Goal: Task Accomplishment & Management: Complete application form

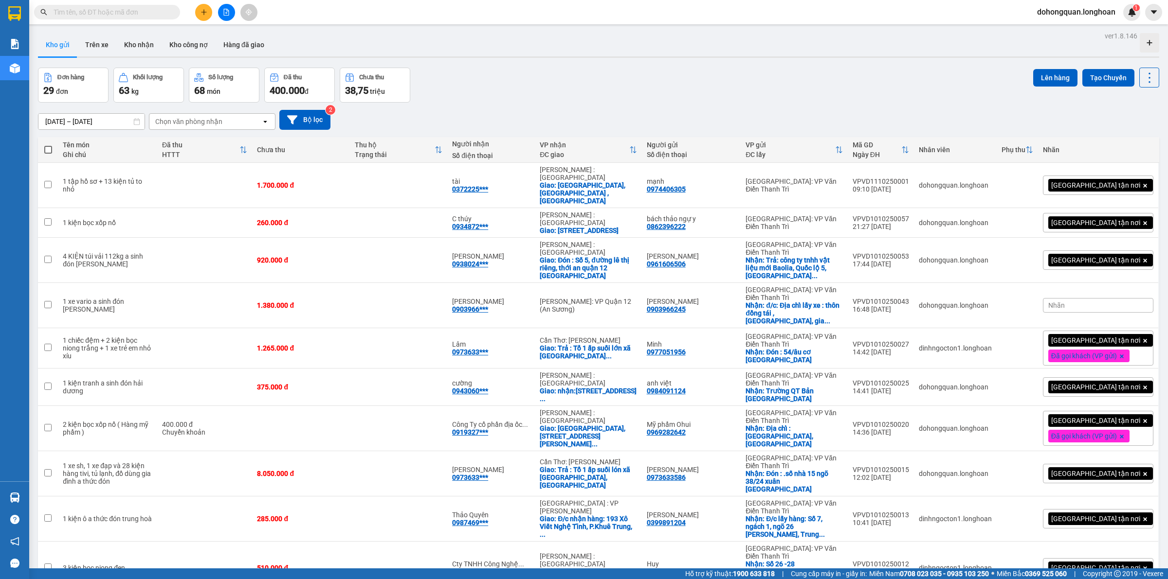
click at [553, 84] on div "Đơn hàng 29 đơn Khối lượng 63 kg Số lượng 68 món Đã thu 400.000 đ Chưa thu 38,7…" at bounding box center [598, 85] width 1121 height 35
click at [670, 62] on div "ver 1.8.146 Kho gửi Trên xe Kho nhận Kho công nợ Hàng đã giao Đơn hàng 29 đơn K…" at bounding box center [598, 329] width 1129 height 601
click at [1126, 496] on span "100 / trang" at bounding box center [1112, 501] width 35 height 10
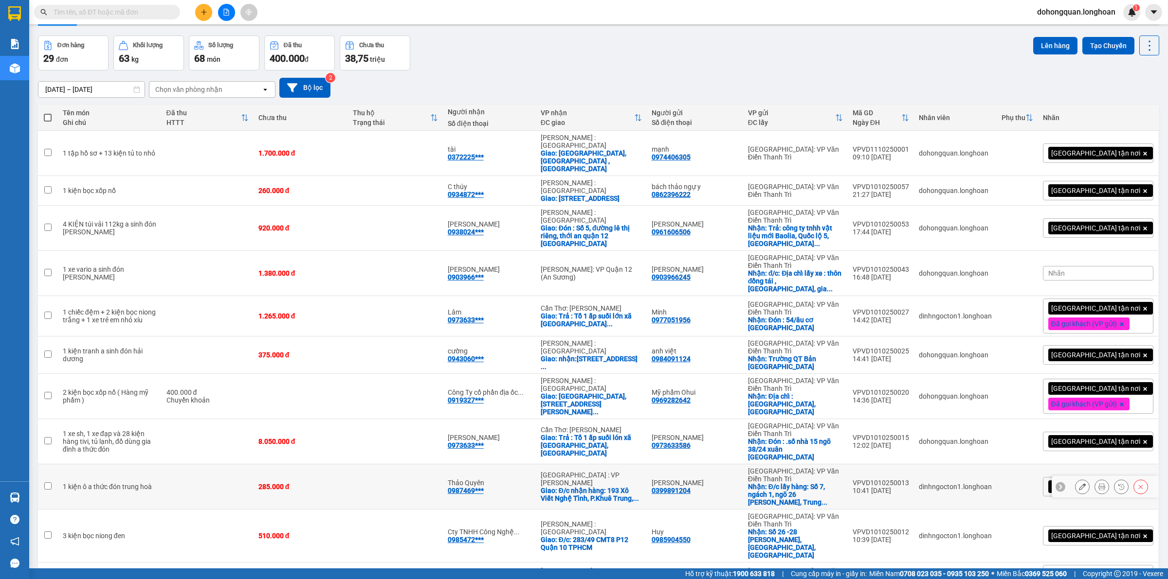
scroll to position [61, 0]
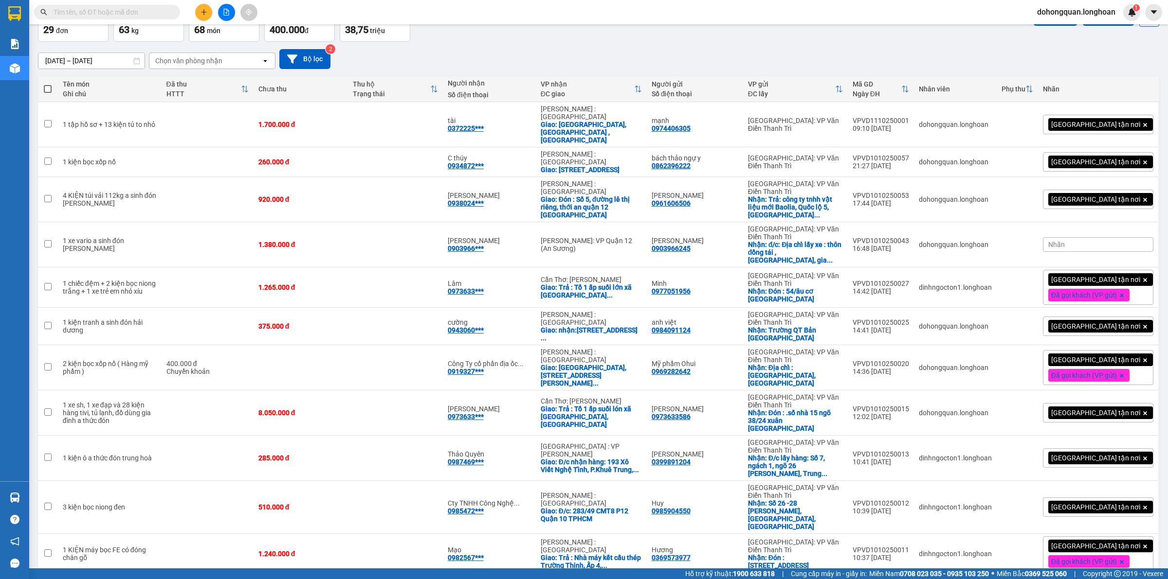
click at [200, 12] on icon "plus" at bounding box center [203, 12] width 7 height 7
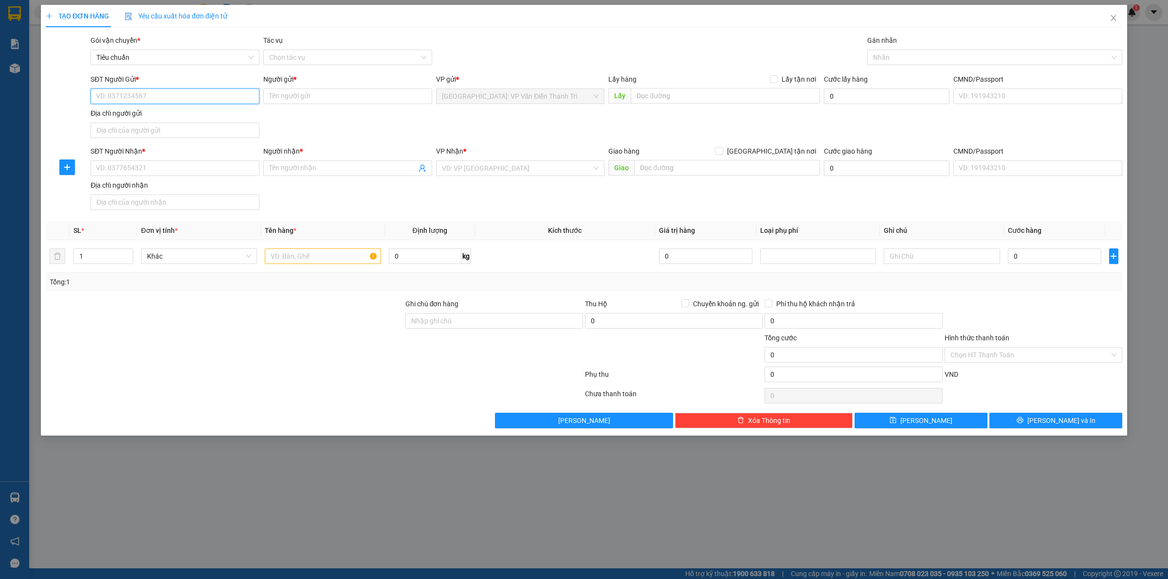
click at [127, 98] on input "SĐT Người Gửi *" at bounding box center [175, 97] width 169 height 16
paste input "0905565669"
type input "0905565669"
click at [302, 101] on input "Người gửi *" at bounding box center [347, 97] width 169 height 16
paste input "[PERSON_NAME]"
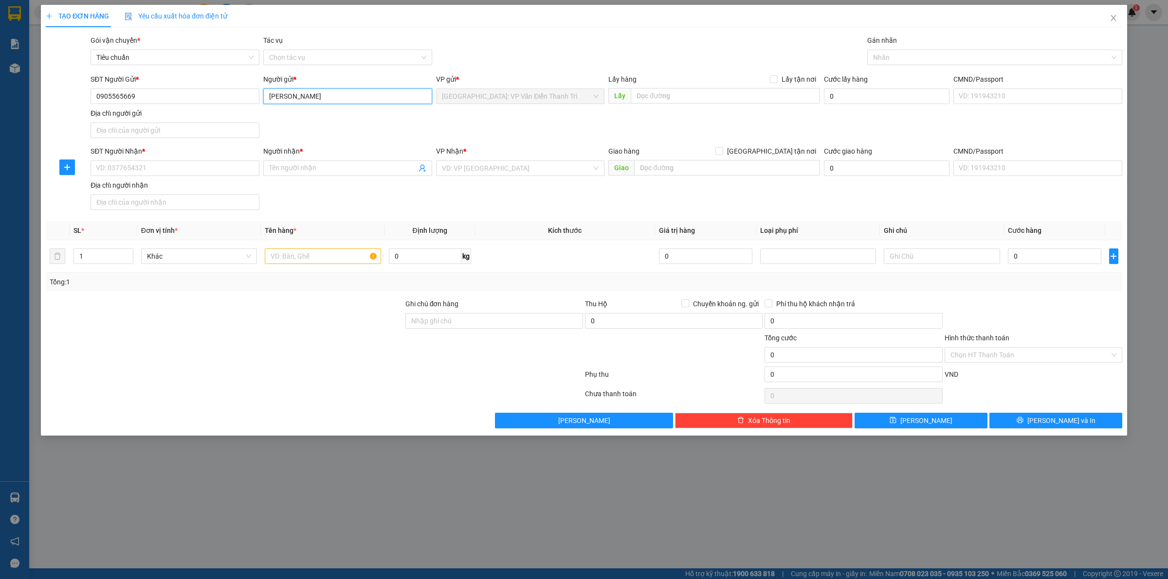
type input "[PERSON_NAME]"
drag, startPoint x: 507, startPoint y: 129, endPoint x: 528, endPoint y: 122, distance: 21.5
click at [510, 127] on div "SĐT Người Gửi * 0905565669 Người gửi * [PERSON_NAME] [PERSON_NAME] VP gửi * [GE…" at bounding box center [606, 108] width 1035 height 68
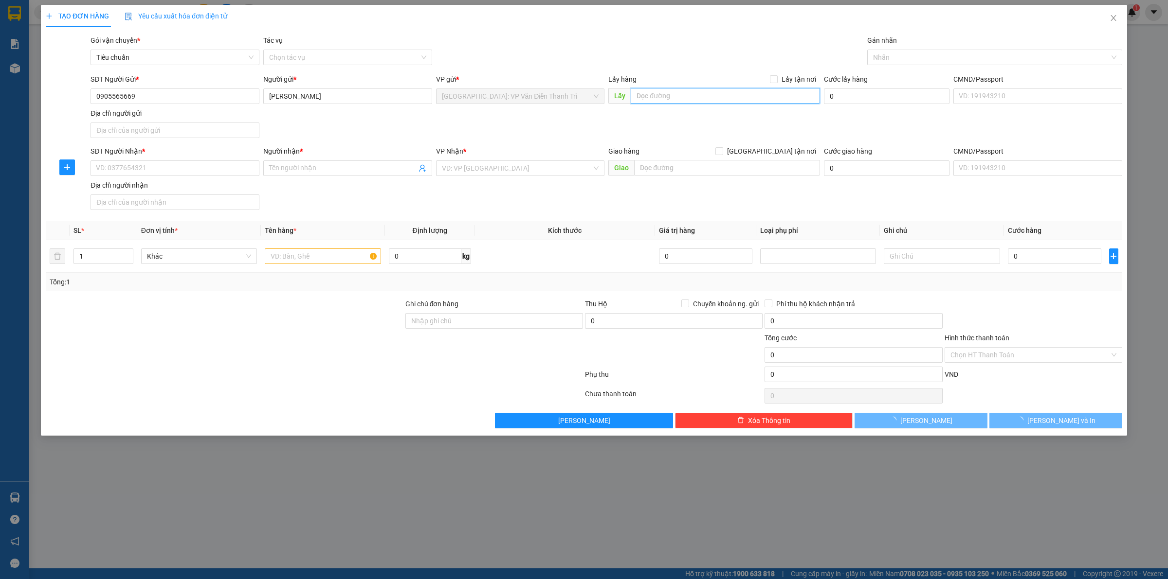
click at [659, 95] on input "text" at bounding box center [725, 96] width 189 height 16
paste input "Địa chỉ lấy xe (người gửi): Nhà nghỉ [GEOGRAPHIC_DATA], khu 1, xã [GEOGRAPHIC_D…"
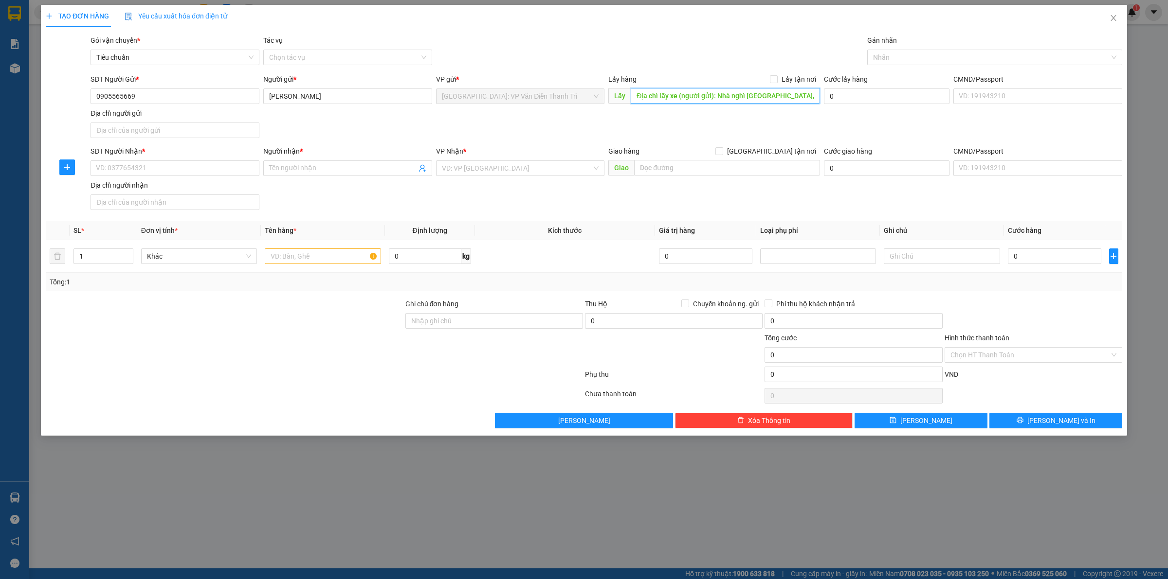
scroll to position [0, 114]
type input "Địa chỉ lấy xe (người gửi): Nhà nghỉ [GEOGRAPHIC_DATA], khu 1, xã [GEOGRAPHIC_D…"
click at [782, 82] on span "Lấy tận nơi" at bounding box center [799, 79] width 42 height 11
click at [777, 82] on input "Lấy tận nơi" at bounding box center [773, 78] width 7 height 7
checkbox input "true"
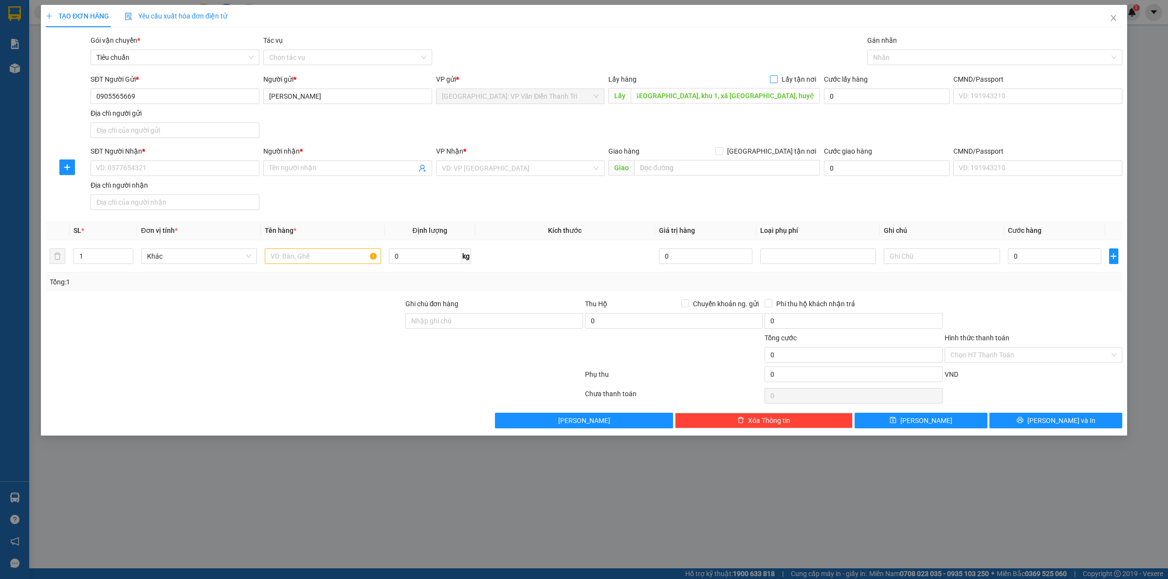
scroll to position [0, 0]
click at [201, 173] on input "SĐT Người Nhận *" at bounding box center [175, 169] width 169 height 16
paste input "0981432656"
type input "0981432656"
click at [306, 163] on input "Người nhận *" at bounding box center [342, 168] width 147 height 11
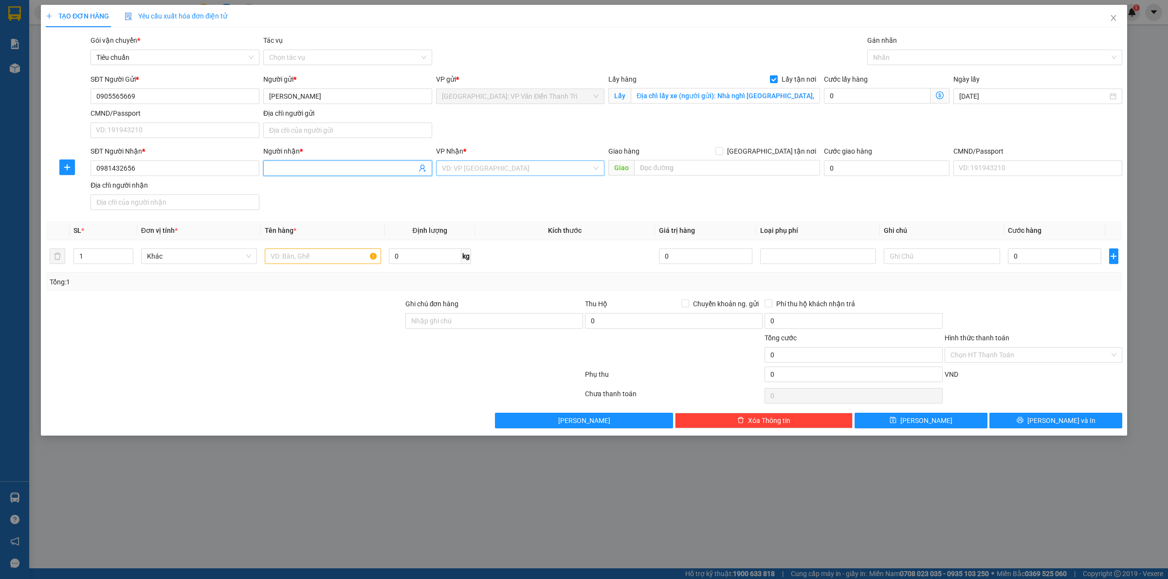
paste input "[PERSON_NAME]"
type input "[PERSON_NAME]"
click at [492, 166] on input "search" at bounding box center [517, 168] width 150 height 15
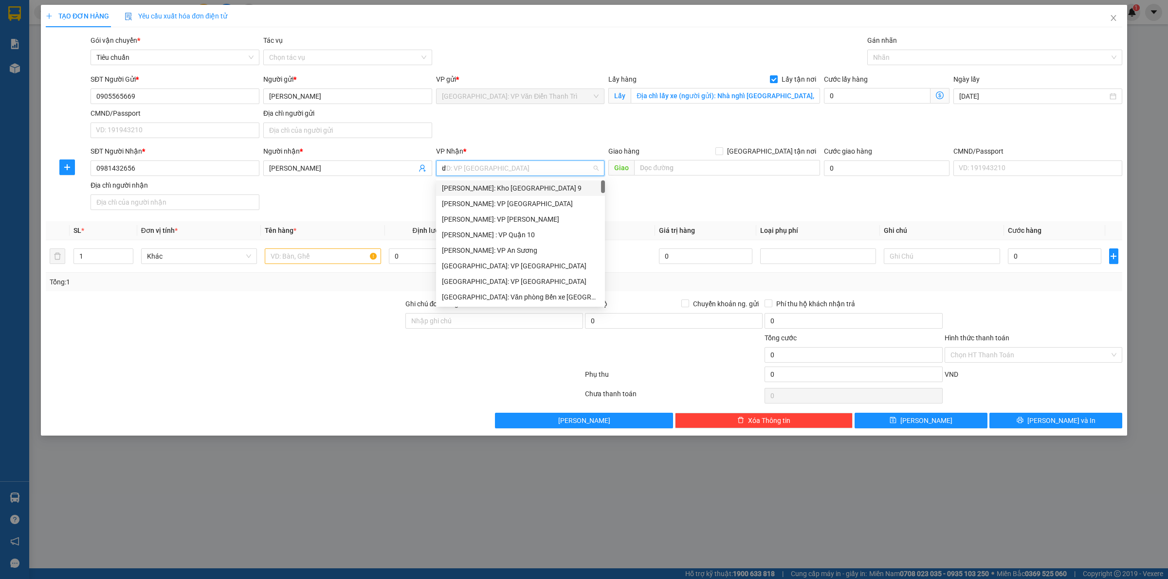
type input "da"
click at [482, 201] on div "[GEOGRAPHIC_DATA]" at bounding box center [531, 204] width 179 height 11
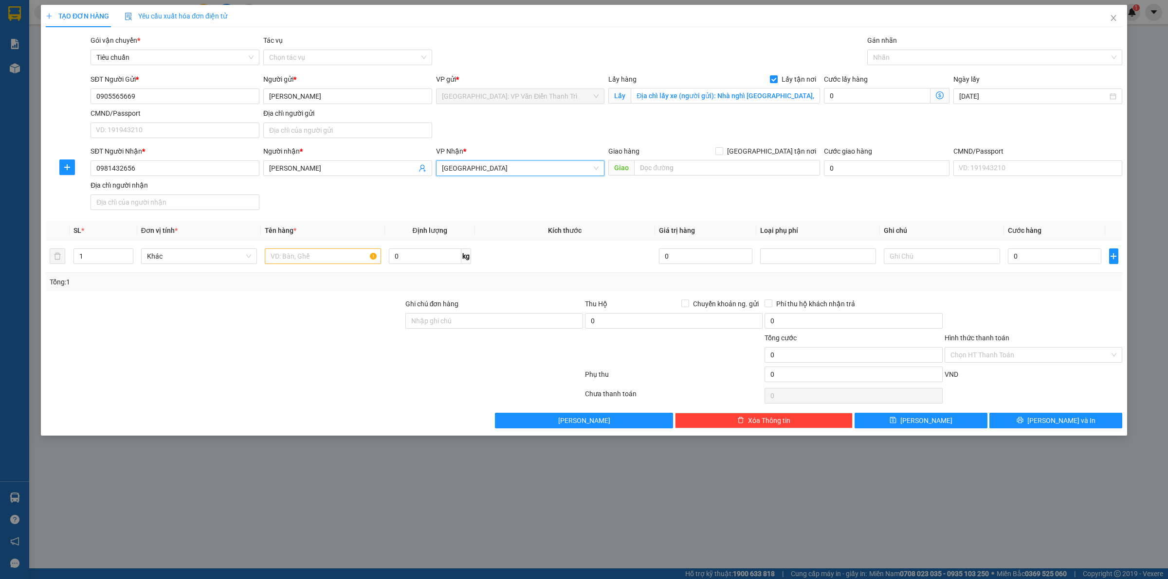
click at [490, 171] on span "[GEOGRAPHIC_DATA]" at bounding box center [520, 168] width 157 height 15
type input "da"
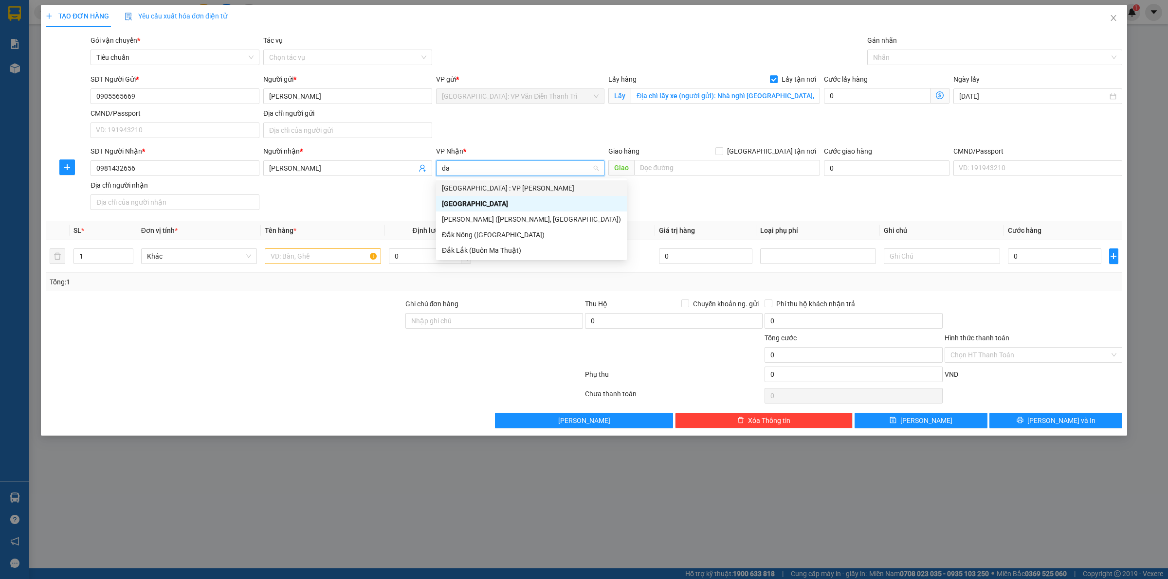
drag, startPoint x: 490, startPoint y: 185, endPoint x: 522, endPoint y: 185, distance: 32.1
click at [498, 185] on div "[GEOGRAPHIC_DATA] : VP [PERSON_NAME]" at bounding box center [531, 188] width 179 height 11
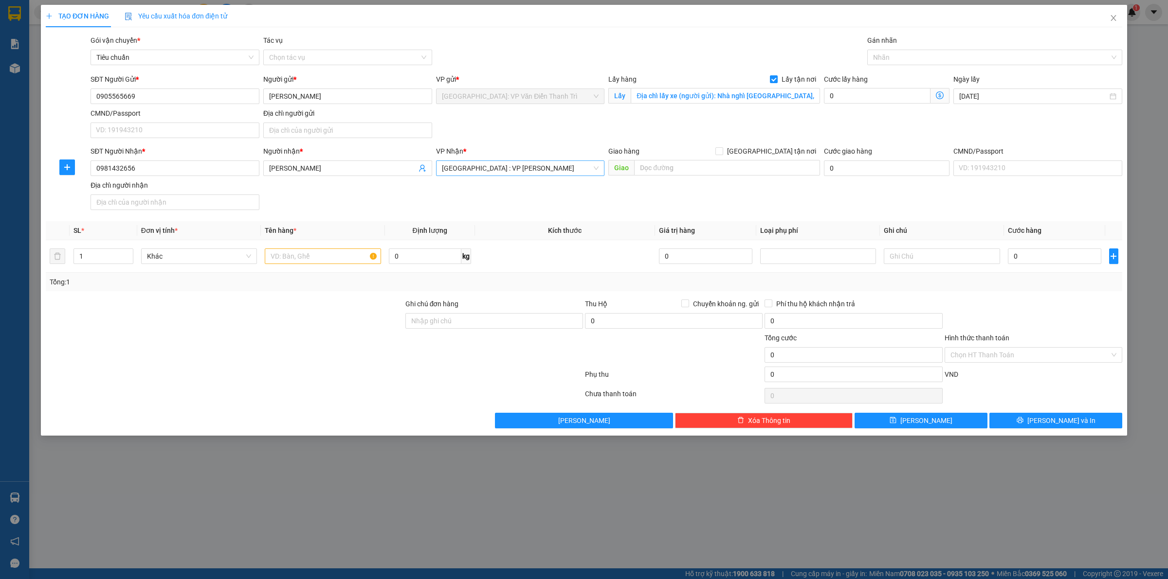
drag, startPoint x: 633, startPoint y: 194, endPoint x: 641, endPoint y: 185, distance: 12.0
click at [638, 188] on div "SĐT Người Nhận * 0981432656 Người nhận * [PERSON_NAME] Đoàn VP Nhận * [GEOGRAPH…" at bounding box center [606, 180] width 1035 height 68
click at [651, 171] on input "text" at bounding box center [727, 168] width 186 height 16
paste input "Địa chỉ nhận xe (người nhận): [STREET_ADDRESS] Lệ, Đà Nẵng"
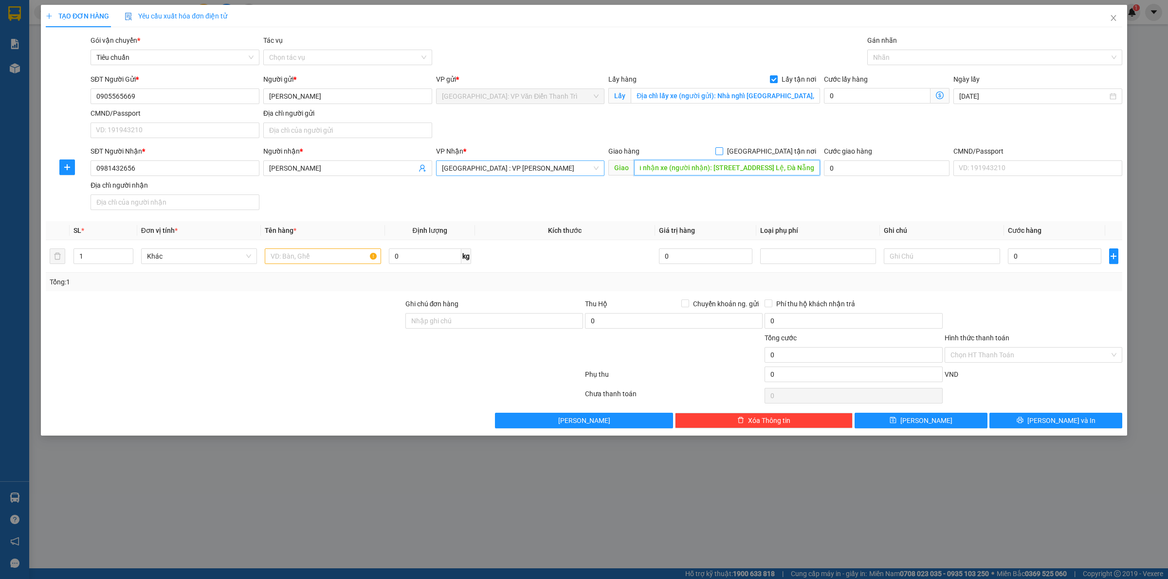
type input "Địa chỉ nhận xe (người nhận): [STREET_ADDRESS] Lệ, Đà Nẵng"
click at [722, 152] on input "[GEOGRAPHIC_DATA] tận nơi" at bounding box center [718, 150] width 7 height 7
checkbox input "true"
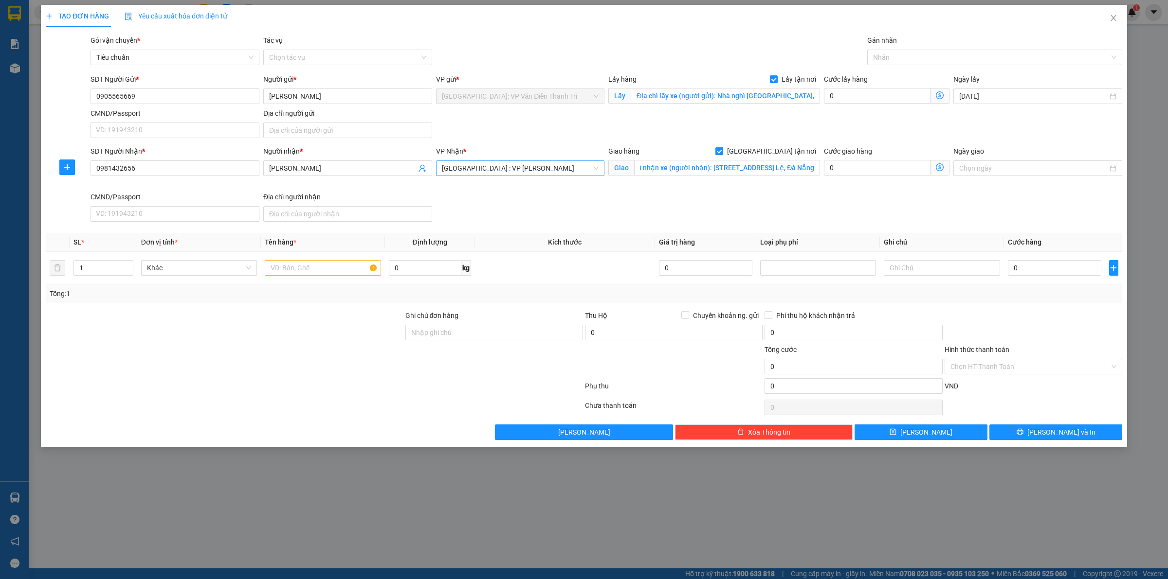
scroll to position [0, 0]
click at [285, 273] on input "text" at bounding box center [323, 268] width 116 height 16
paste input "11/10 hằng 1 xe wave"
type input "11/10 hằng 1 xe wave a đăng đón [PERSON_NAME]"
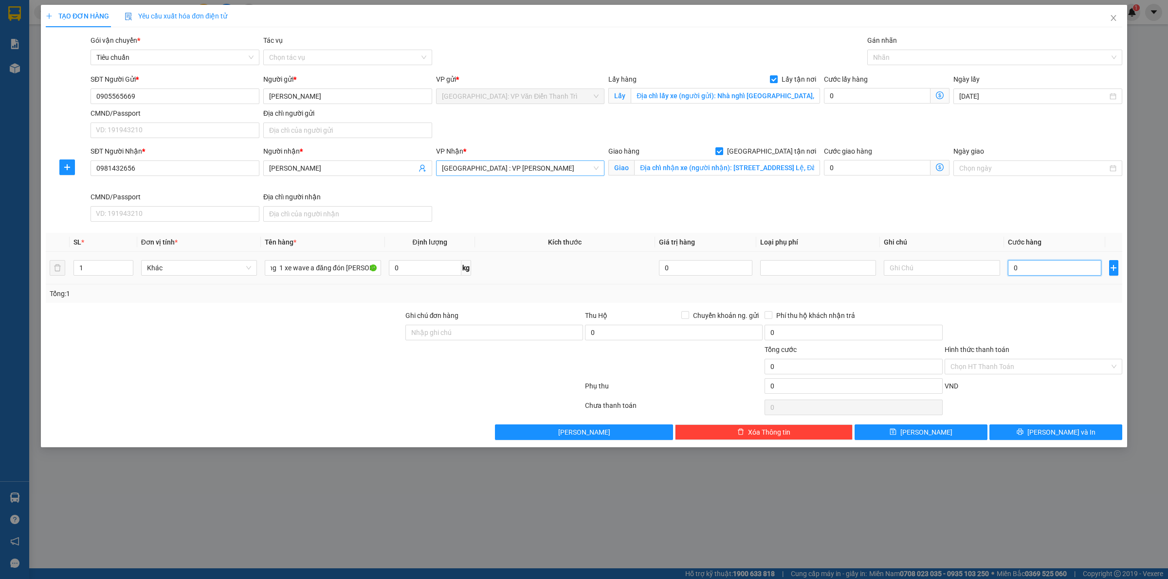
scroll to position [0, 0]
click at [1035, 264] on input "0" at bounding box center [1054, 268] width 93 height 16
type input "1"
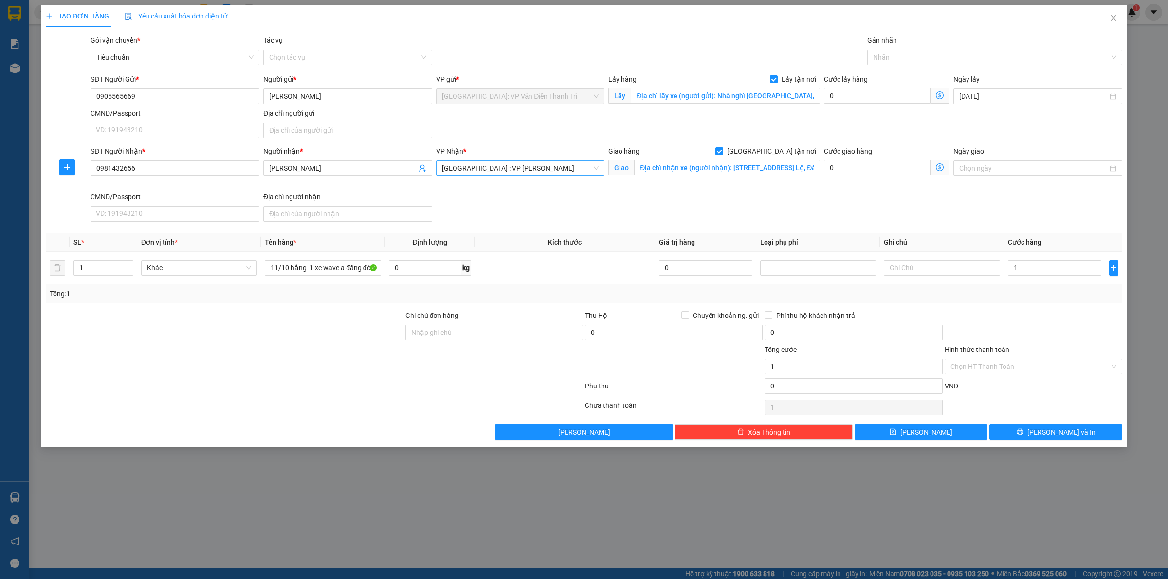
type input "1.000"
click at [959, 207] on div "SĐT Người Nhận * 0981432656 Người nhận * Hồ Đăng Đoàn VP Nhận * [GEOGRAPHIC_DAT…" at bounding box center [606, 186] width 1035 height 80
click at [937, 64] on div "Nhãn" at bounding box center [994, 58] width 255 height 16
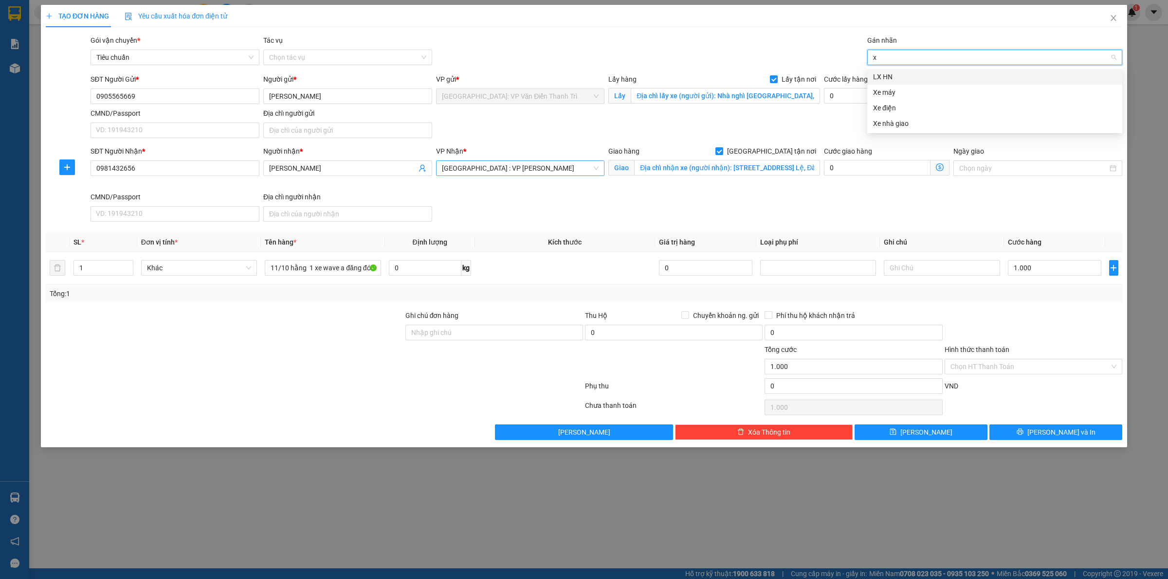
type input "xe"
click at [895, 76] on div "Xe máy" at bounding box center [994, 77] width 243 height 11
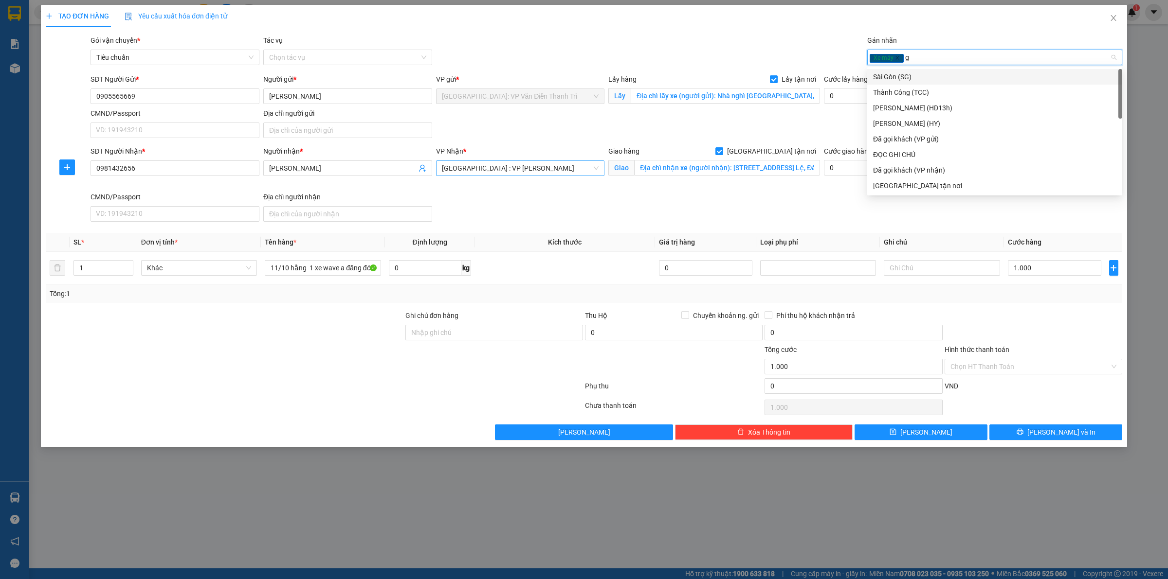
type input "gt"
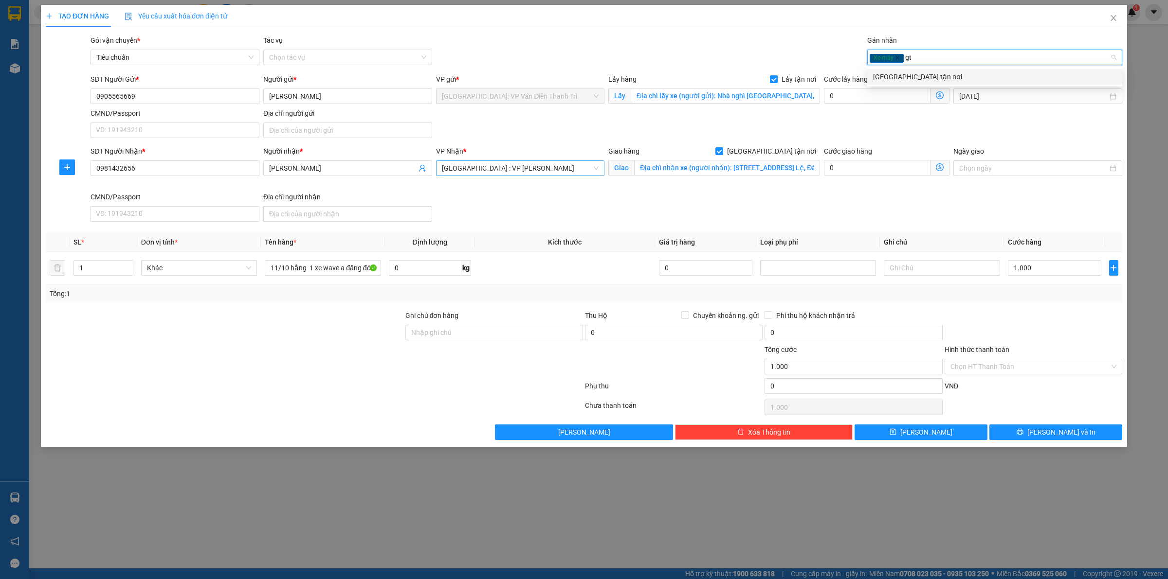
click at [908, 74] on div "[GEOGRAPHIC_DATA] tận nơi" at bounding box center [994, 77] width 243 height 11
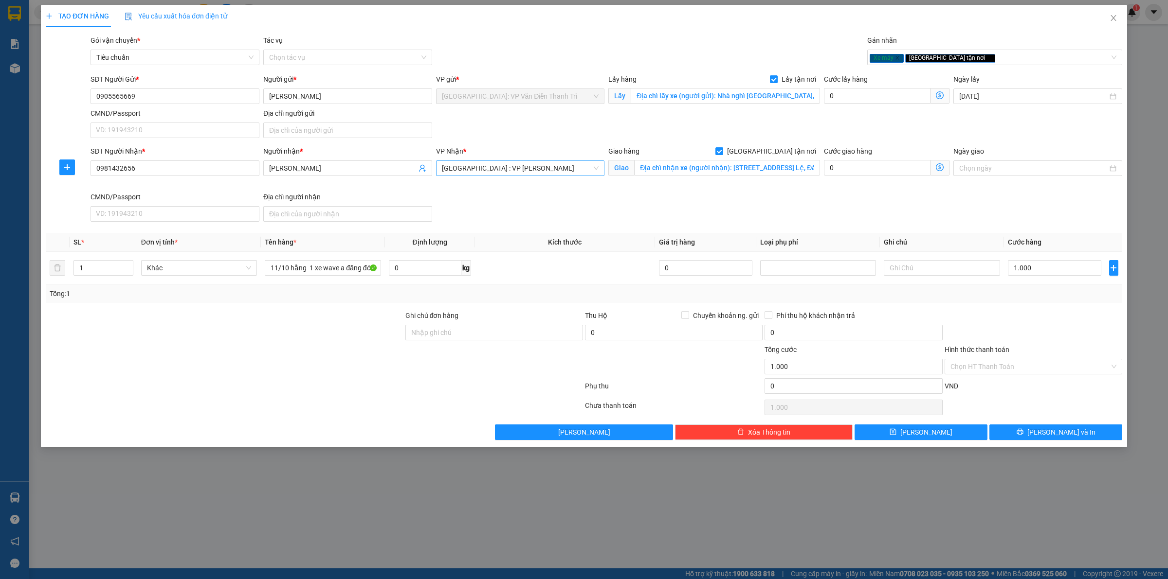
click at [831, 209] on div "SĐT Người Nhận * 0981432656 Người nhận * Hồ Đăng Đoàn VP Nhận * [GEOGRAPHIC_DAT…" at bounding box center [606, 186] width 1035 height 80
click at [905, 440] on button "[PERSON_NAME]" at bounding box center [920, 433] width 133 height 16
checkbox input "false"
type input "0"
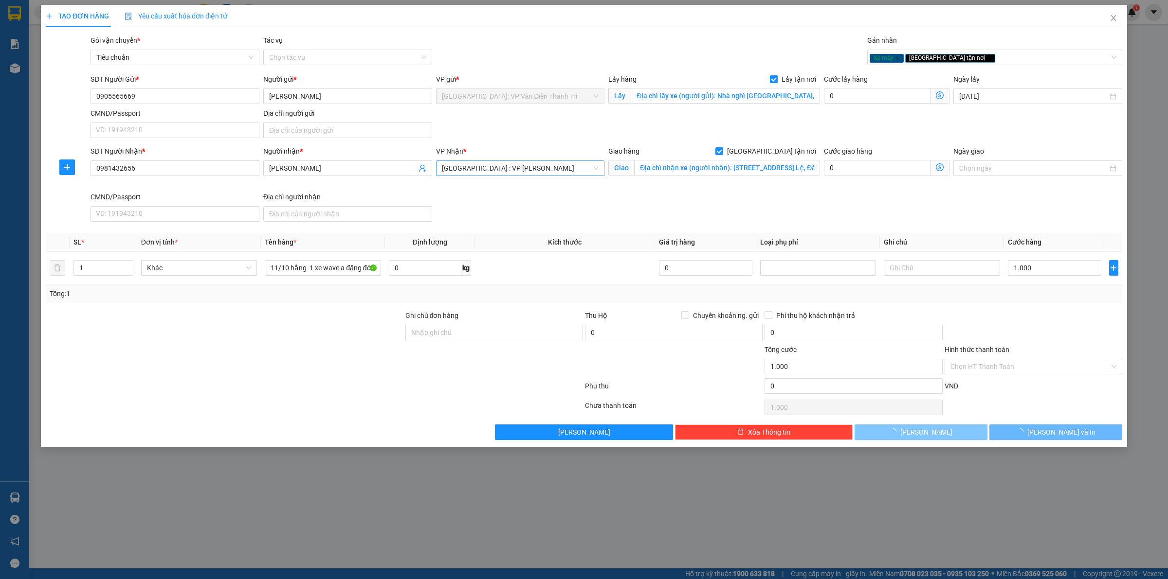
type input "0"
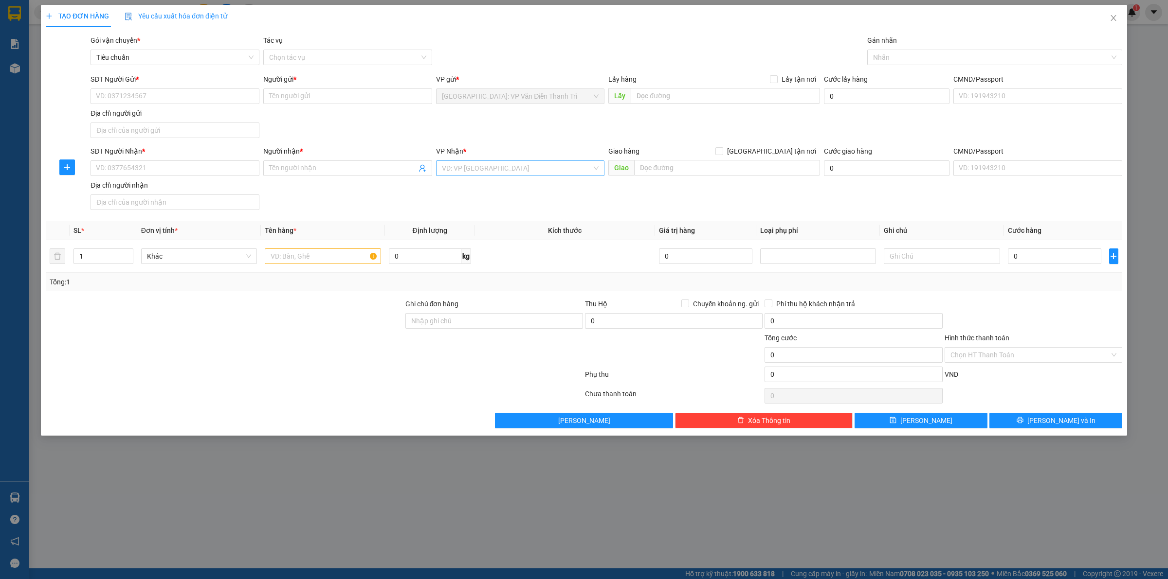
click at [153, 88] on div "SĐT Người Gửi *" at bounding box center [175, 81] width 169 height 15
click at [154, 91] on input "SĐT Người Gửi *" at bounding box center [175, 97] width 169 height 16
paste input "0973666269"
type input "0973666269"
click at [283, 94] on input "Người gửi *" at bounding box center [347, 97] width 169 height 16
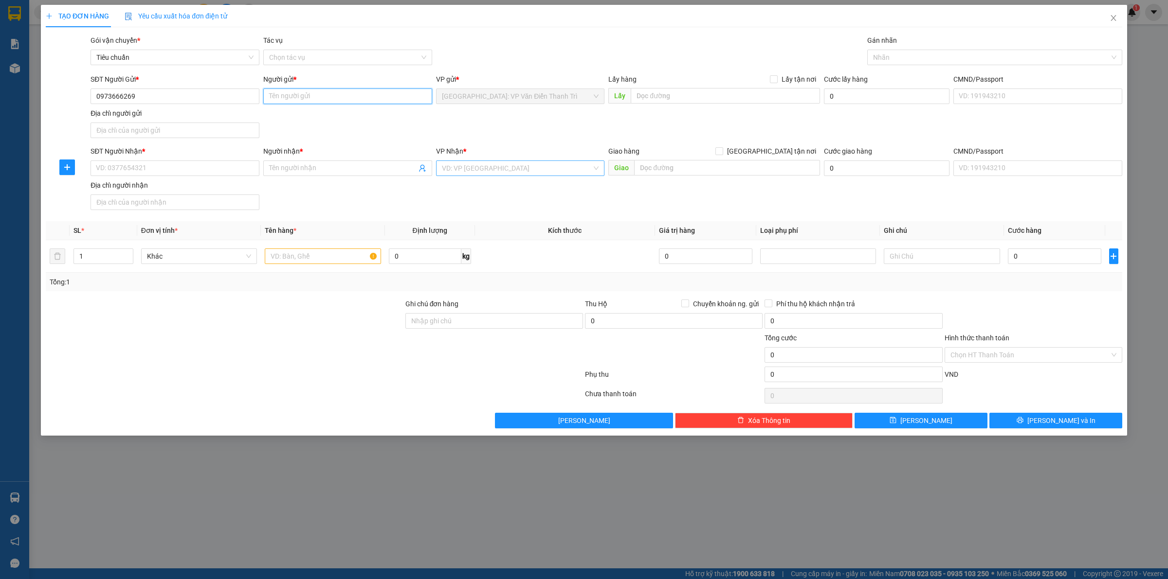
paste input "[PERSON_NAME]"
type input "[PERSON_NAME]"
drag, startPoint x: 505, startPoint y: 129, endPoint x: 570, endPoint y: 121, distance: 65.8
click at [507, 129] on div "SĐT Người Gửi * 0973666269 Người gửi * [PERSON_NAME] VP gửi * [GEOGRAPHIC_DATA]…" at bounding box center [606, 108] width 1035 height 68
click at [663, 96] on input "text" at bounding box center [725, 96] width 189 height 16
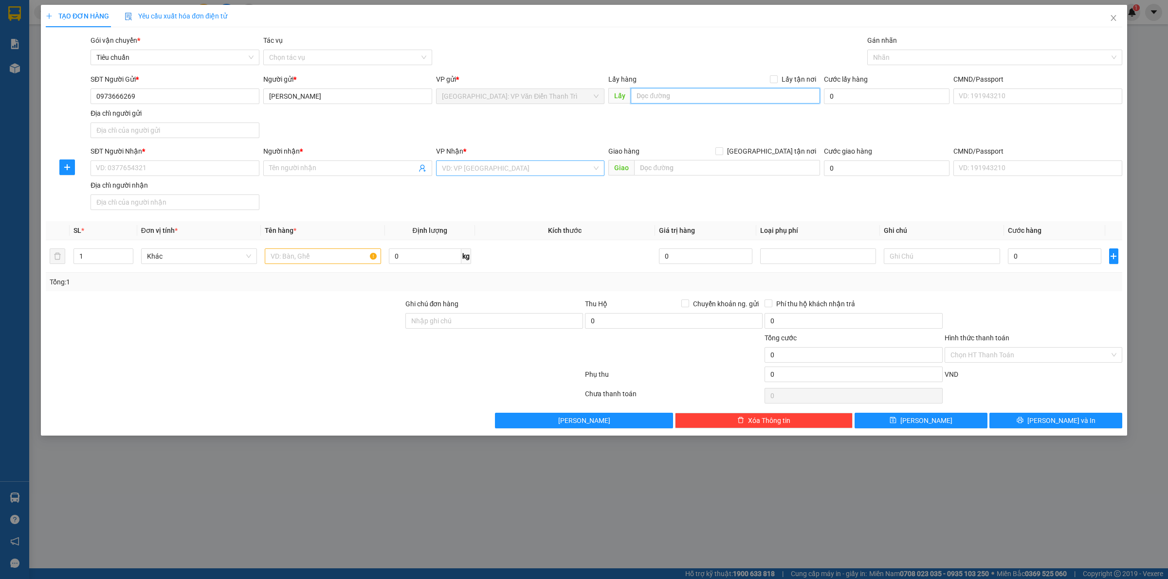
click at [672, 90] on input "text" at bounding box center [725, 96] width 189 height 16
paste input "Địa chỉ: Cổng [GEOGRAPHIC_DATA], [GEOGRAPHIC_DATA], [GEOGRAPHIC_DATA] (xã [GEOG…"
type input "Địa chỉ: Cổng [GEOGRAPHIC_DATA], [GEOGRAPHIC_DATA], [GEOGRAPHIC_DATA] (xã [GEOG…"
click at [776, 79] on input "Lấy tận nơi" at bounding box center [773, 78] width 7 height 7
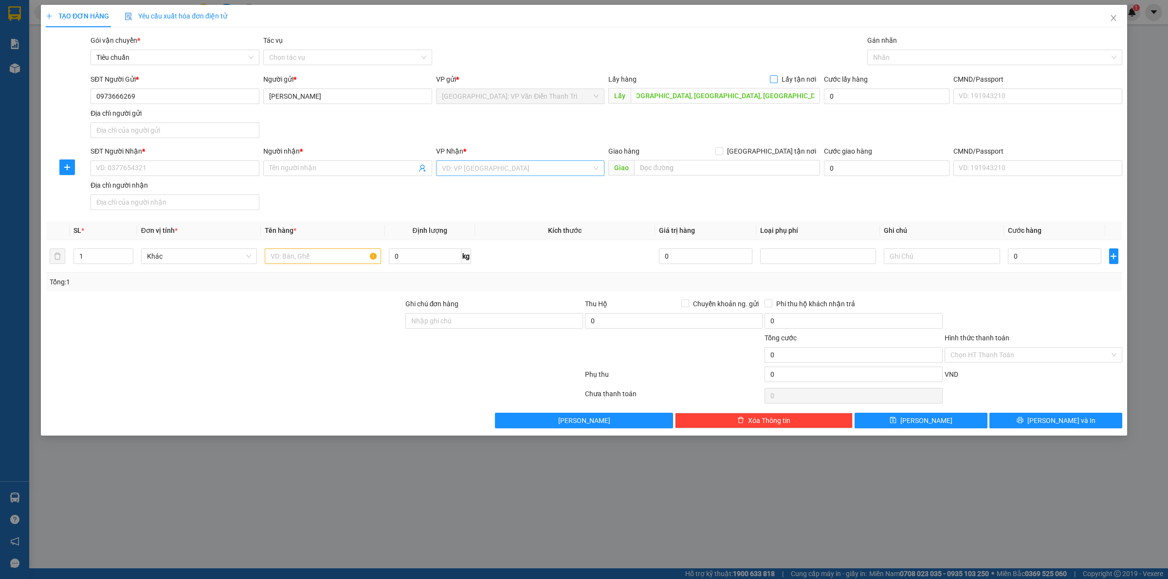
checkbox input "true"
click at [677, 113] on div "SĐT Người Gửi * 0973666269 Người gửi * [PERSON_NAME] VP gửi * [GEOGRAPHIC_DATA]…" at bounding box center [606, 108] width 1035 height 68
click at [189, 164] on input "SĐT Người Nhận *" at bounding box center [175, 169] width 169 height 16
paste input "0975133489"
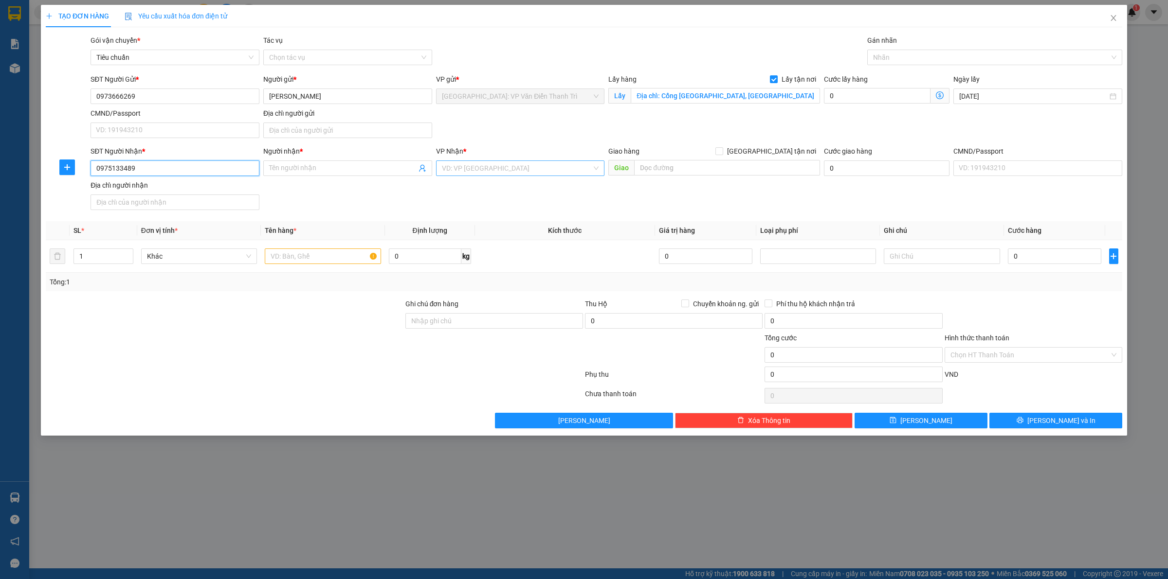
type input "0975133489"
click at [287, 160] on div "Người nhận *" at bounding box center [347, 153] width 169 height 15
click at [292, 169] on input "Người nhận *" at bounding box center [342, 168] width 147 height 11
paste input "[PERSON_NAME]"
type input "[PERSON_NAME]"
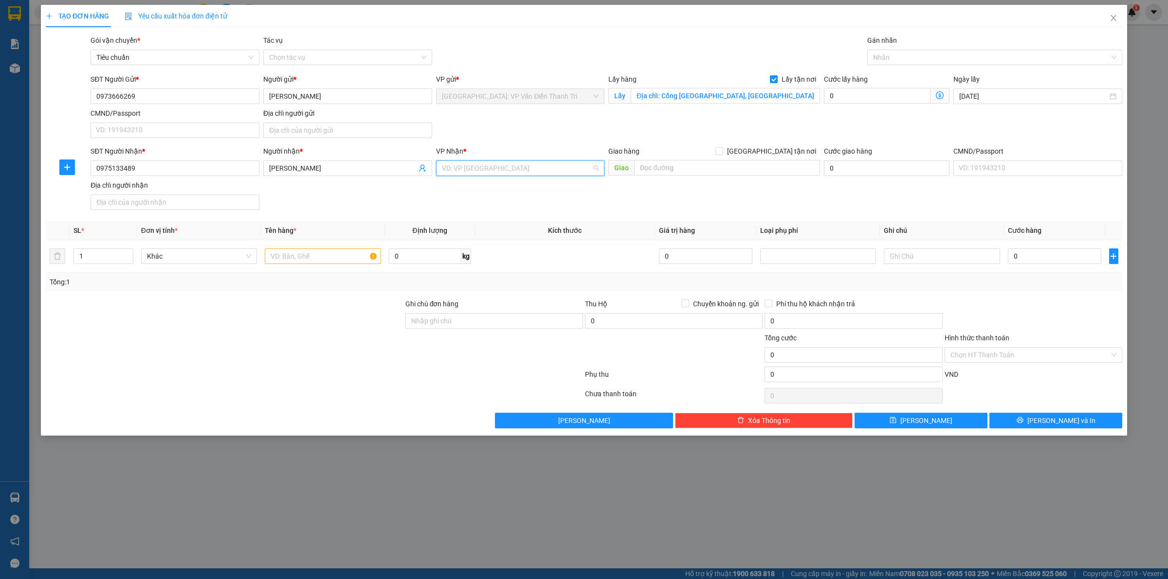
click at [489, 164] on input "search" at bounding box center [517, 168] width 150 height 15
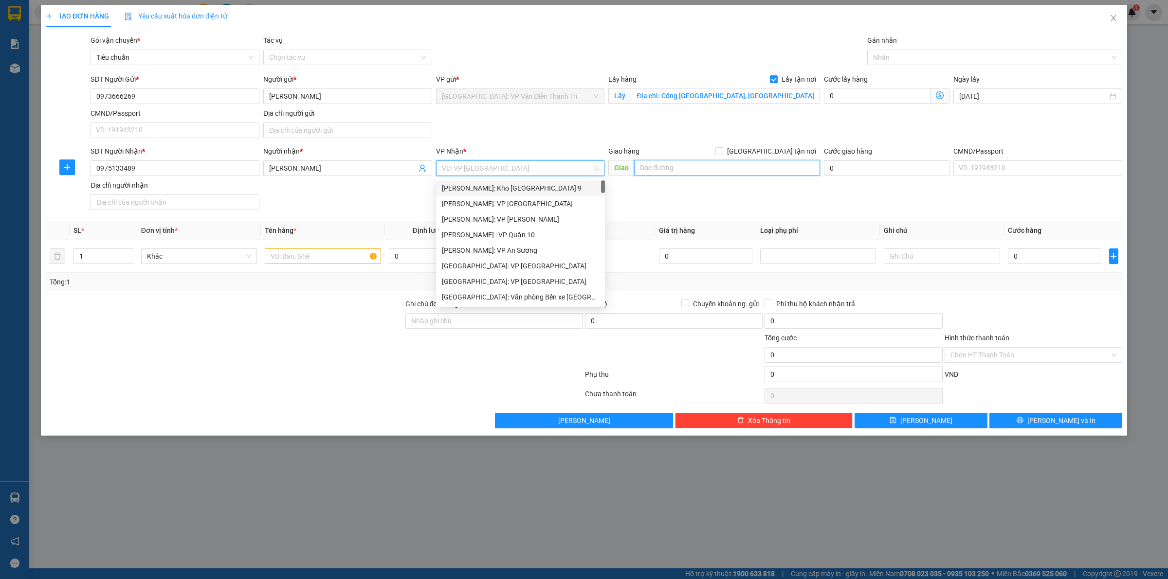
click at [706, 169] on input "text" at bounding box center [727, 168] width 186 height 16
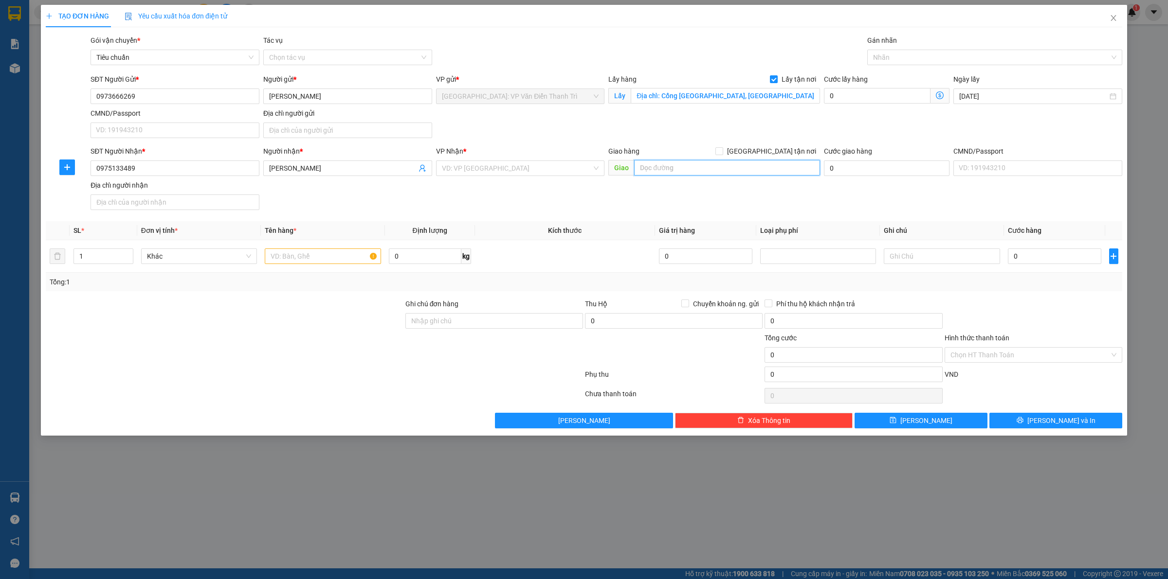
paste input "Địa chỉ: Trạm xăng dầu quân đội số 666, khóm [GEOGRAPHIC_DATA], TT. [GEOGRAPHIC…"
type input "Địa chỉ: Trạm xăng dầu quân đội số 666, khóm [GEOGRAPHIC_DATA], TT. [GEOGRAPHIC…"
click at [511, 176] on input "search" at bounding box center [517, 168] width 150 height 15
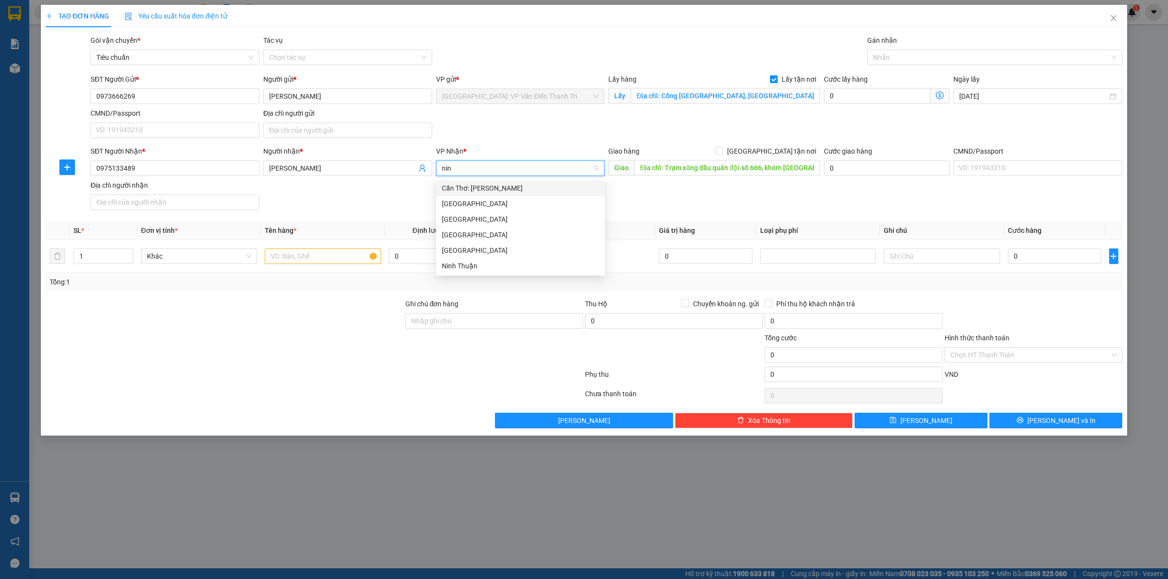
type input "ninh"
drag, startPoint x: 506, startPoint y: 181, endPoint x: 704, endPoint y: 193, distance: 198.4
click at [505, 182] on div "Cần Thơ: [PERSON_NAME]" at bounding box center [520, 189] width 169 height 16
click at [708, 193] on div "SĐT Người Nhận * 0975133489 Người nhận * [PERSON_NAME] VP Nhận * Cần Thơ: Kho N…" at bounding box center [606, 180] width 1035 height 68
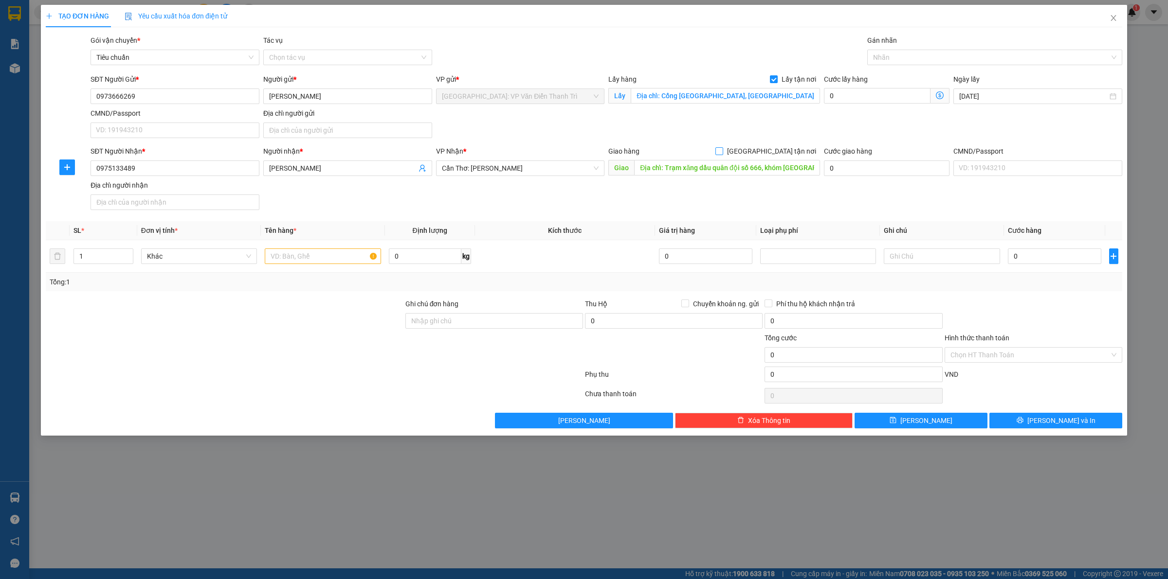
click at [723, 149] on span at bounding box center [719, 151] width 8 height 8
click at [722, 149] on input "[GEOGRAPHIC_DATA] tận nơi" at bounding box center [718, 150] width 7 height 7
checkbox input "true"
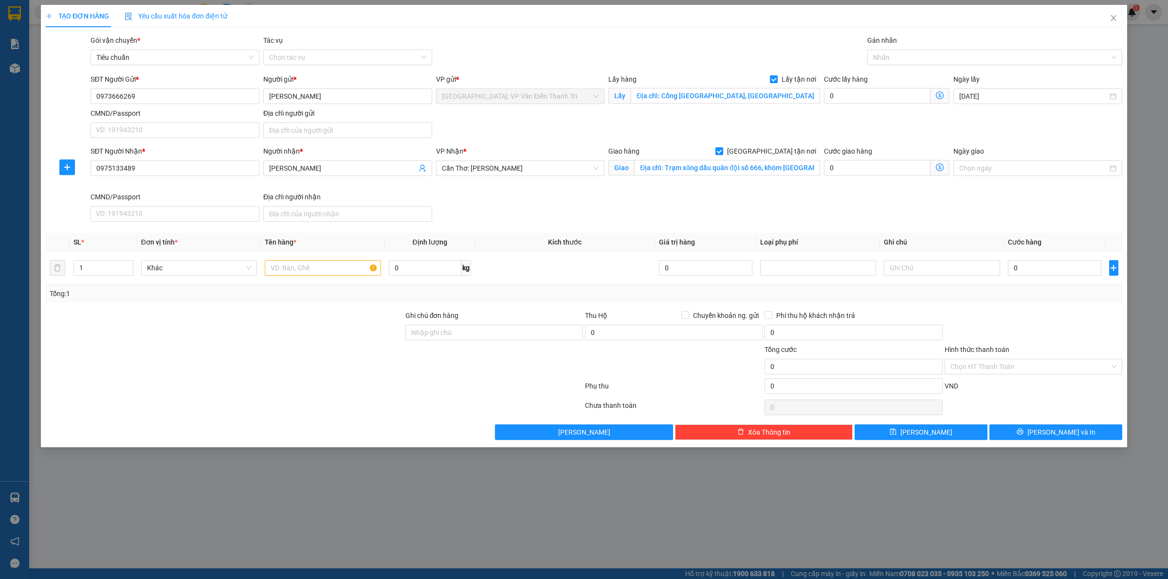
drag, startPoint x: 852, startPoint y: 120, endPoint x: 877, endPoint y: 70, distance: 56.1
click at [860, 111] on div "SĐT Người Gửi * 0973666269 Người gửi * [PERSON_NAME] VP gửi * [GEOGRAPHIC_DATA]…" at bounding box center [606, 108] width 1035 height 68
click at [877, 56] on div at bounding box center [989, 58] width 240 height 12
type input "gt"
click at [882, 72] on div "[GEOGRAPHIC_DATA] tận nơi" at bounding box center [994, 77] width 243 height 11
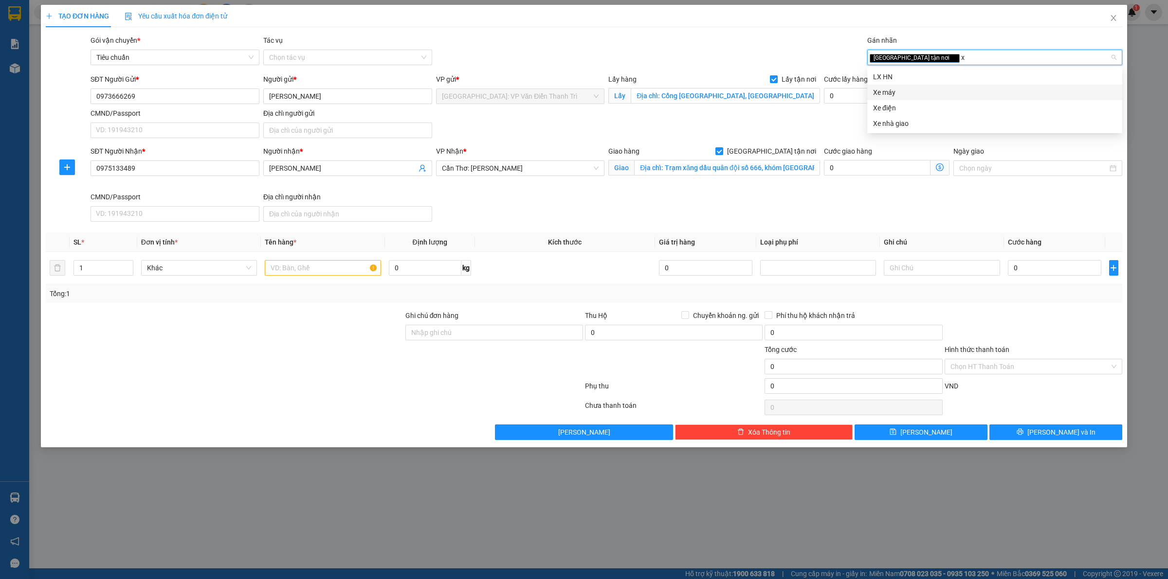
type input "xe"
click at [876, 78] on div "Xe máy" at bounding box center [994, 77] width 243 height 11
click at [808, 109] on div "SĐT Người Gửi * 0973666269 Người gửi * [PERSON_NAME] VP gửi * [GEOGRAPHIC_DATA]…" at bounding box center [606, 108] width 1035 height 68
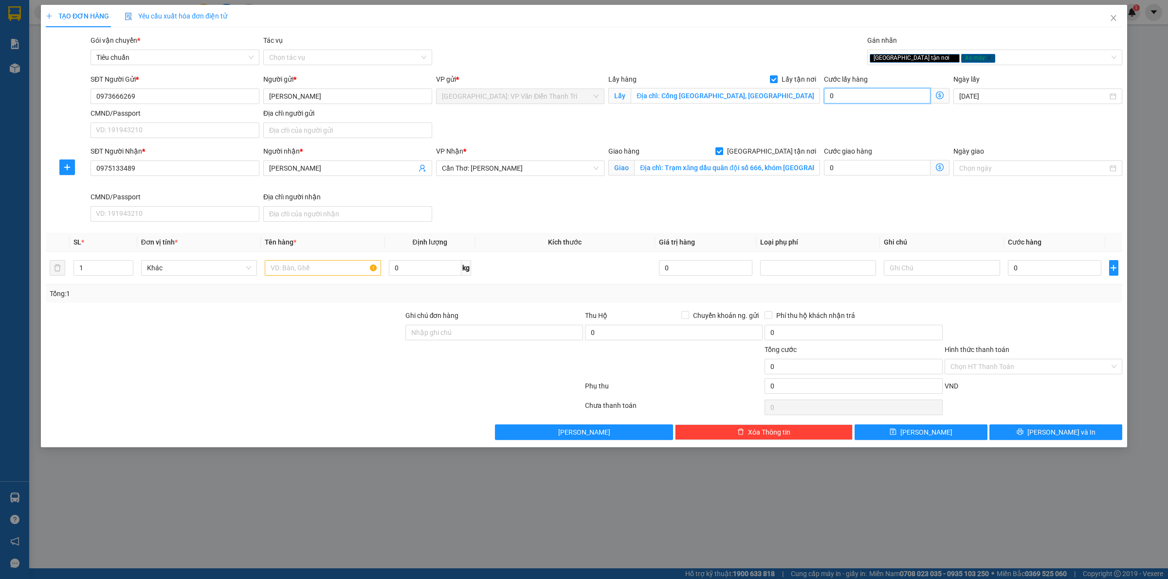
click at [857, 100] on input "0" at bounding box center [877, 96] width 107 height 16
type input "1"
type input "15"
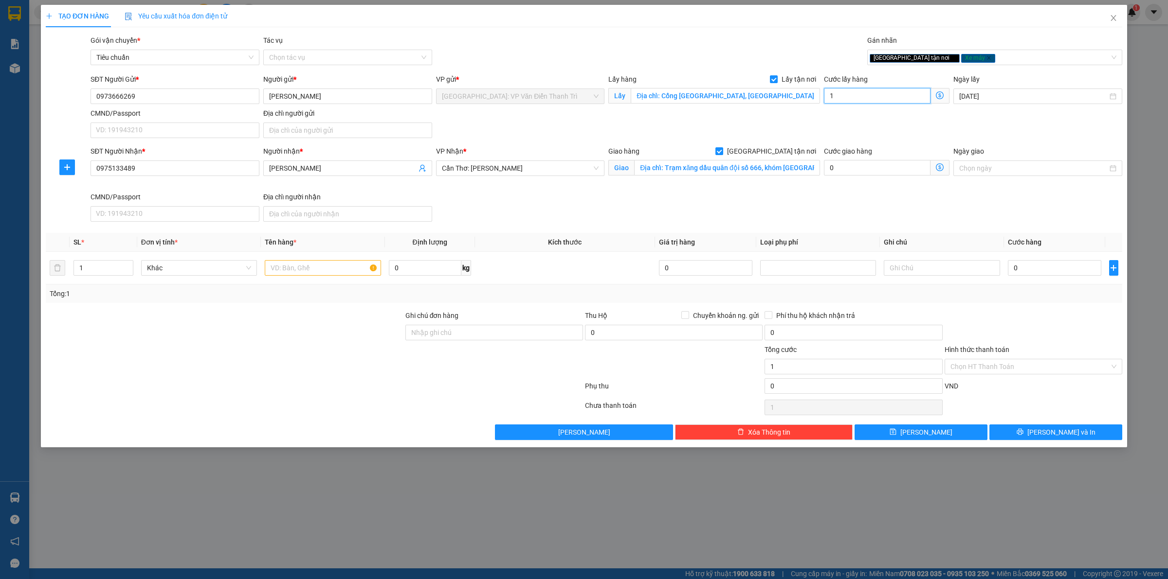
type input "15"
type input "150"
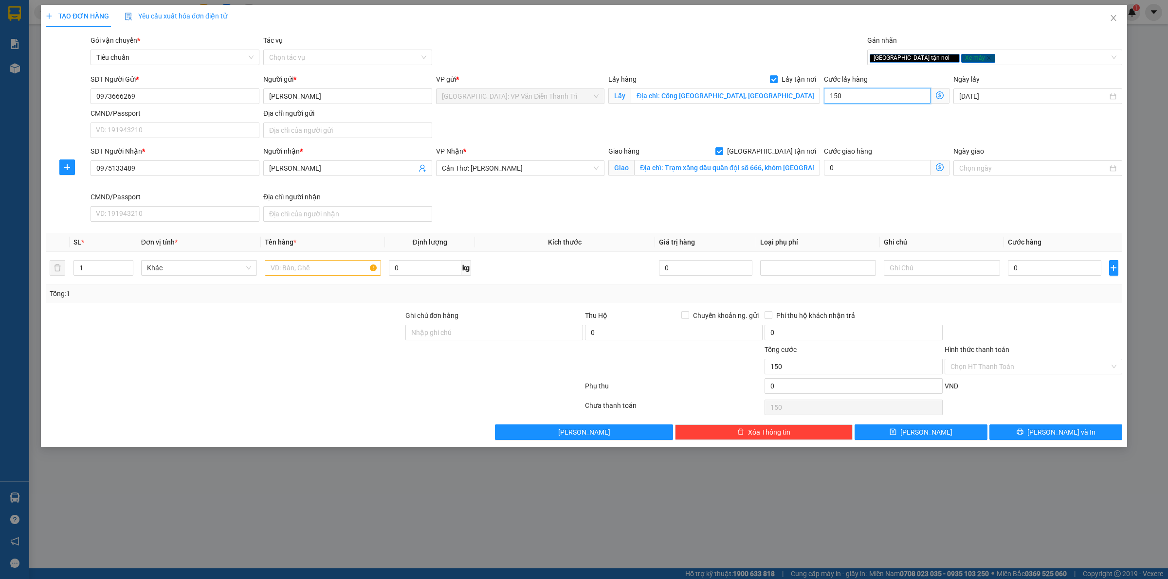
type input "1.500"
type input "15.000"
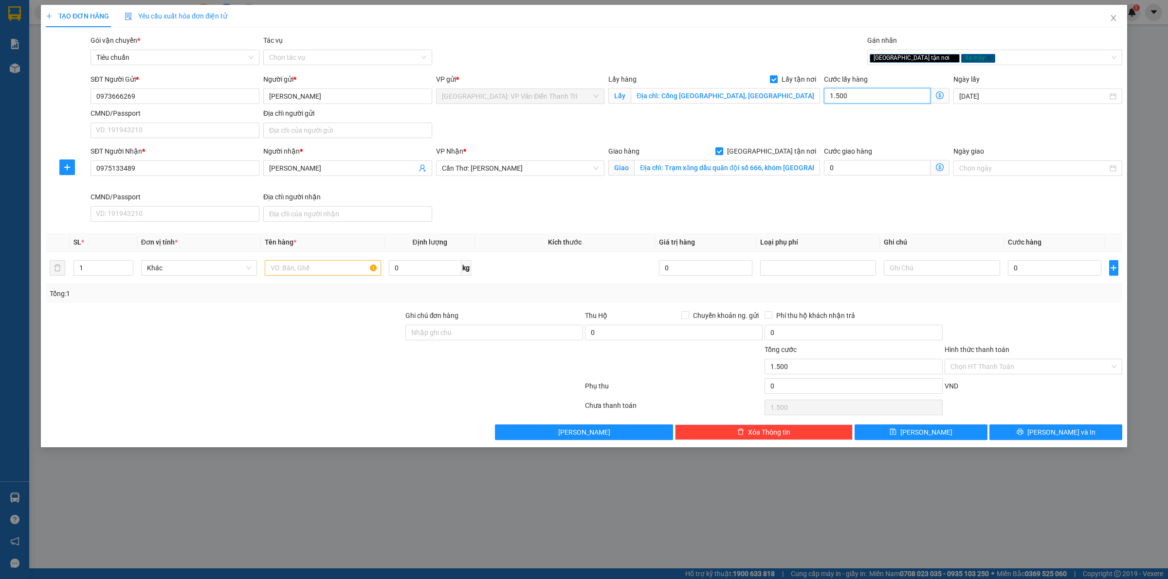
type input "15.000"
type input "150.000"
click at [337, 273] on input "text" at bounding box center [323, 268] width 116 height 16
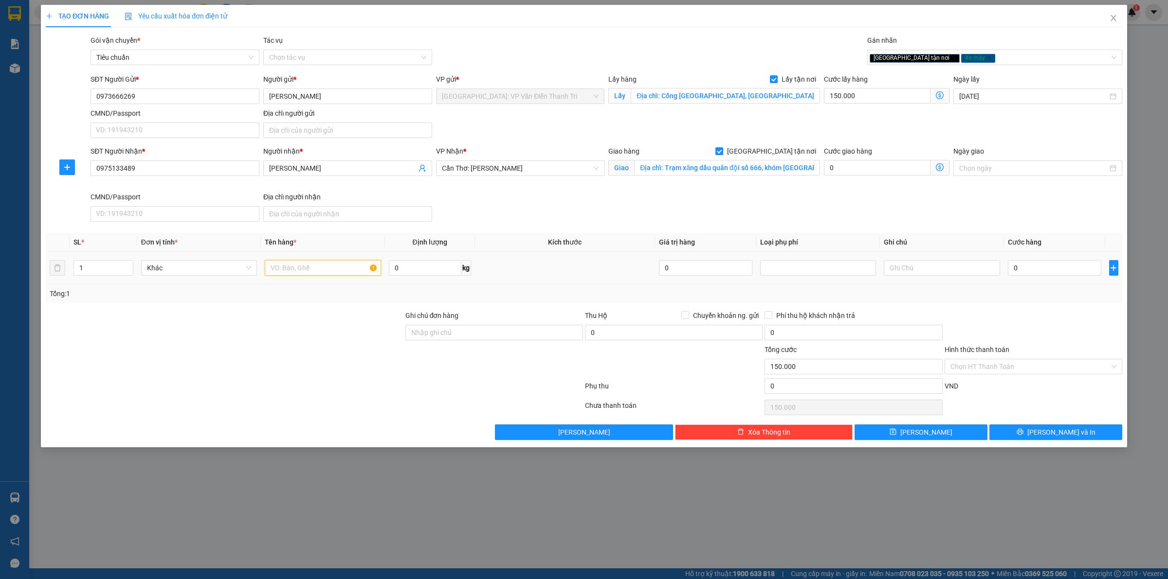
paste input "11/10 hằng xe wave"
type input "11/10 hằng xe wave a phương đón gia lâm"
click at [815, 215] on div "SĐT Người Nhận * 0975133489 Người nhận * [PERSON_NAME] VP Nhận * Cần Thơ: Kho N…" at bounding box center [606, 186] width 1035 height 80
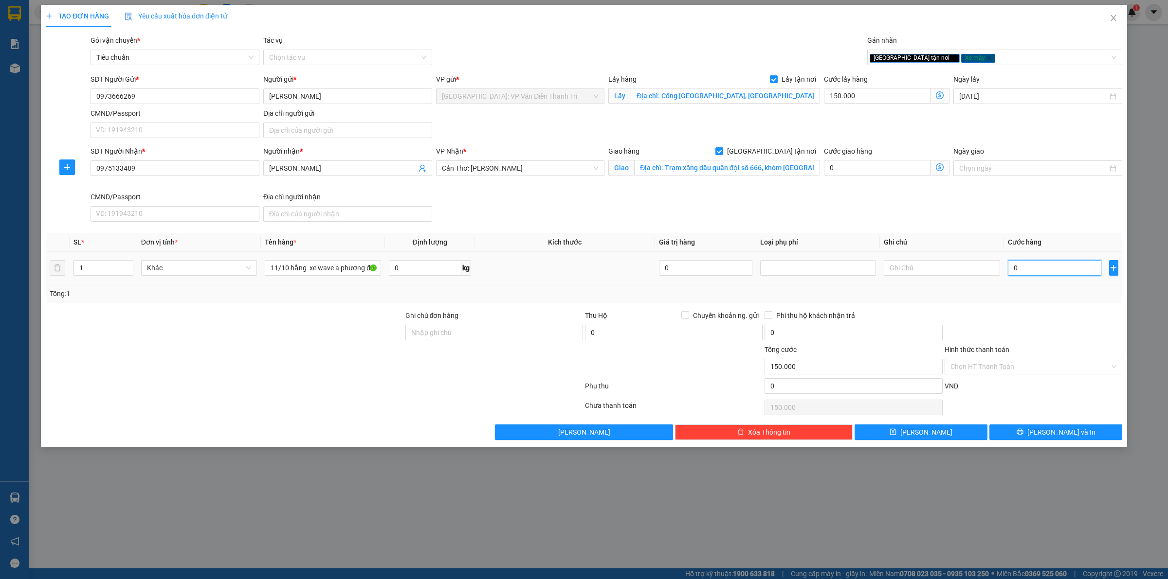
click at [1038, 271] on input "0" at bounding box center [1054, 268] width 93 height 16
type input "1"
type input "150.001"
type input "12"
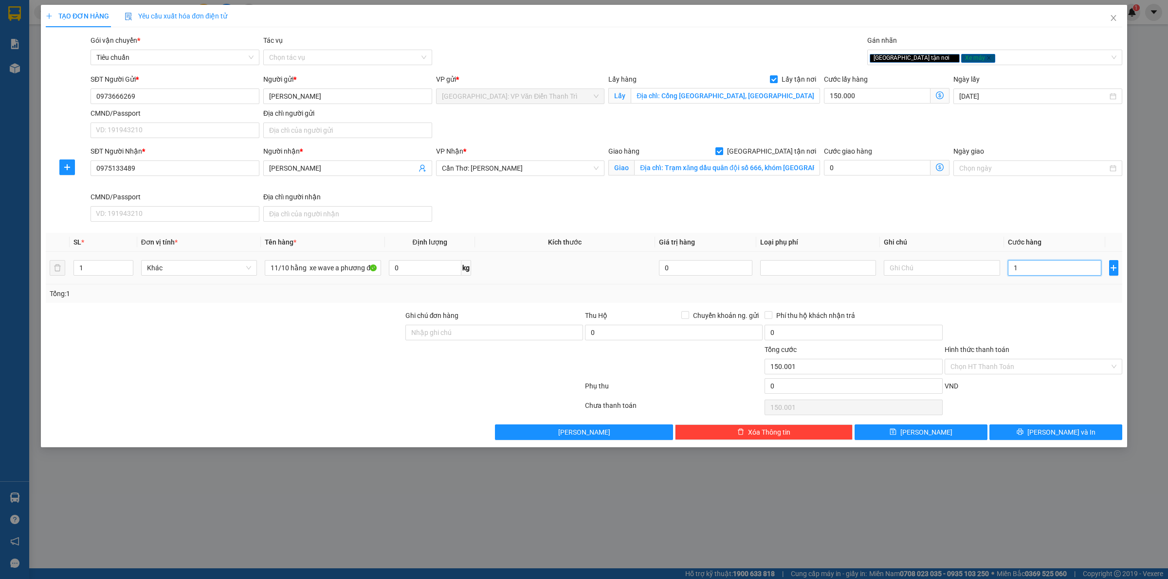
type input "150.012"
type input "127"
type input "150.127"
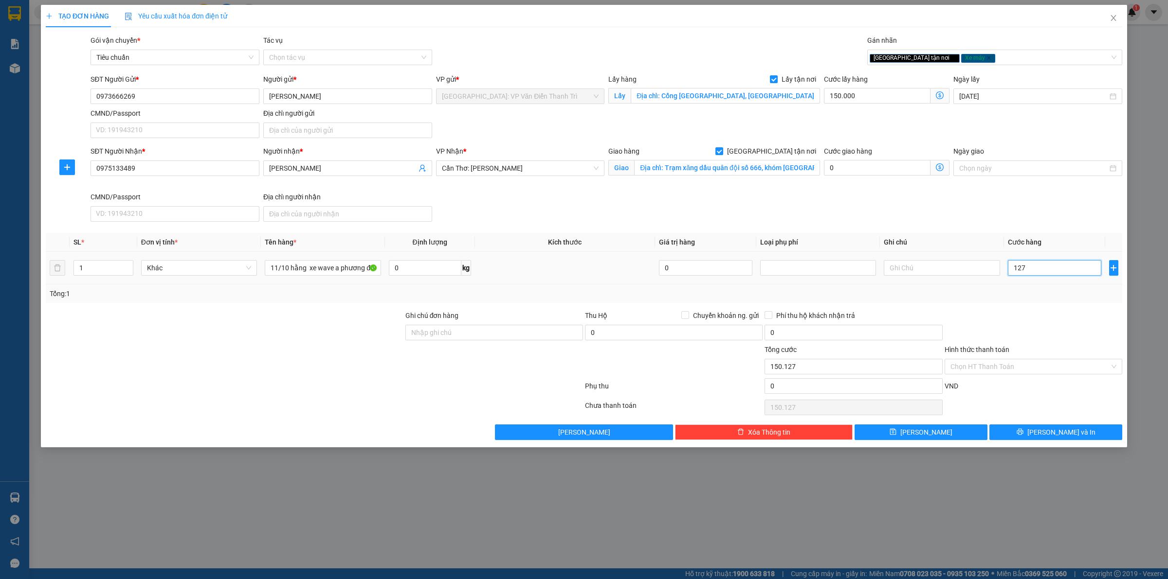
type input "1.270"
type input "151.270"
type input "12.700"
type input "162.700"
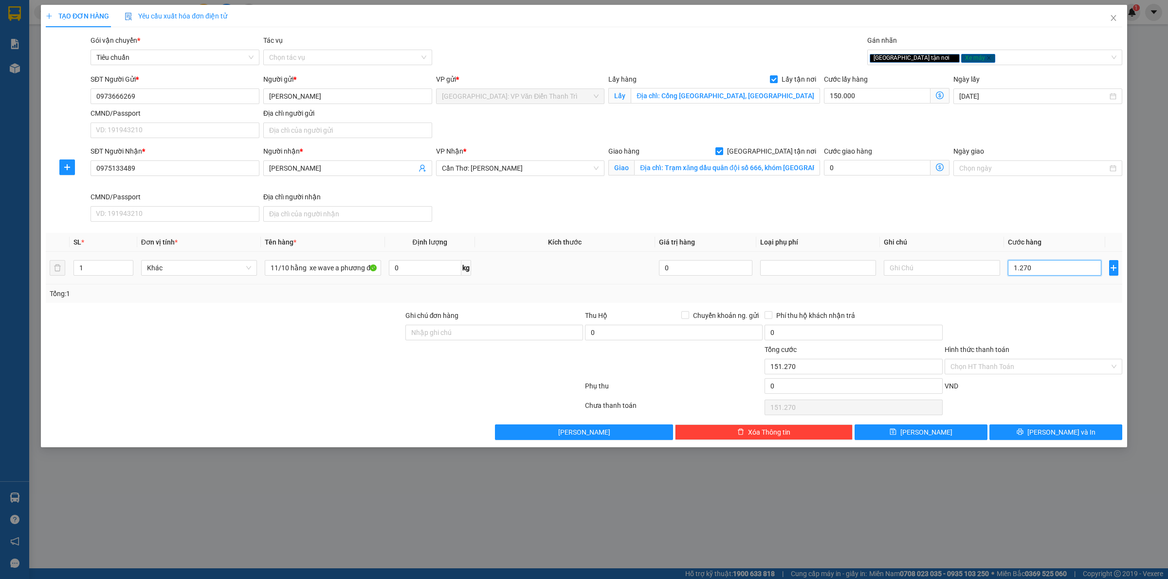
type input "162.700"
type input "127.000"
type input "277.000"
type input "1.270.000"
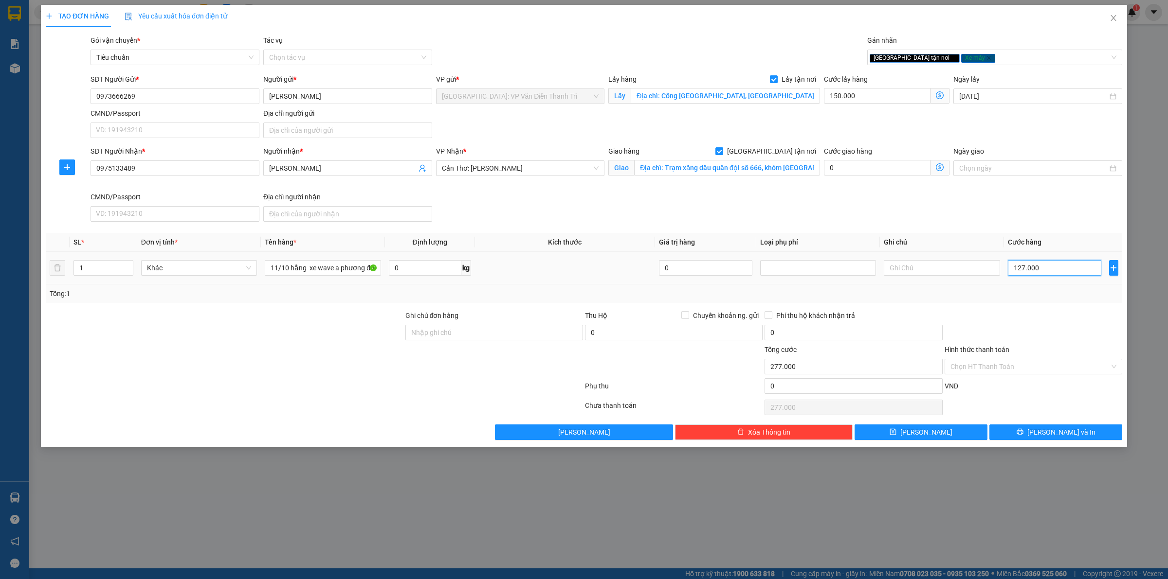
type input "1.420.000"
type input "1.270.000"
click at [925, 438] on span "[PERSON_NAME]" at bounding box center [926, 432] width 52 height 11
checkbox input "false"
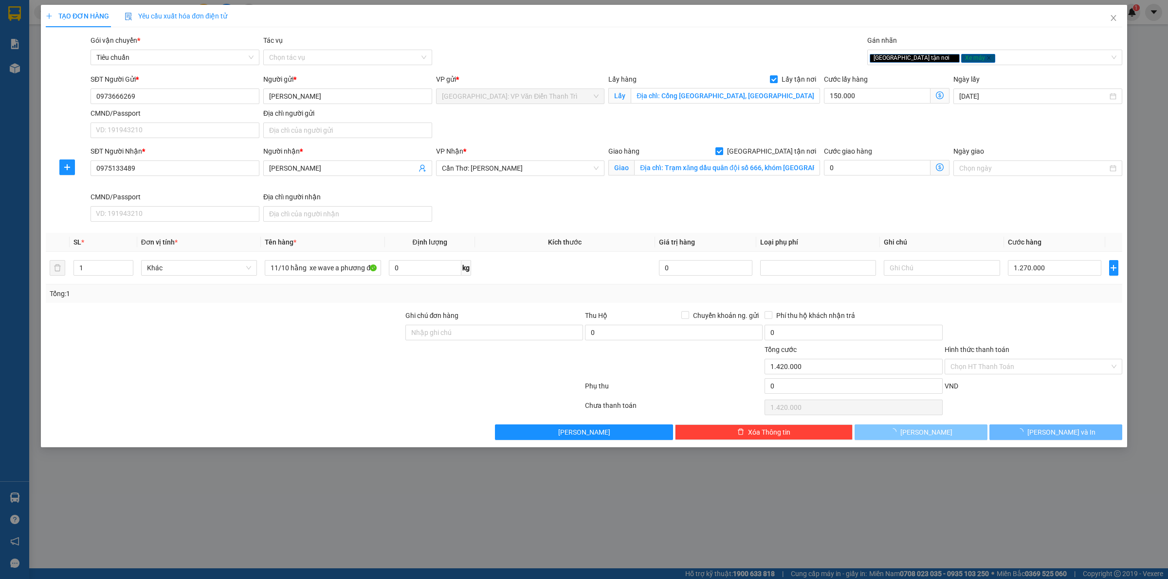
checkbox input "false"
type input "0"
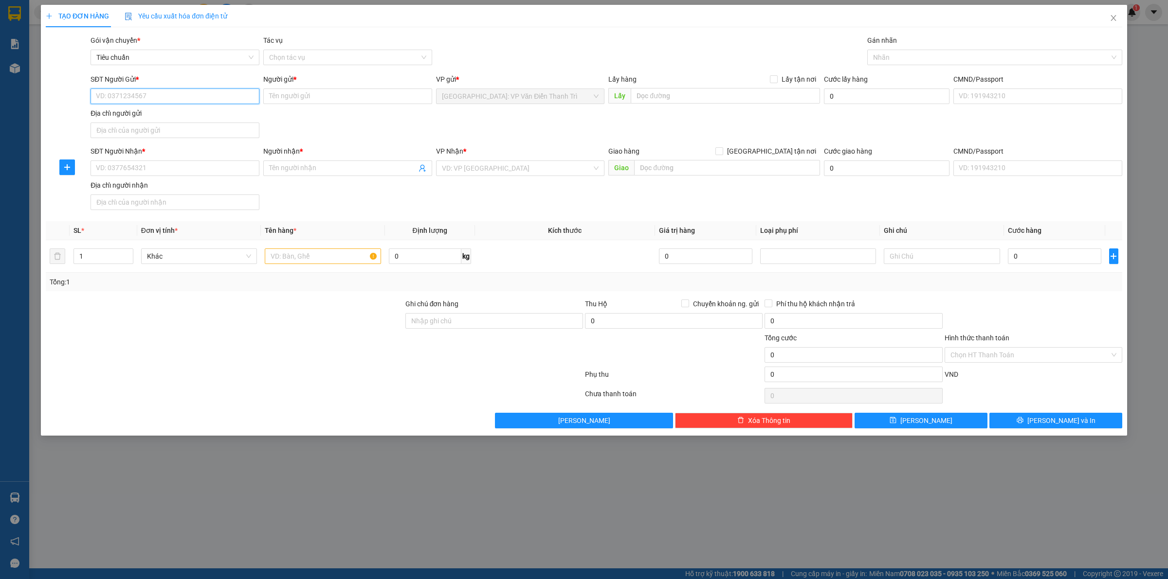
drag, startPoint x: 145, startPoint y: 94, endPoint x: 188, endPoint y: 104, distance: 43.9
click at [145, 94] on input "SĐT Người Gửi *" at bounding box center [175, 97] width 169 height 16
paste input "0968837874"
type input "0968837874"
click at [327, 98] on input "Người gửi *" at bounding box center [347, 97] width 169 height 16
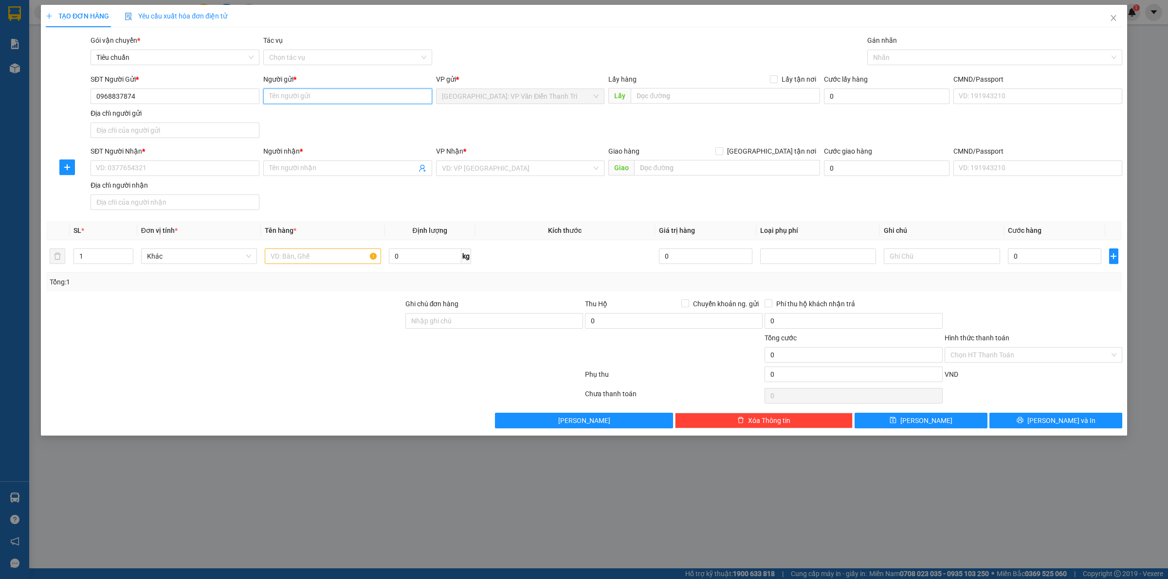
paste input "Huyền"
type input "Huyền"
drag, startPoint x: 579, startPoint y: 125, endPoint x: 629, endPoint y: 115, distance: 50.1
click at [580, 125] on div "SĐT Người Gửi * 0968837874 Người gửi * Huyền VP gửi * [GEOGRAPHIC_DATA]: VP Văn…" at bounding box center [606, 108] width 1035 height 68
click at [664, 97] on input "text" at bounding box center [725, 96] width 189 height 16
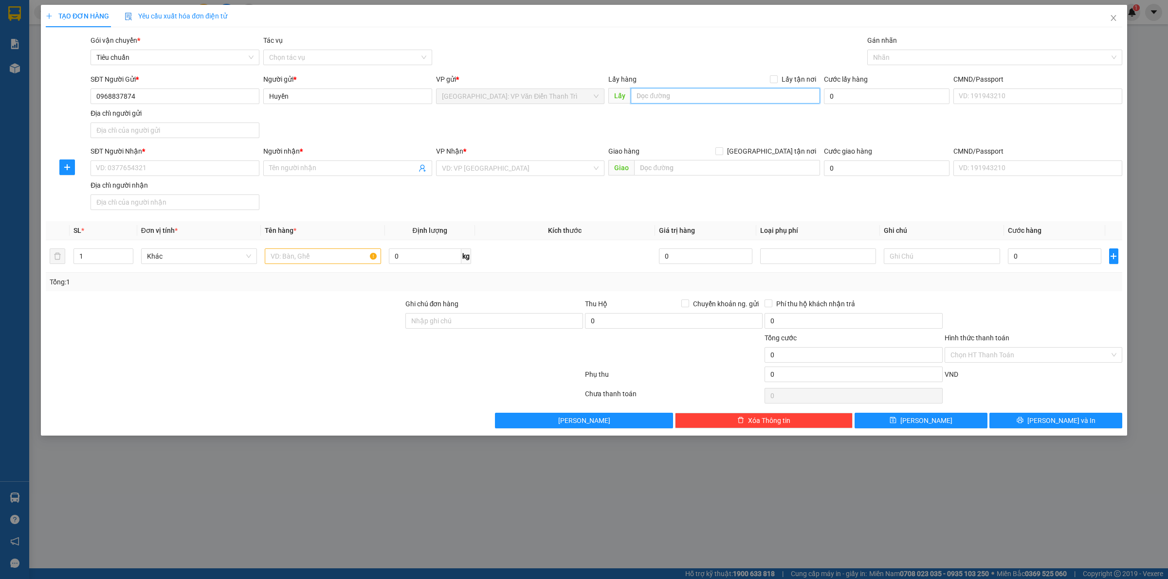
paste input "liền kề 12,khu đô thị nam hông [GEOGRAPHIC_DATA] , [GEOGRAPHIC_DATA] từ [GEOGRA…"
type input "liền kề 12,khu đô thị nam hông [GEOGRAPHIC_DATA] , [GEOGRAPHIC_DATA] từ [GEOGRA…"
click at [780, 81] on span "Lấy tận nơi" at bounding box center [799, 79] width 42 height 11
click at [777, 81] on input "Lấy tận nơi" at bounding box center [773, 78] width 7 height 7
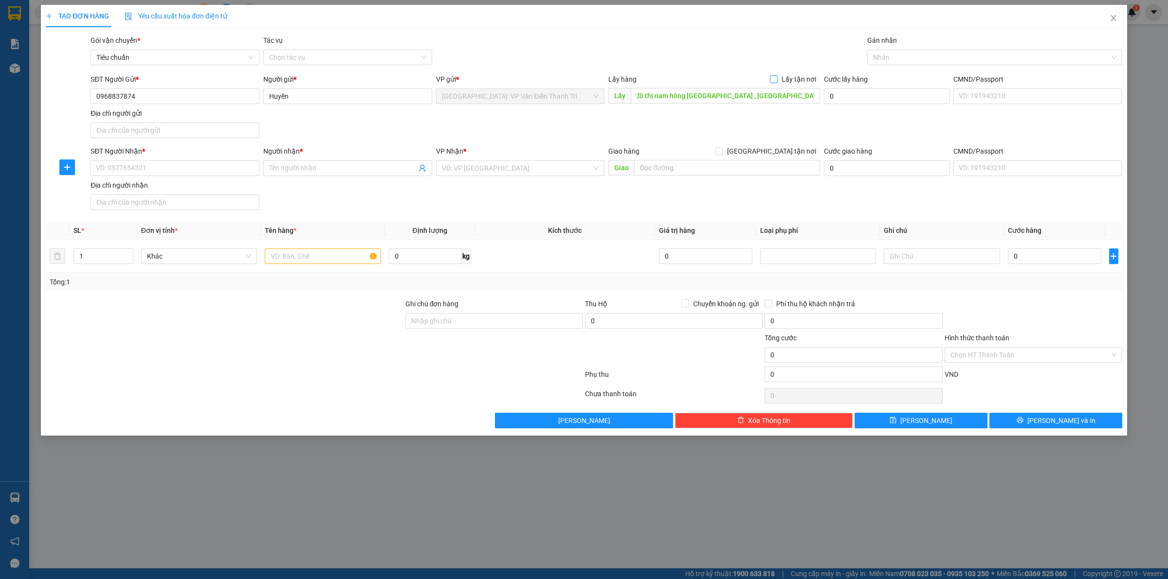
checkbox input "true"
click at [134, 171] on input "SĐT Người Nhận *" at bounding box center [175, 169] width 169 height 16
paste input "0399418803"
type input "0399418803"
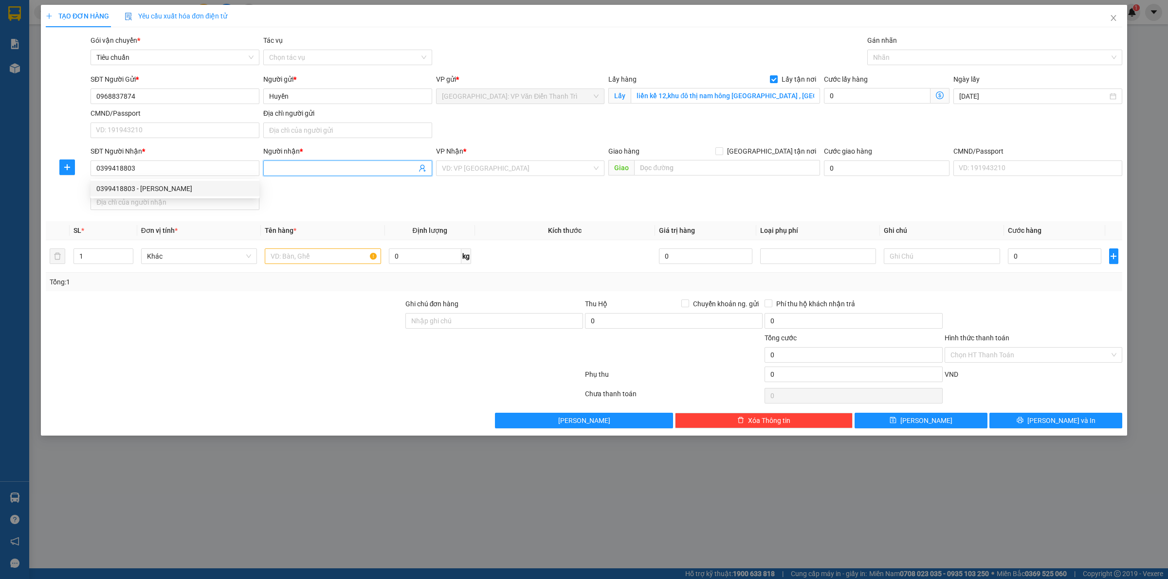
click at [305, 163] on input "Người nhận *" at bounding box center [342, 168] width 147 height 11
paste input "[PERSON_NAME]"
type input "[PERSON_NAME]"
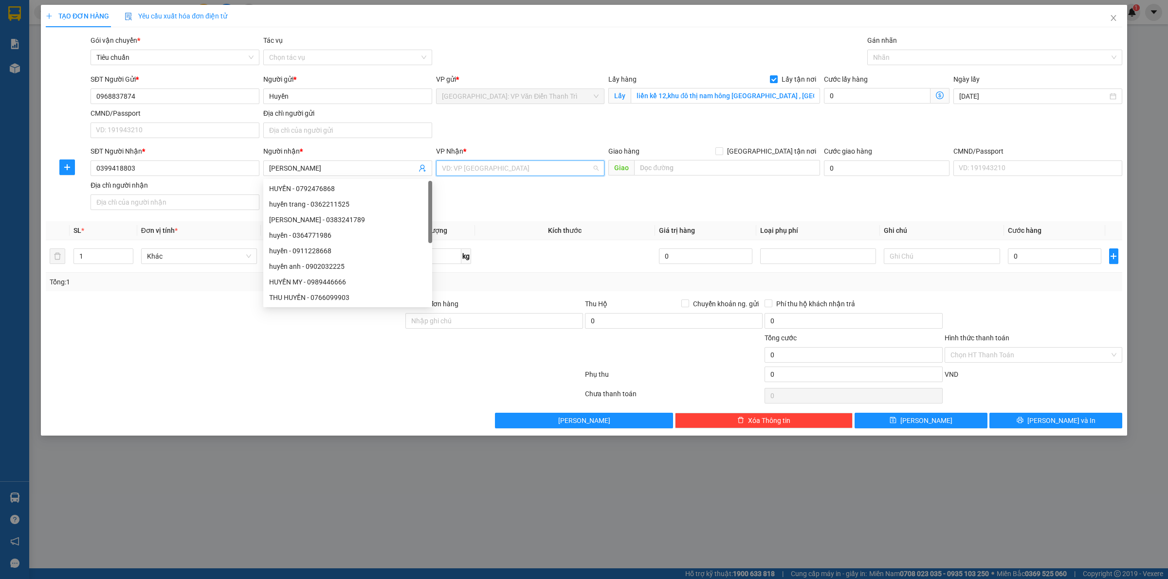
click at [511, 171] on input "search" at bounding box center [517, 168] width 150 height 15
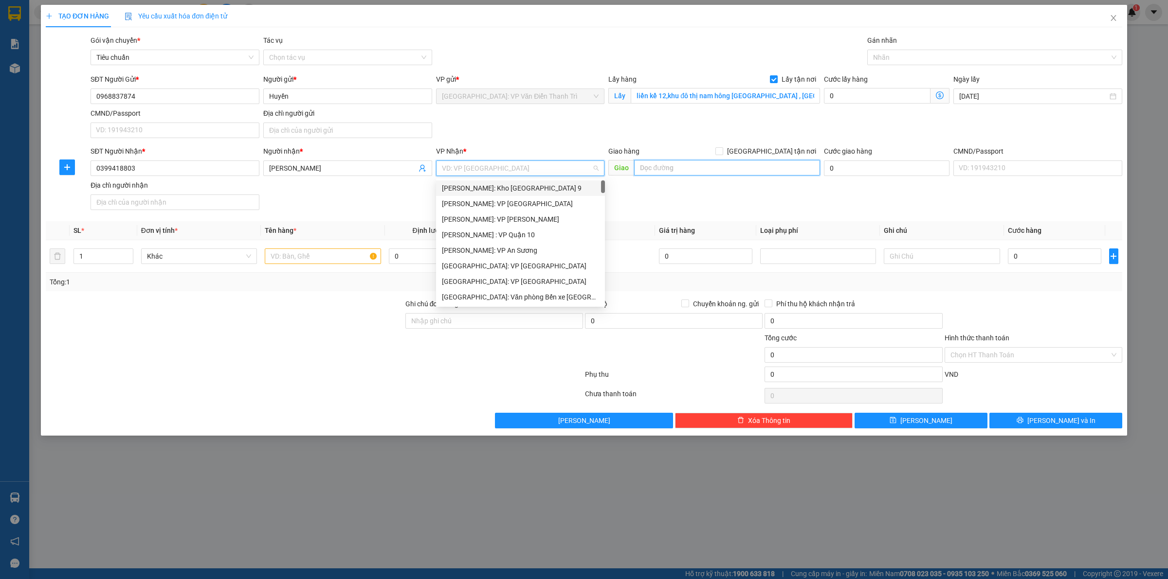
click at [708, 168] on input "text" at bounding box center [727, 168] width 186 height 16
paste input "Tổ 14 vĩnh điềm thượng, [GEOGRAPHIC_DATA] tỉnh [GEOGRAPHIC_DATA]"
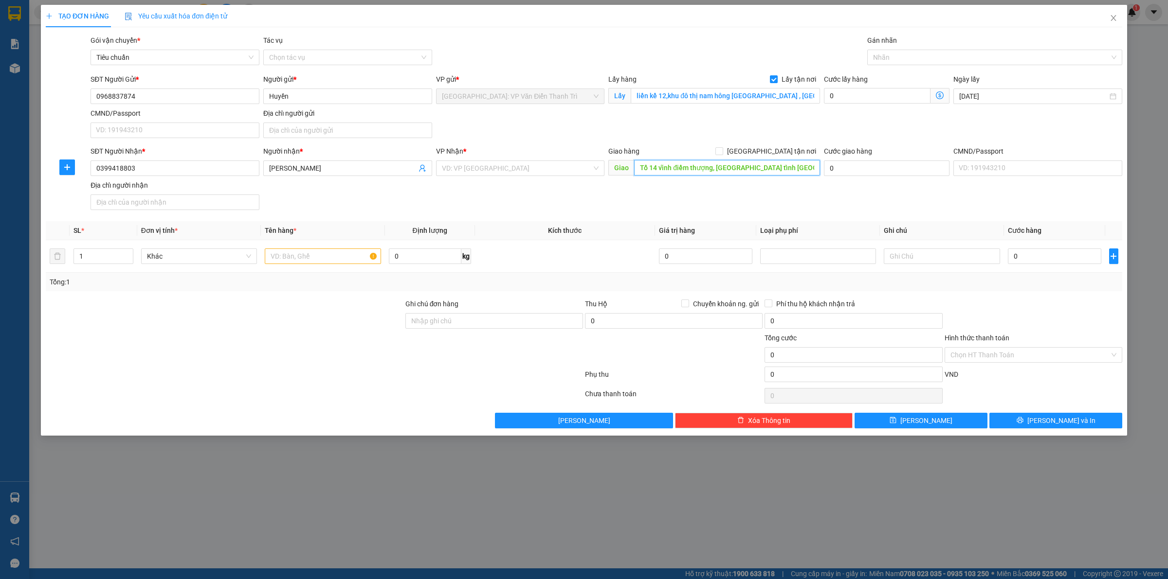
scroll to position [0, 19]
type input "Tổ 14 vĩnh điềm thượng, [GEOGRAPHIC_DATA] tỉnh [GEOGRAPHIC_DATA]"
click at [539, 170] on input "search" at bounding box center [517, 168] width 150 height 15
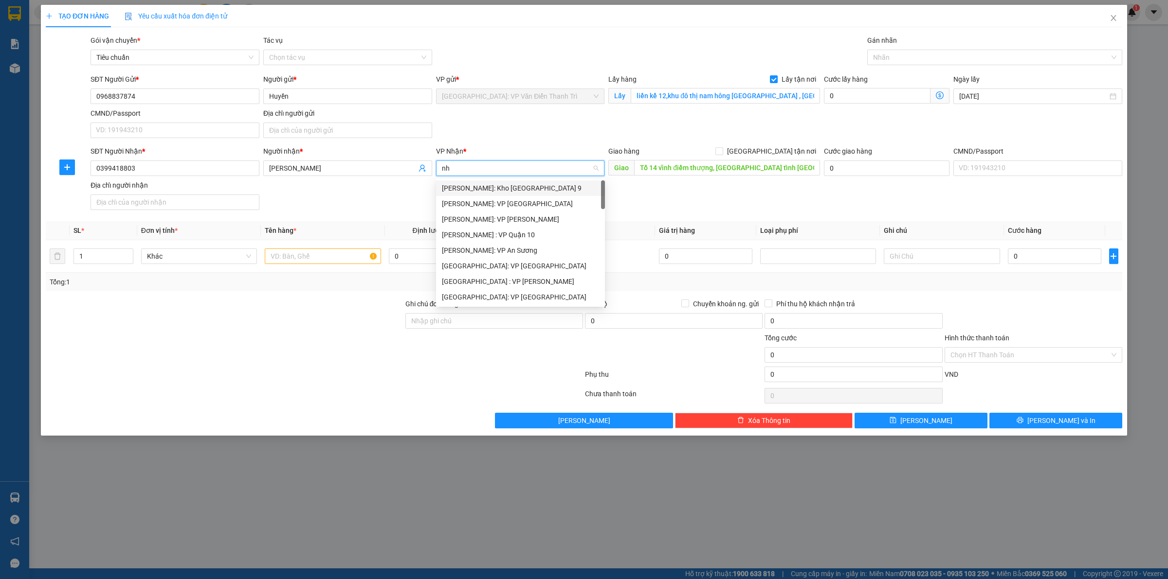
type input "nha"
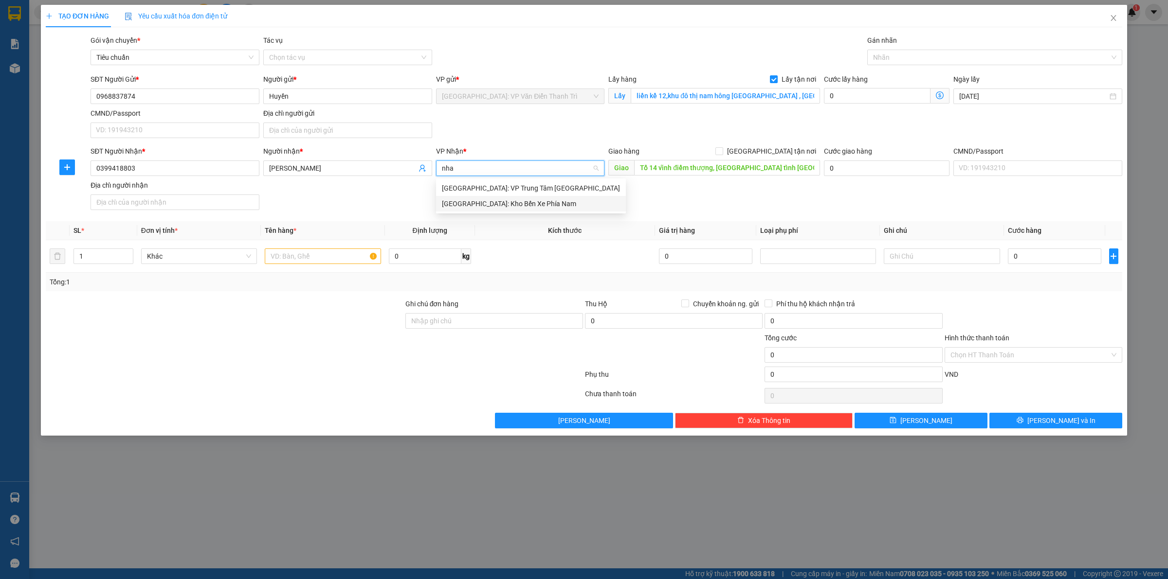
click at [522, 199] on div "[GEOGRAPHIC_DATA]: Kho Bến Xe Phía Nam" at bounding box center [531, 204] width 178 height 11
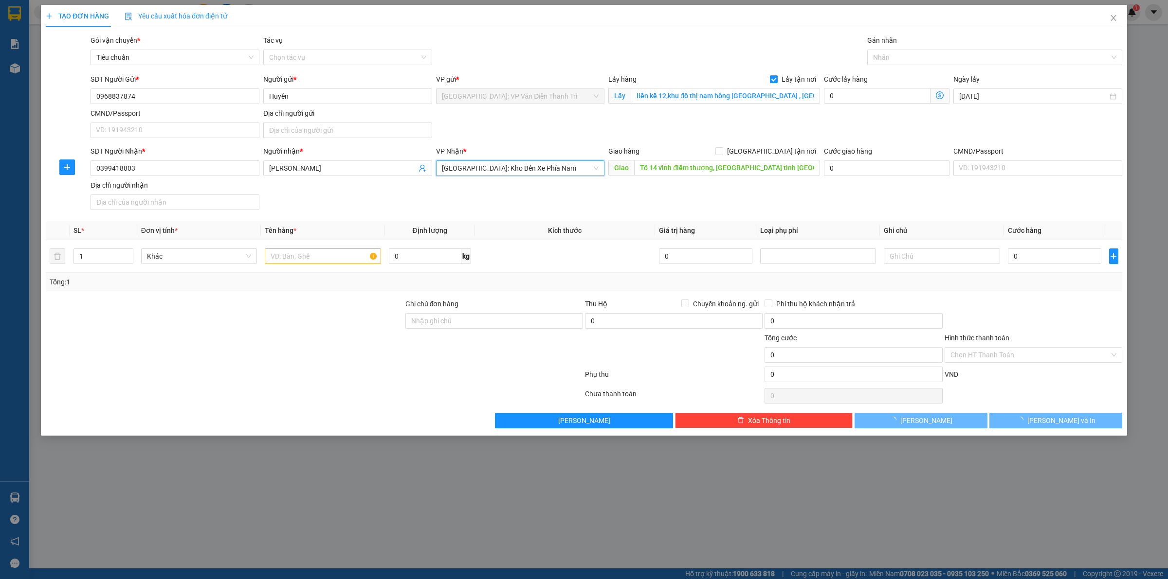
click at [742, 187] on div "SĐT Người Nhận * 0399418803 Người nhận * [PERSON_NAME] VP Nhận * [GEOGRAPHIC_DA…" at bounding box center [606, 180] width 1035 height 68
drag, startPoint x: 772, startPoint y: 154, endPoint x: 798, endPoint y: 139, distance: 30.1
click at [722, 153] on input "[GEOGRAPHIC_DATA] tận nơi" at bounding box center [718, 150] width 7 height 7
checkbox input "true"
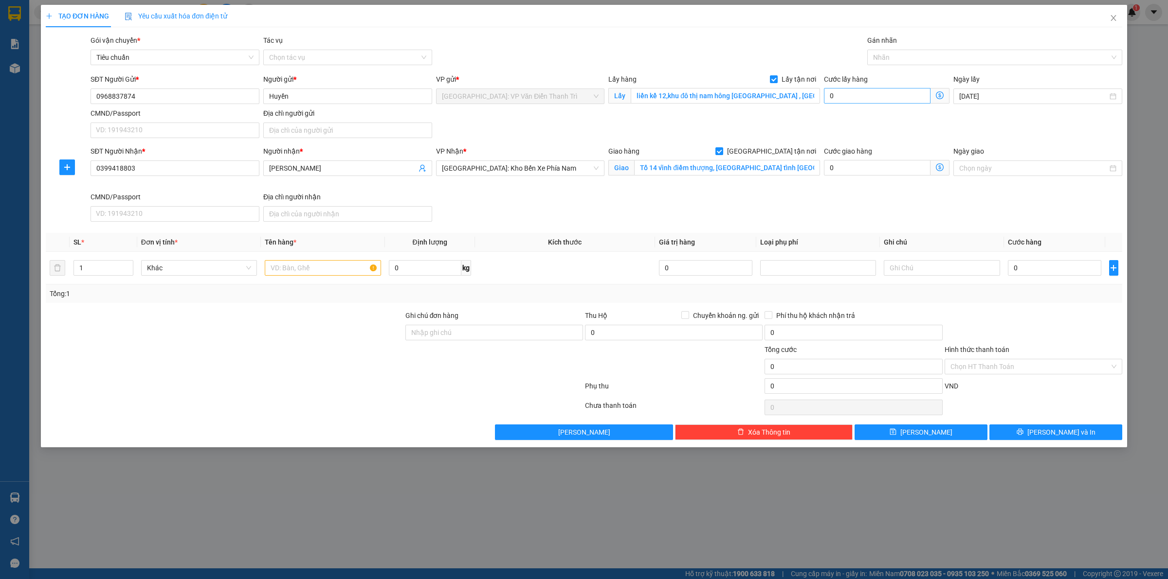
click at [865, 105] on div "Cước lấy hàng 0" at bounding box center [887, 91] width 126 height 34
click at [905, 54] on div at bounding box center [989, 58] width 240 height 12
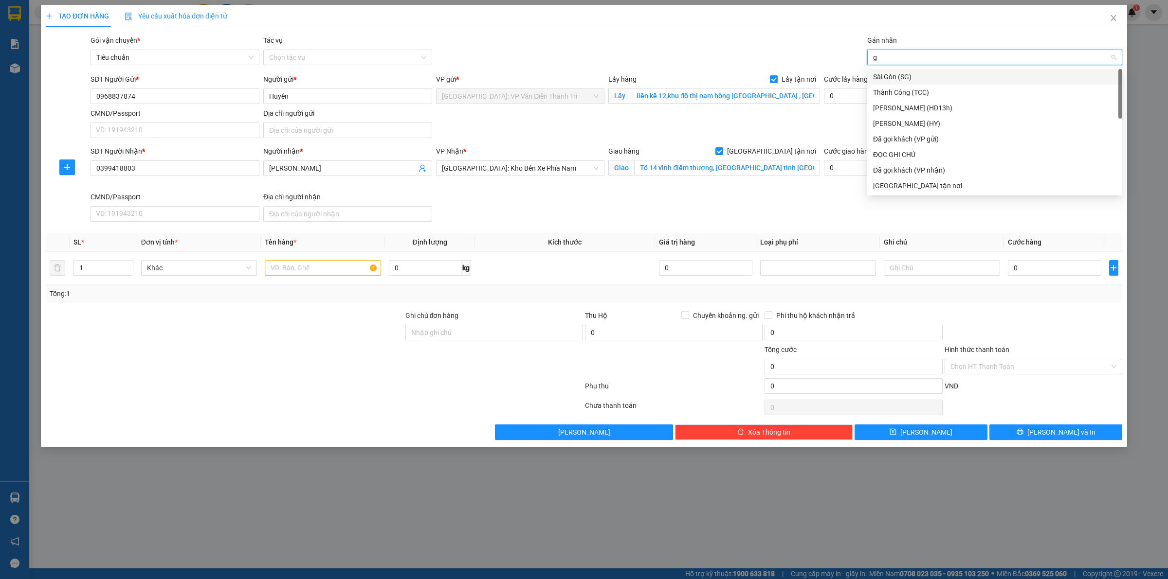
type input "gt"
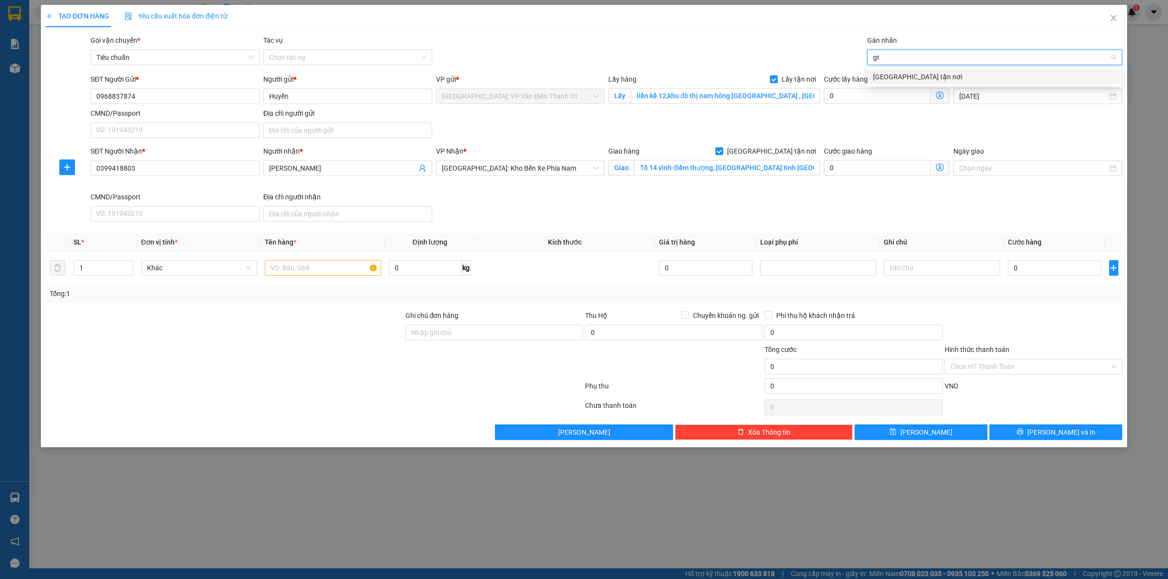
click at [900, 72] on div "[GEOGRAPHIC_DATA] tận nơi" at bounding box center [994, 77] width 243 height 11
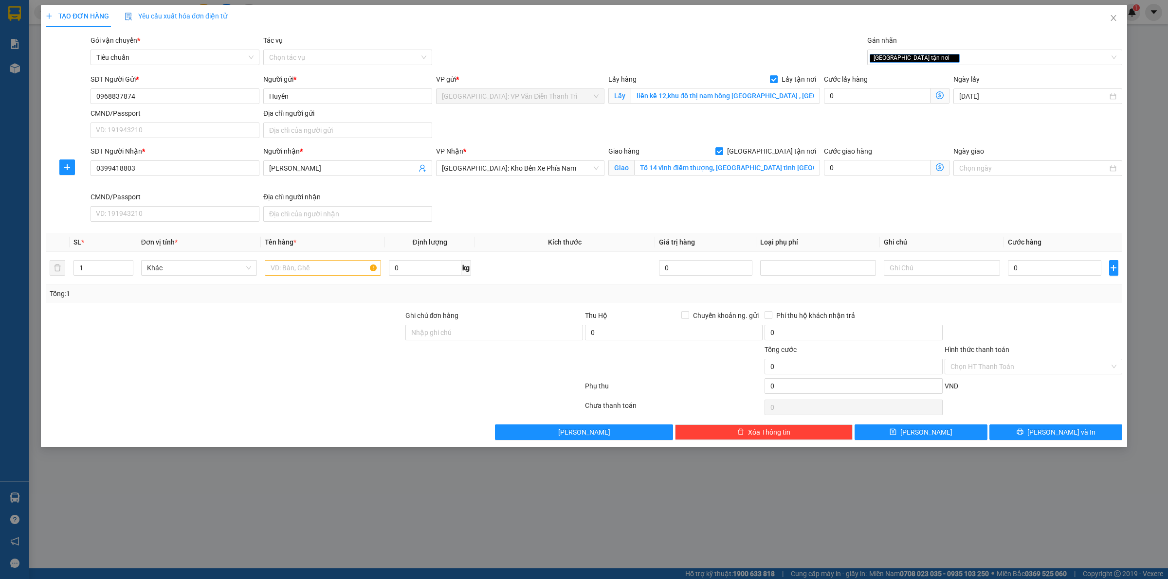
click at [823, 119] on div "SĐT Người Gửi * 0968837874 Người gửi * Huyền VP gửi * [GEOGRAPHIC_DATA]: VP Văn…" at bounding box center [606, 108] width 1035 height 68
click at [301, 273] on input "text" at bounding box center [323, 268] width 116 height 16
paste input "11/10 đón 2 bao"
type input "11/10 đón 2 bao a sướng đón đồng kị từ [GEOGRAPHIC_DATA]"
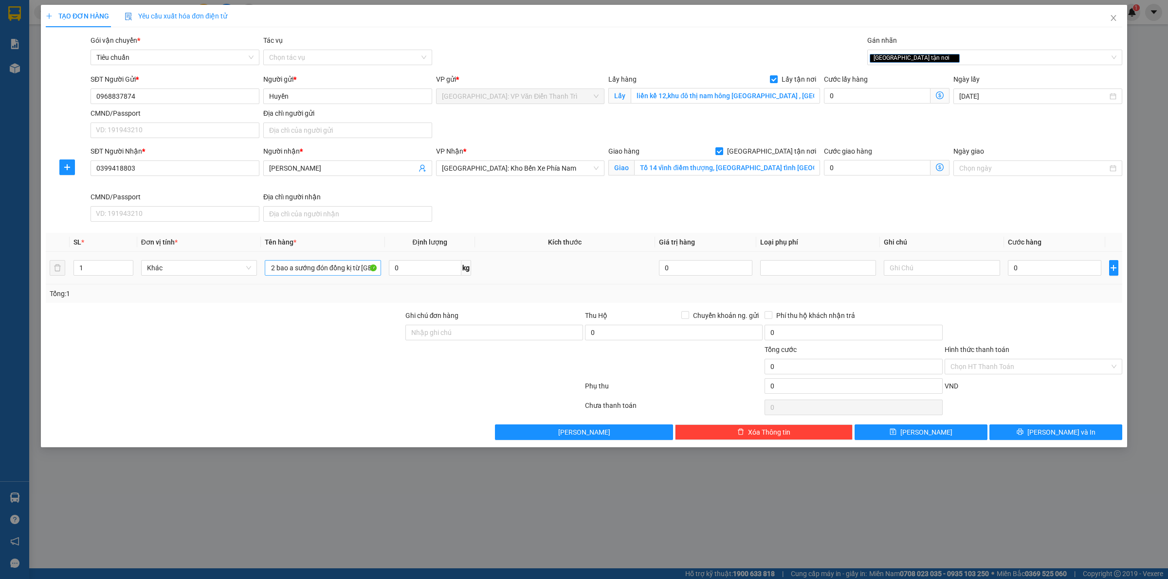
scroll to position [0, 0]
click at [1044, 278] on div "0" at bounding box center [1054, 267] width 93 height 19
click at [1035, 272] on input "0" at bounding box center [1054, 268] width 93 height 16
type input "1"
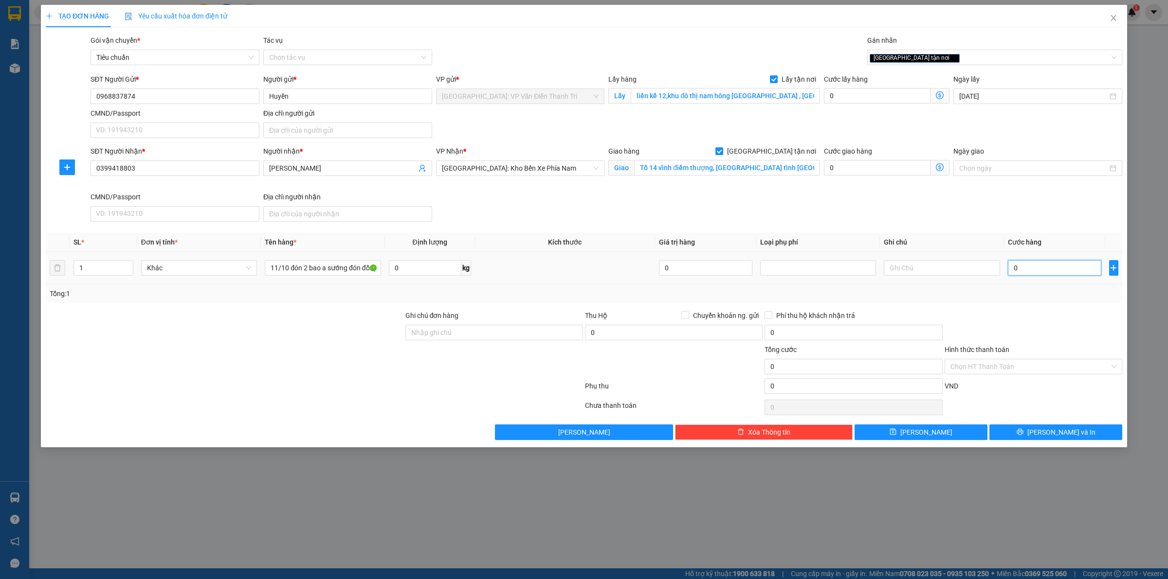
type input "1"
type input "1.000"
click at [1037, 302] on div "Tổng: 1" at bounding box center [584, 294] width 1076 height 18
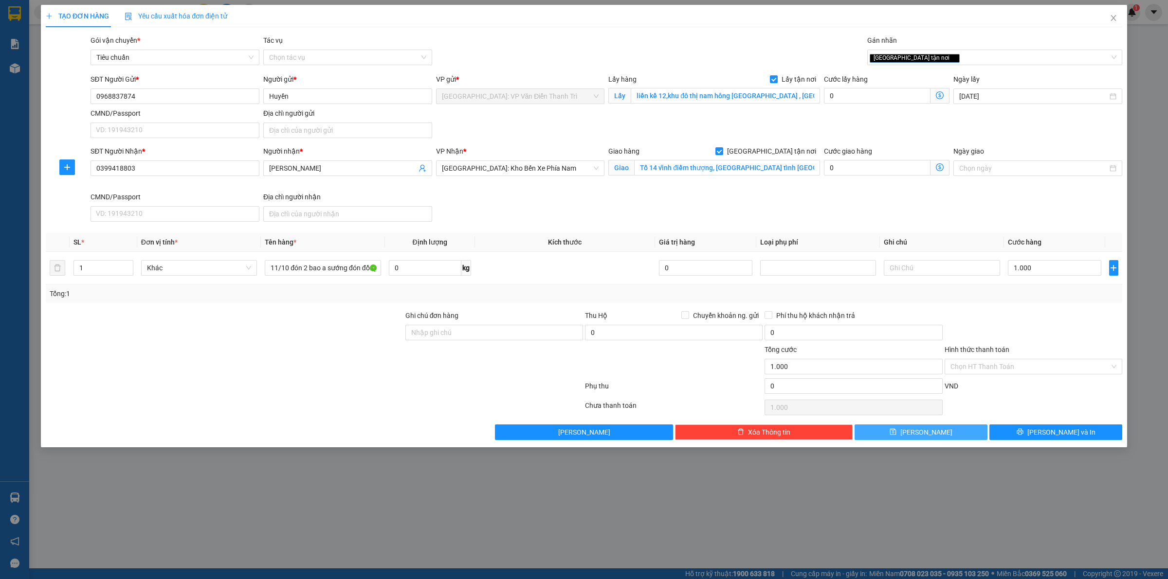
click at [947, 429] on button "[PERSON_NAME]" at bounding box center [920, 433] width 133 height 16
checkbox input "false"
type input "0"
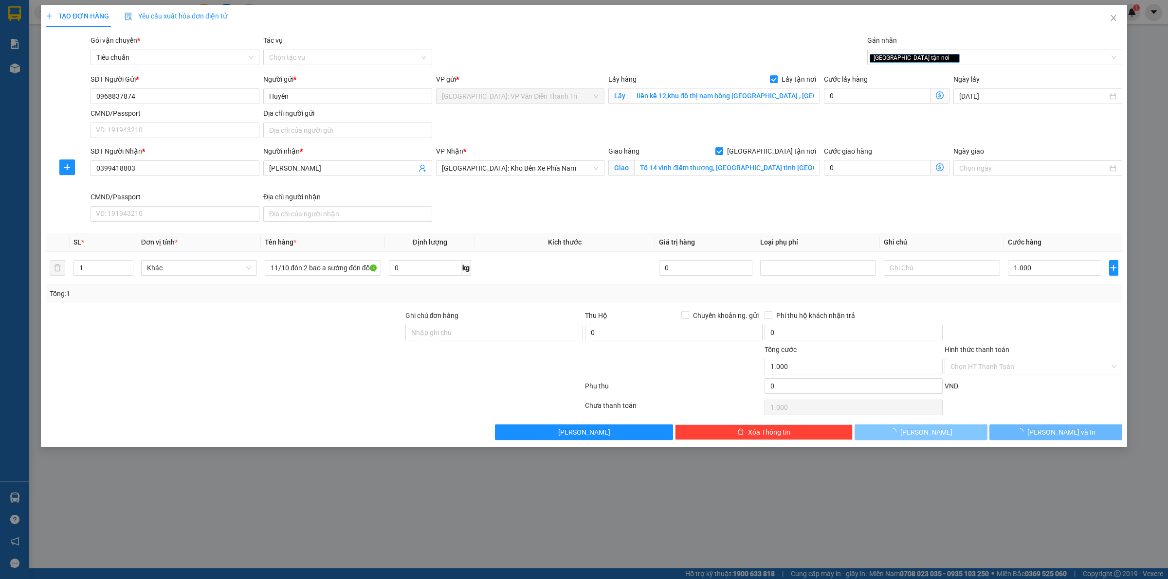
type input "0"
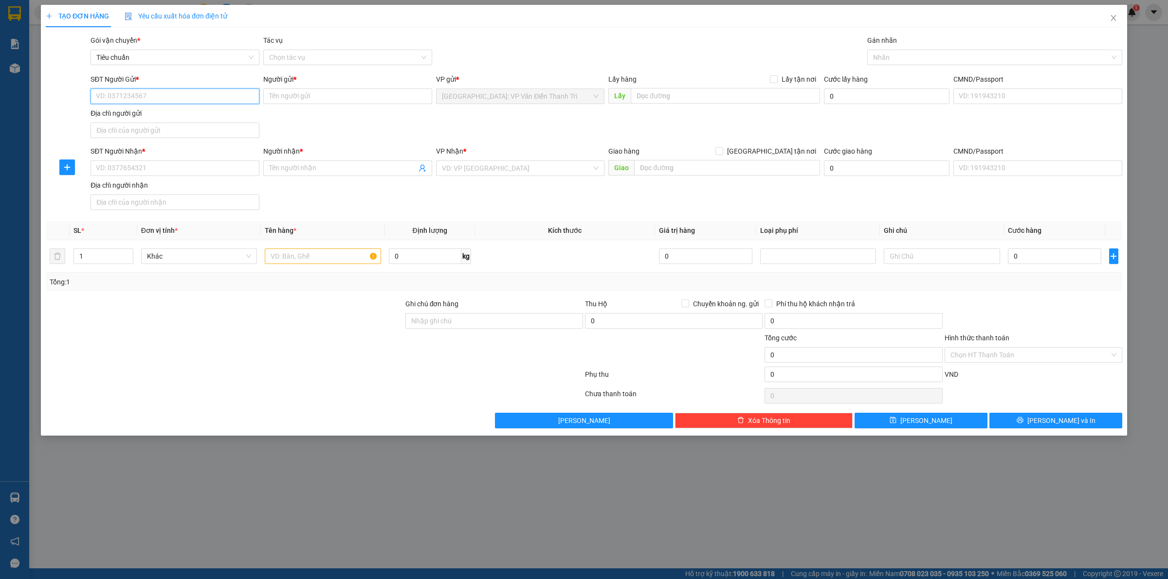
click at [140, 102] on input "SĐT Người Gửi *" at bounding box center [175, 97] width 169 height 16
paste input "0368262611"
type input "0368262611"
click at [314, 91] on input "Người gửi *" at bounding box center [347, 97] width 169 height 16
paste input "[PERSON_NAME]"
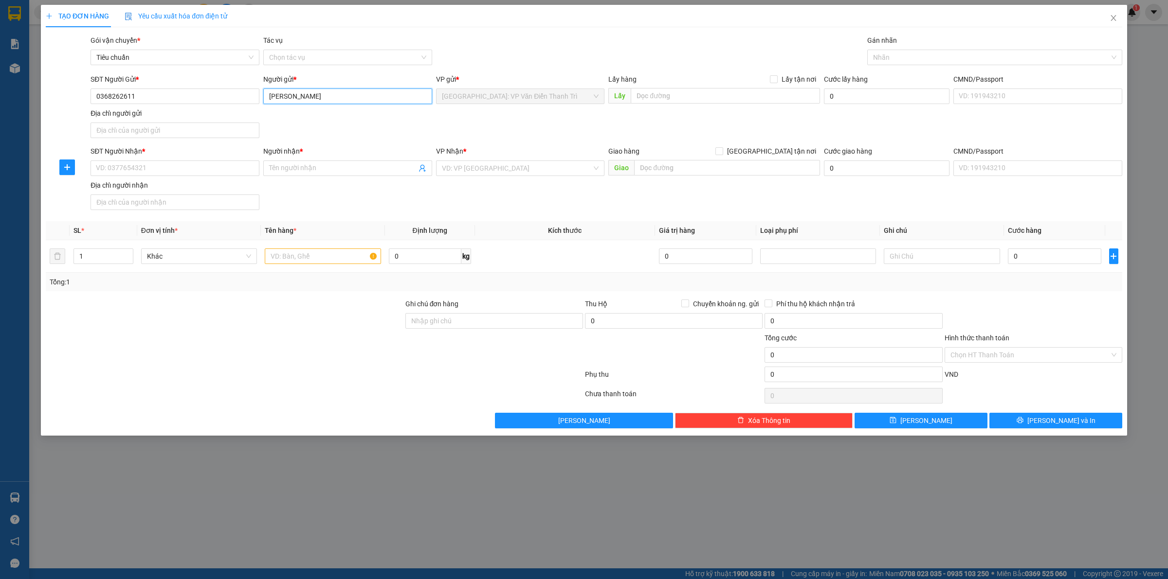
type input "[PERSON_NAME]"
drag, startPoint x: 560, startPoint y: 131, endPoint x: 628, endPoint y: 116, distance: 70.4
click at [577, 127] on div "SĐT Người Gửi * 0368262611 Người gửi * [PERSON_NAME] VP gửi * [GEOGRAPHIC_DATA]…" at bounding box center [606, 108] width 1035 height 68
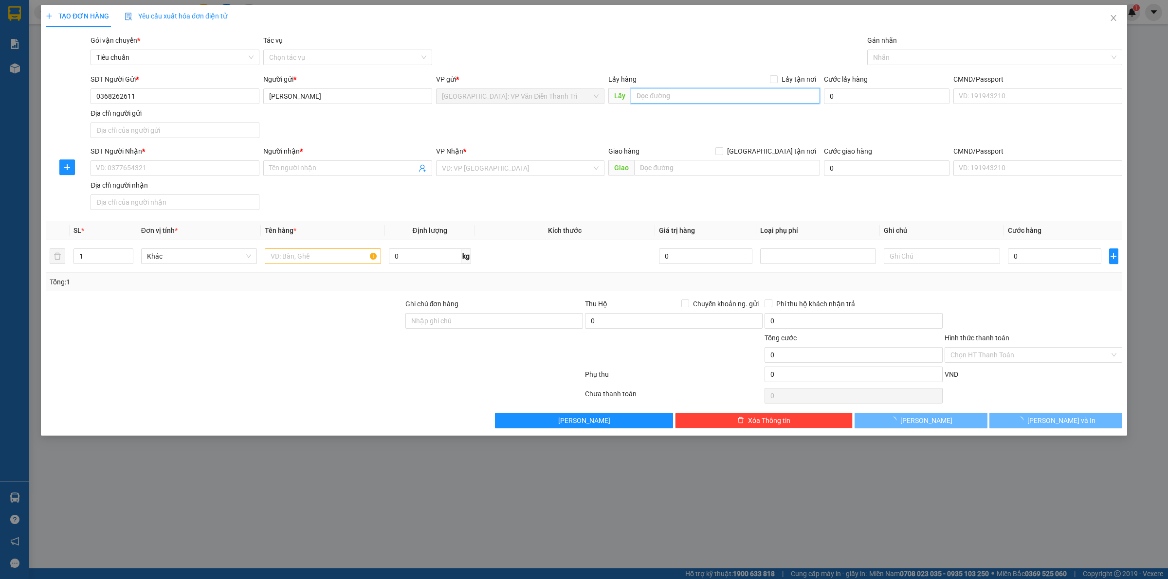
click at [653, 101] on input "text" at bounding box center [725, 96] width 189 height 16
paste input "đ/c: S207 [GEOGRAPHIC_DATA], [GEOGRAPHIC_DATA], [GEOGRAPHIC_DATA]"
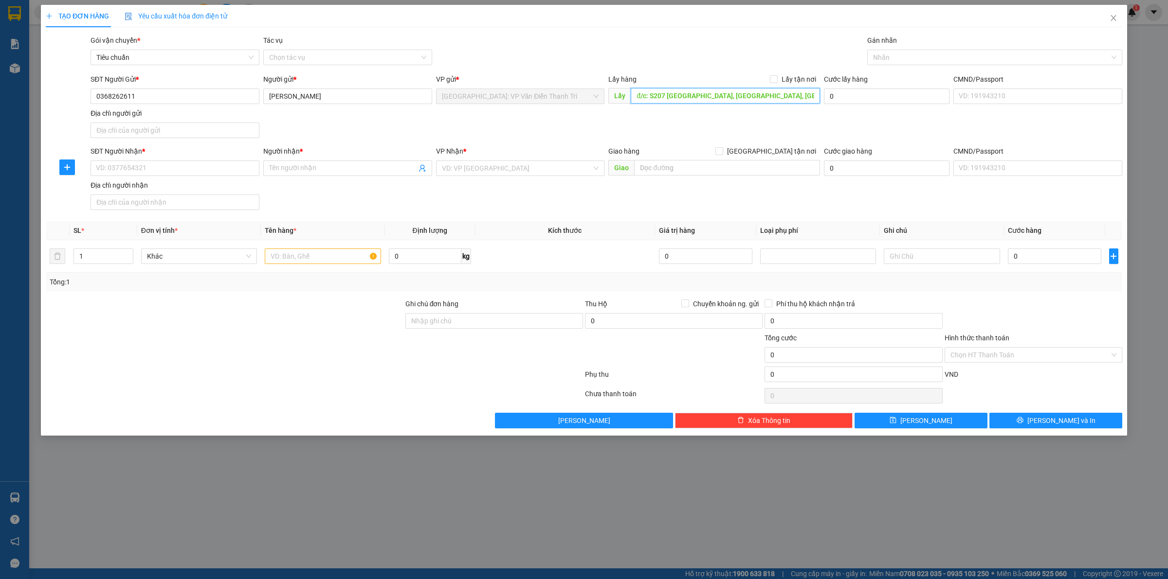
type input "đ/c: S207 [GEOGRAPHIC_DATA], [GEOGRAPHIC_DATA], [GEOGRAPHIC_DATA]"
click at [779, 86] on div "Lấy hàng Lấy tận nơi" at bounding box center [714, 81] width 212 height 15
click at [779, 84] on label "Lấy tận nơi" at bounding box center [795, 79] width 50 height 11
click at [777, 82] on input "Lấy tận nơi" at bounding box center [773, 78] width 7 height 7
checkbox input "true"
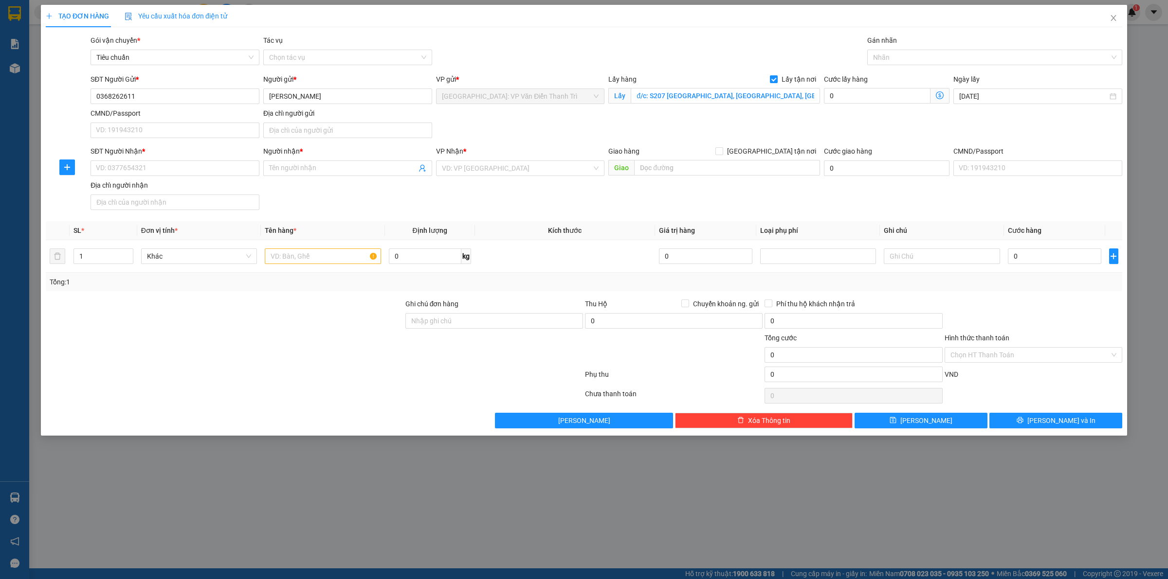
click at [726, 106] on div "Lấy hàng Lấy tận nơi Lấy đ/c: S207 [GEOGRAPHIC_DATA], [GEOGRAPHIC_DATA], [GEOGR…" at bounding box center [714, 91] width 212 height 34
click at [133, 171] on input "SĐT Người Nhận *" at bounding box center [175, 169] width 169 height 16
paste input "928505828"
click at [95, 171] on input "928505828" at bounding box center [175, 169] width 169 height 16
type input "0928505828"
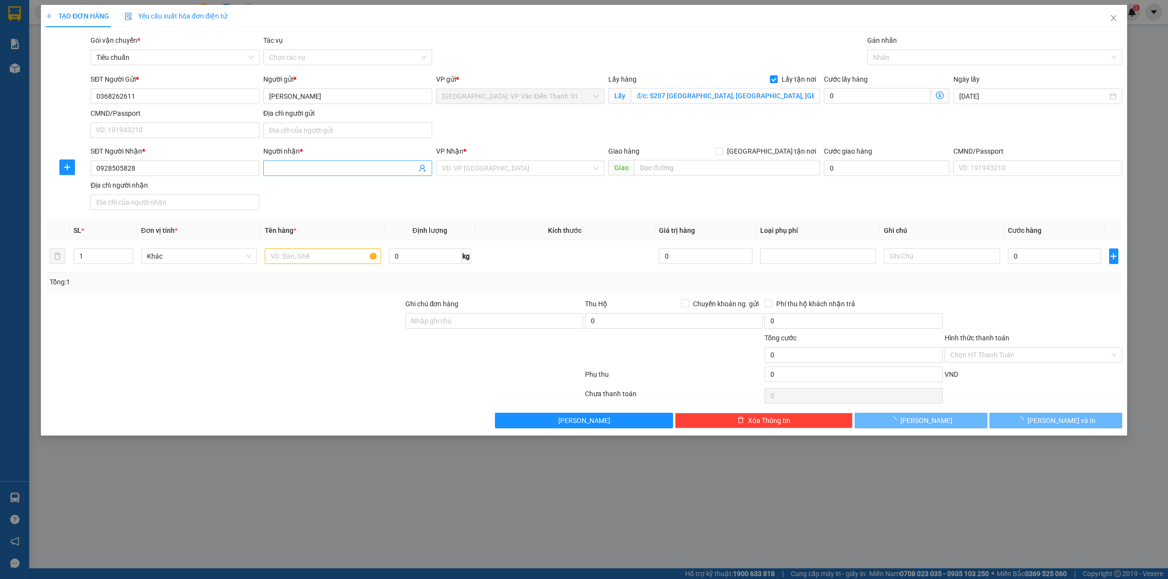
click at [283, 168] on input "Người nhận *" at bounding box center [342, 168] width 147 height 11
paste input "0932588149"
paste input "[PERSON_NAME]"
type input "0932588149 [GEOGRAPHIC_DATA]"
click at [483, 167] on input "search" at bounding box center [517, 168] width 150 height 15
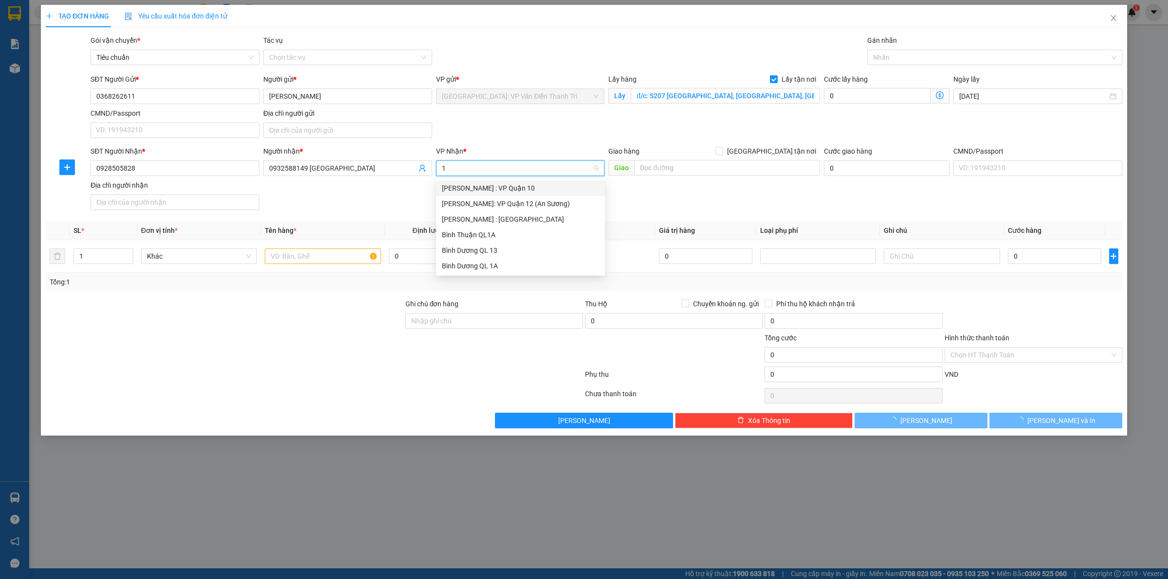
type input "12"
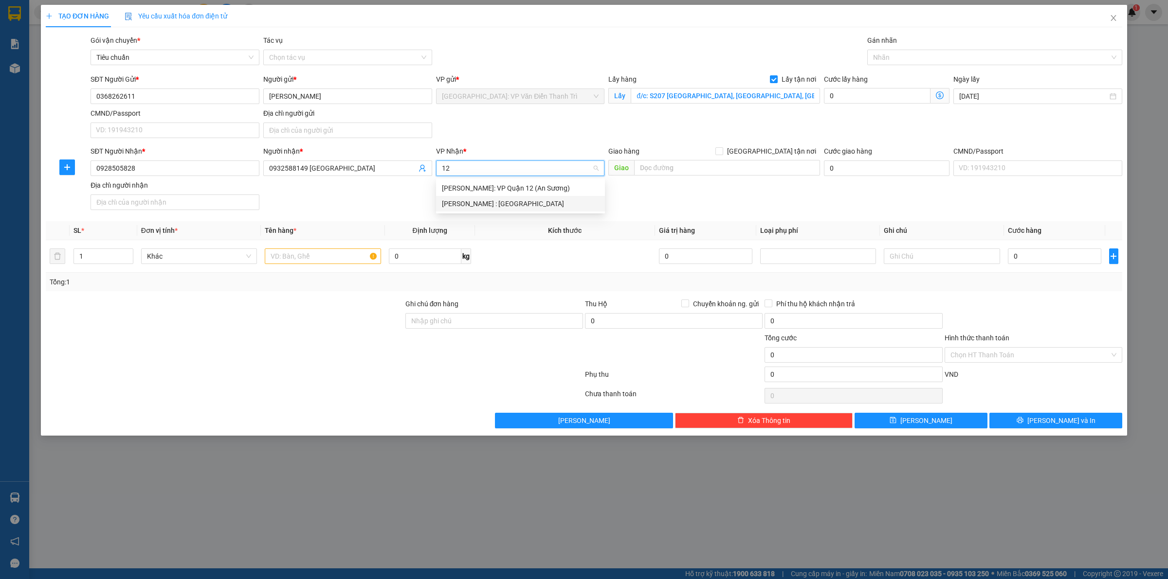
drag, startPoint x: 487, startPoint y: 196, endPoint x: 499, endPoint y: 198, distance: 12.9
click at [487, 196] on div "[PERSON_NAME] : [GEOGRAPHIC_DATA]" at bounding box center [520, 204] width 169 height 16
drag, startPoint x: 635, startPoint y: 198, endPoint x: 662, endPoint y: 176, distance: 35.0
click at [639, 196] on div "SĐT Người Nhận * 0928505828 Người nhận * 0932588149 [PERSON_NAME] VP Nhận * [GE…" at bounding box center [606, 180] width 1035 height 68
click at [665, 173] on input "text" at bounding box center [727, 168] width 186 height 16
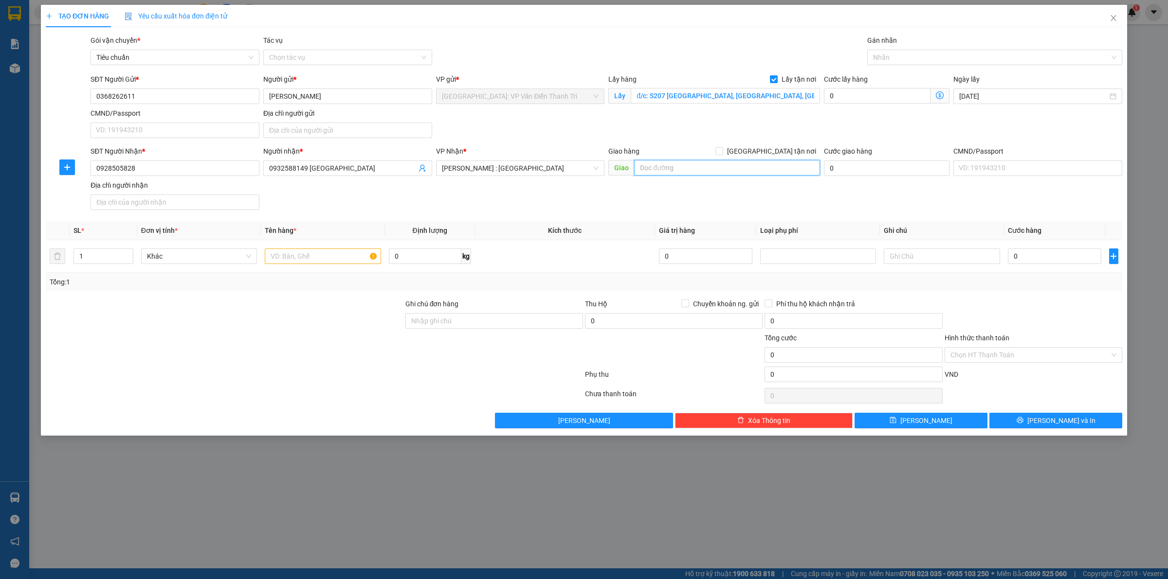
paste input "đ/c: 130 An Phú Đông 3, P. An [GEOGRAPHIC_DATA], Q. 12, HCM"
type input "đ/c: 130 An Phú Đông 3, P. An [GEOGRAPHIC_DATA], Q. 12, HCM"
drag, startPoint x: 774, startPoint y: 151, endPoint x: 881, endPoint y: 122, distance: 111.1
click at [723, 151] on span at bounding box center [719, 151] width 8 height 8
click at [722, 151] on input "[GEOGRAPHIC_DATA] tận nơi" at bounding box center [718, 150] width 7 height 7
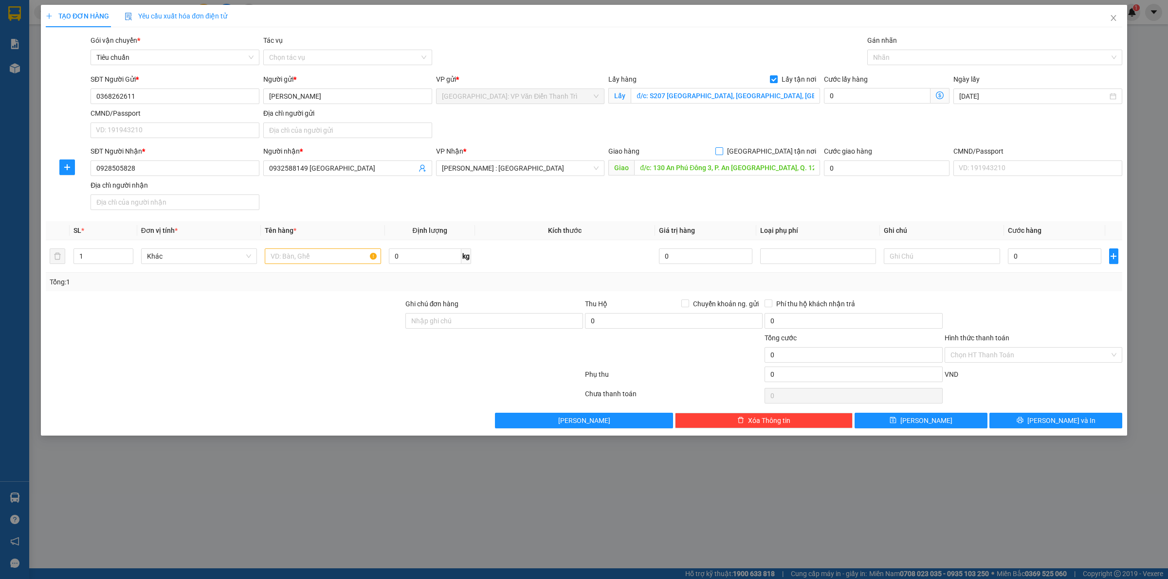
checkbox input "true"
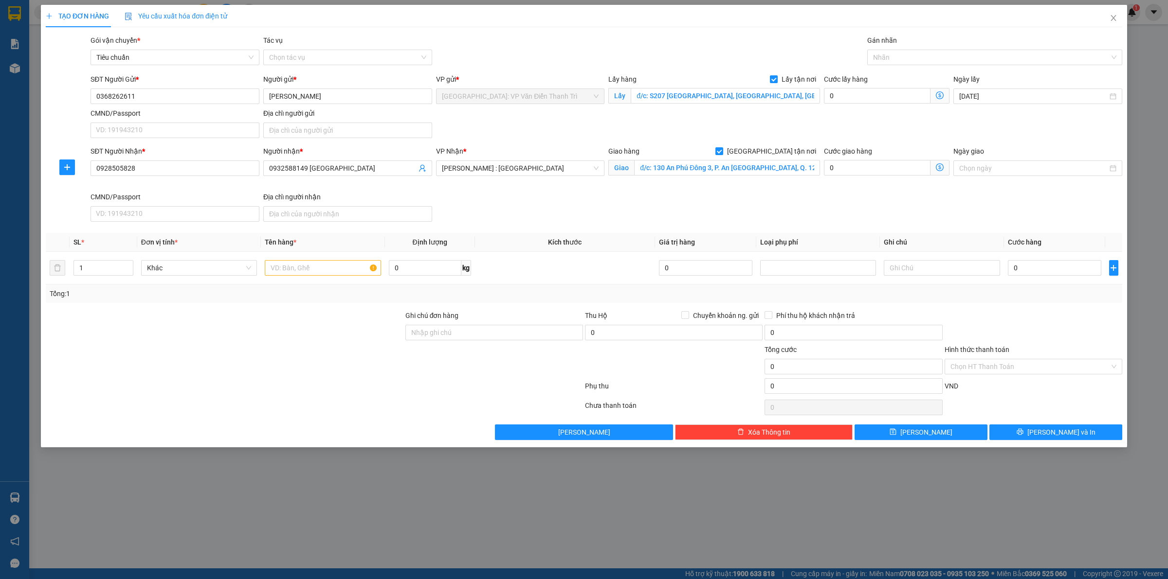
drag, startPoint x: 917, startPoint y: 111, endPoint x: 933, endPoint y: 78, distance: 36.1
click at [923, 103] on div "SĐT Người Gửi * 0368262611 Người gửi * [PERSON_NAME] VP gửi * [GEOGRAPHIC_DATA]…" at bounding box center [606, 108] width 1035 height 68
click at [933, 50] on div "Nhãn" at bounding box center [994, 58] width 255 height 16
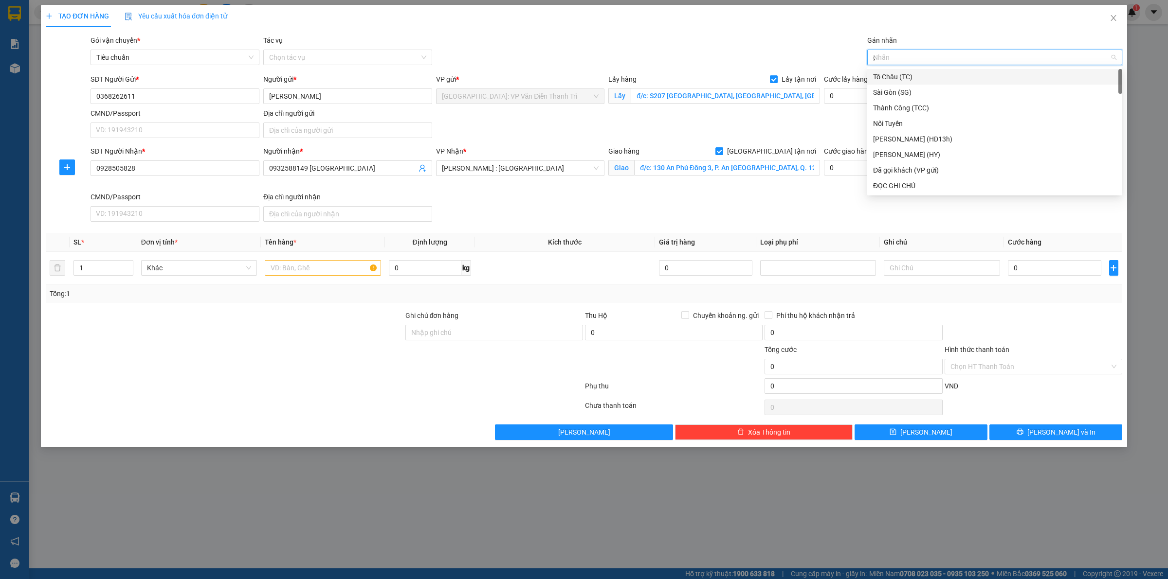
type input "gt"
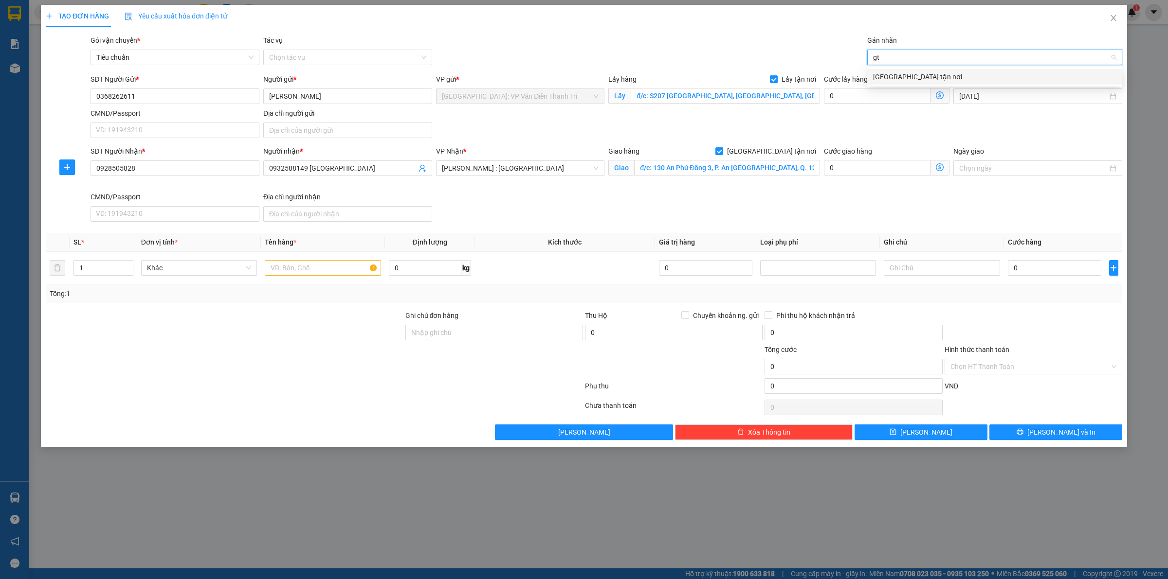
click at [905, 76] on div "[GEOGRAPHIC_DATA] tận nơi" at bounding box center [994, 77] width 243 height 11
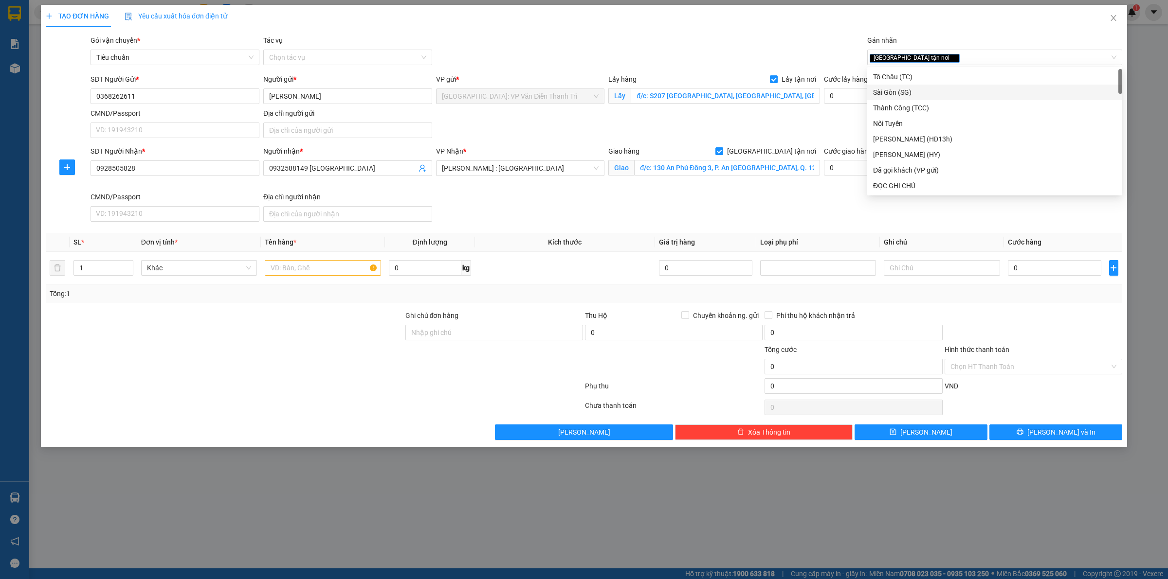
click at [823, 117] on div "SĐT Người Gửi * 0368262611 Người gửi * [PERSON_NAME] VP gửi * [GEOGRAPHIC_DATA]…" at bounding box center [606, 108] width 1035 height 68
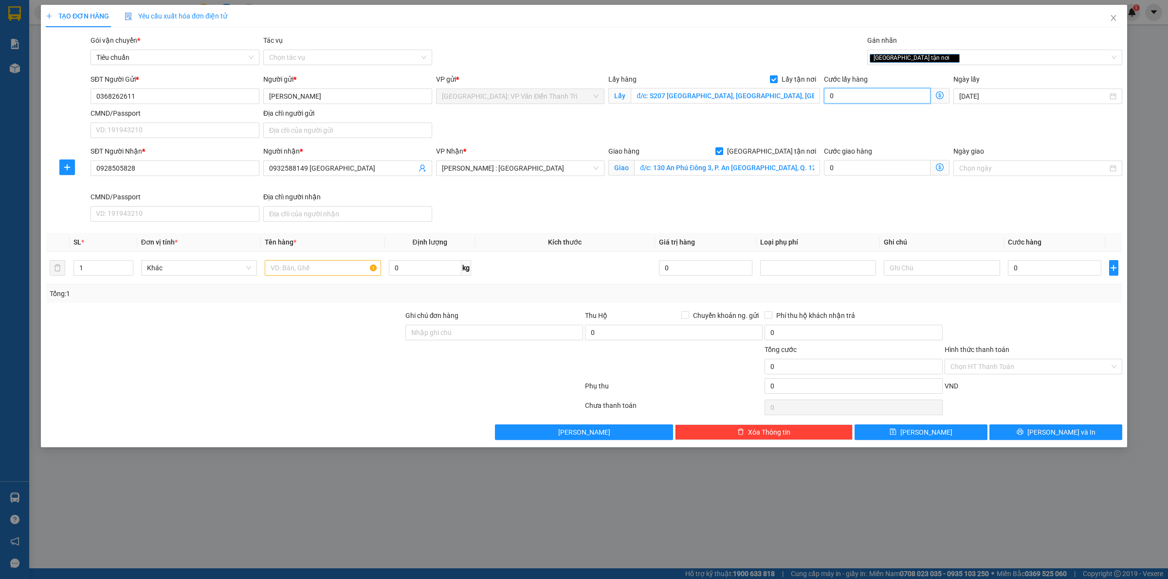
click at [854, 91] on input "0" at bounding box center [877, 96] width 107 height 16
type input "1"
type input "15"
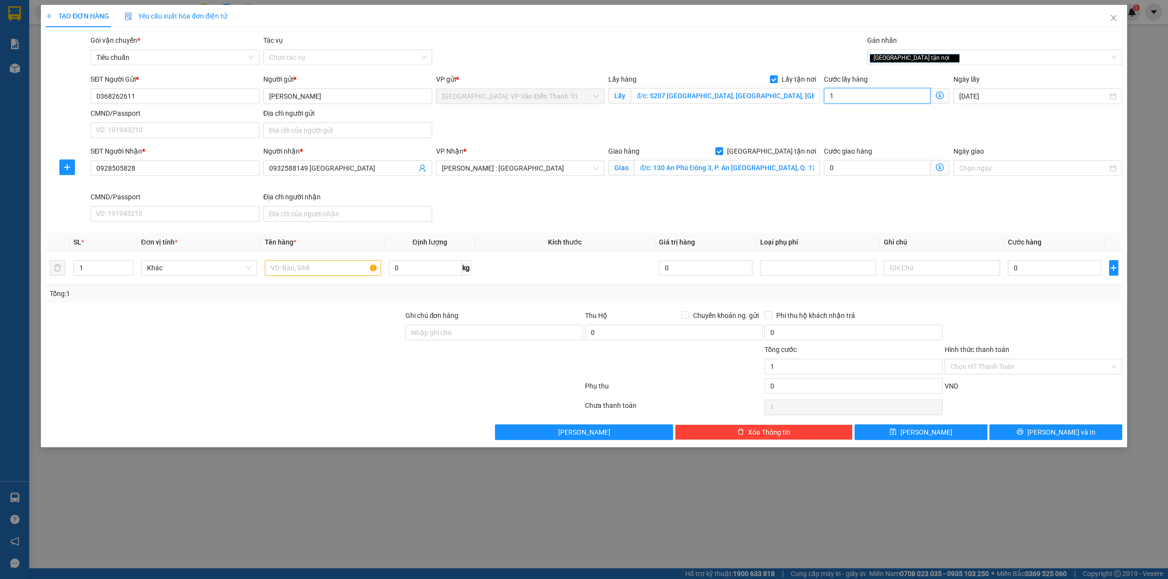
type input "15"
type input "150"
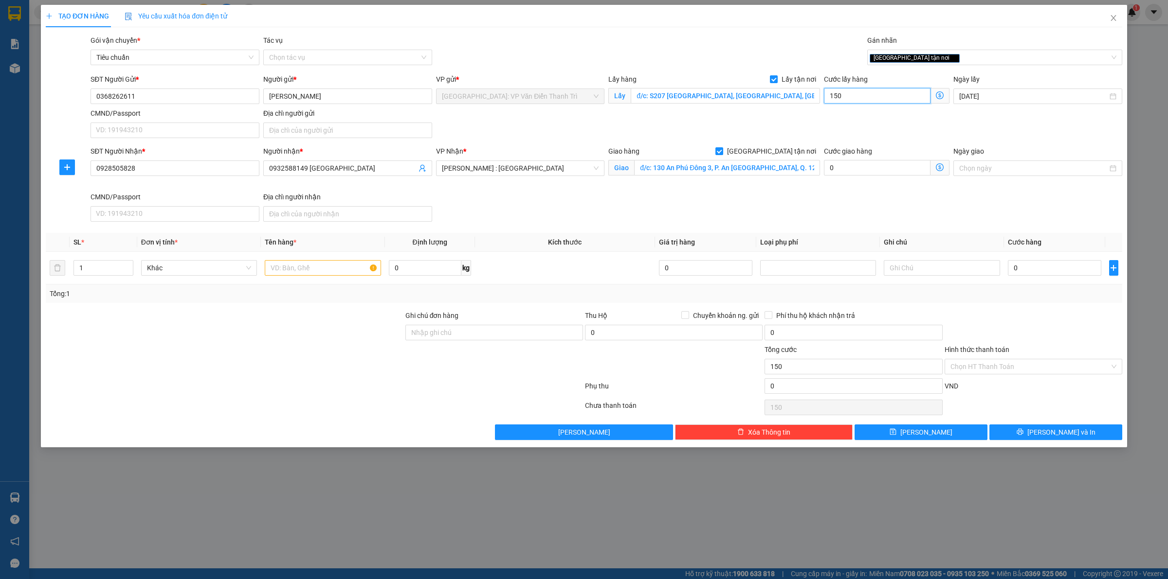
type input "1.500"
type input "15.000"
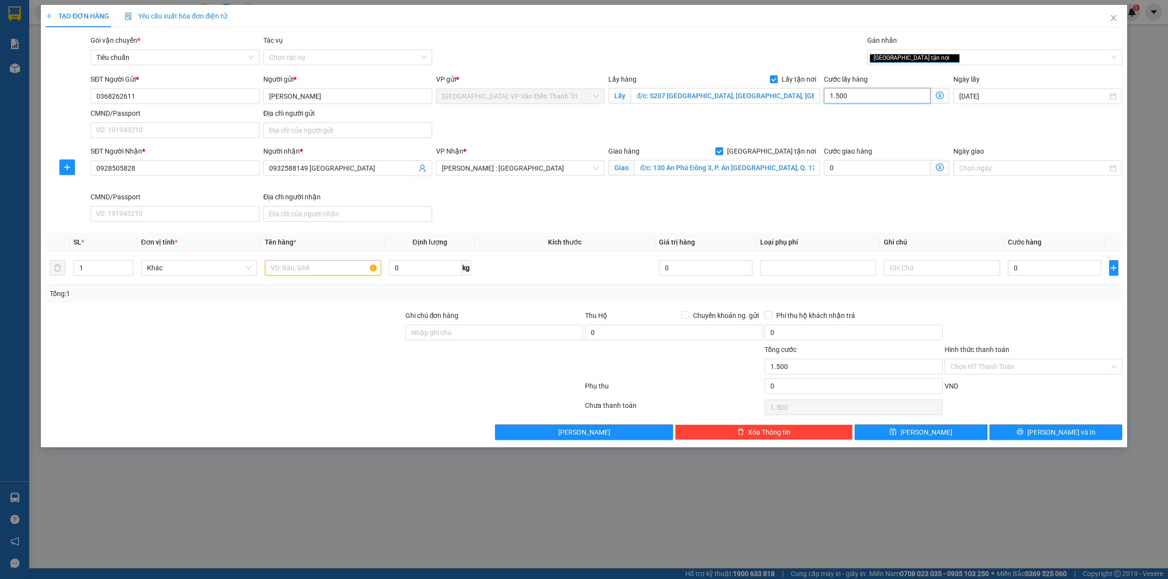
type input "15.000"
type input "150.000"
click at [889, 204] on div "SĐT Người Nhận * 0928505828 Người nhận * 0932588149 [PERSON_NAME] VP Nhận * [GE…" at bounding box center [606, 186] width 1035 height 80
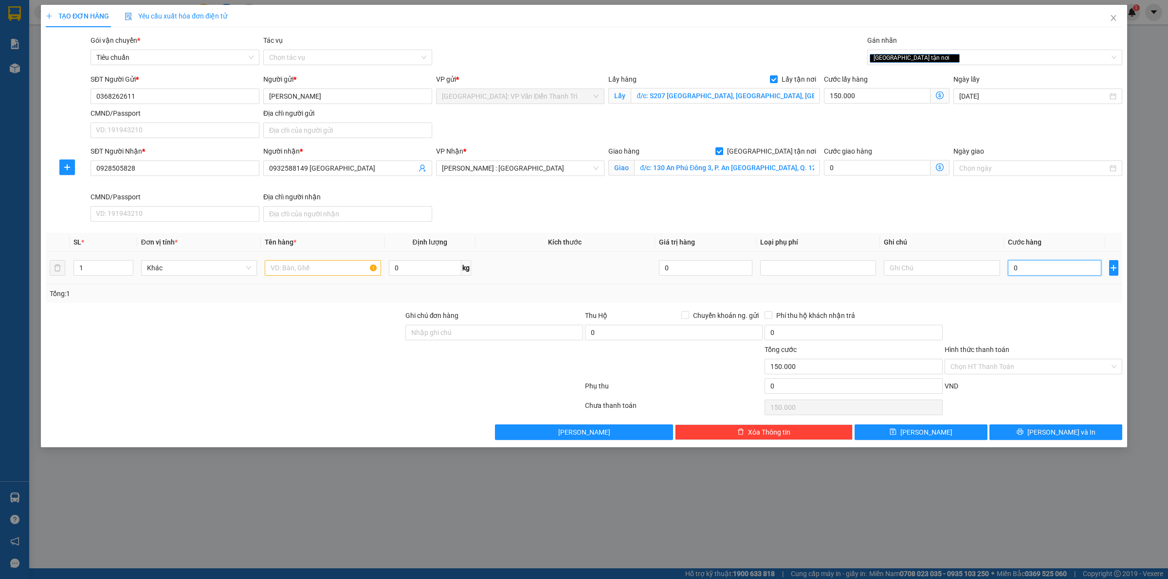
click at [1054, 266] on input "0" at bounding box center [1054, 268] width 93 height 16
type input "1"
type input "150.001"
type input "11"
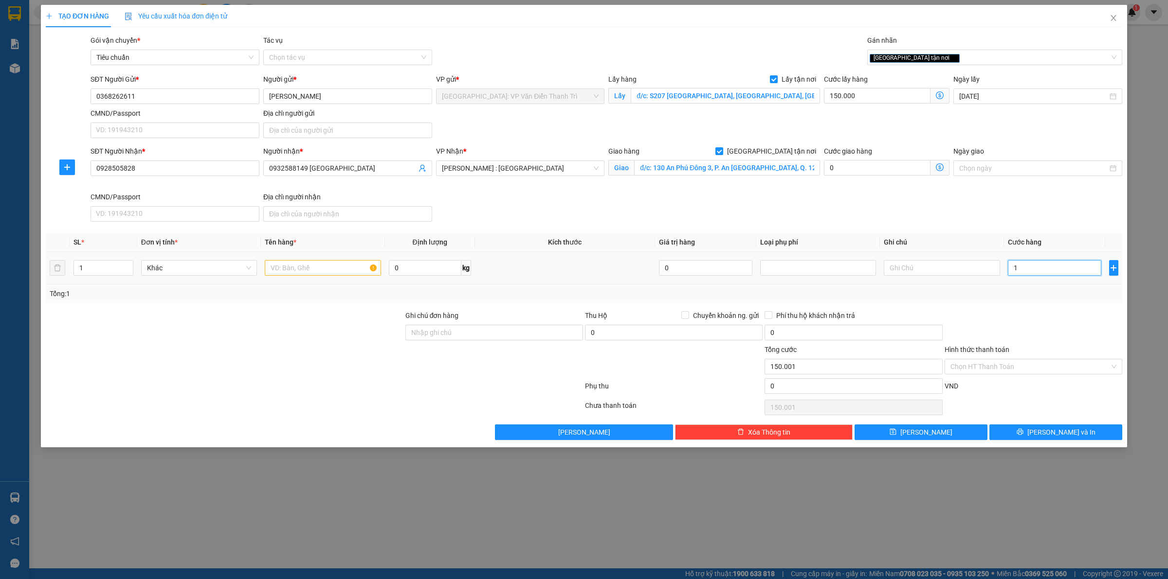
type input "150.011"
type input "113"
type input "150.113"
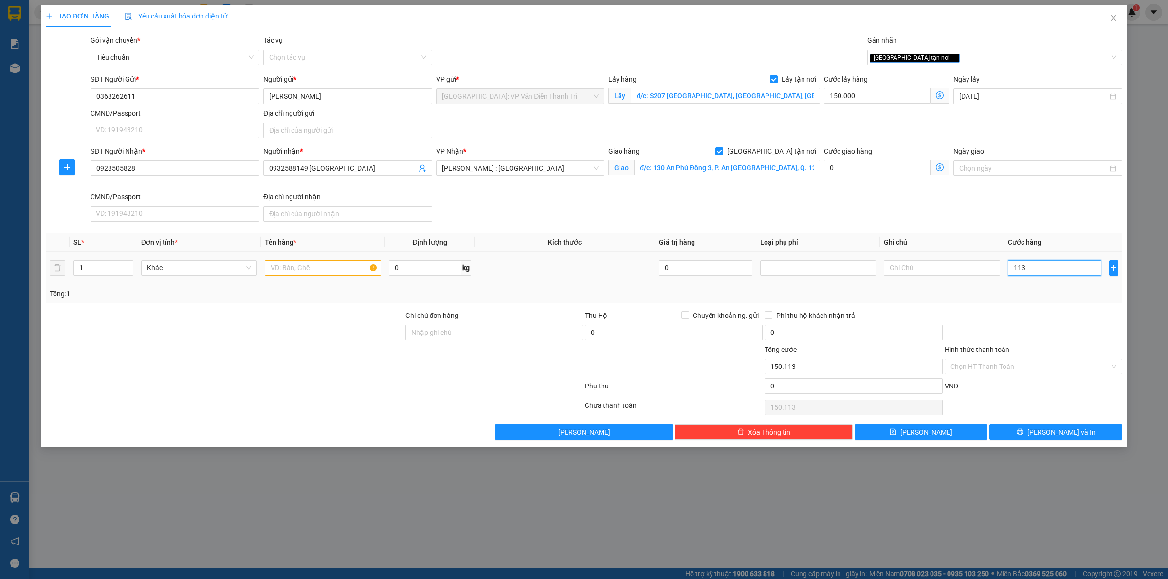
type input "1.130"
type input "151.130"
type input "11.300"
type input "161.300"
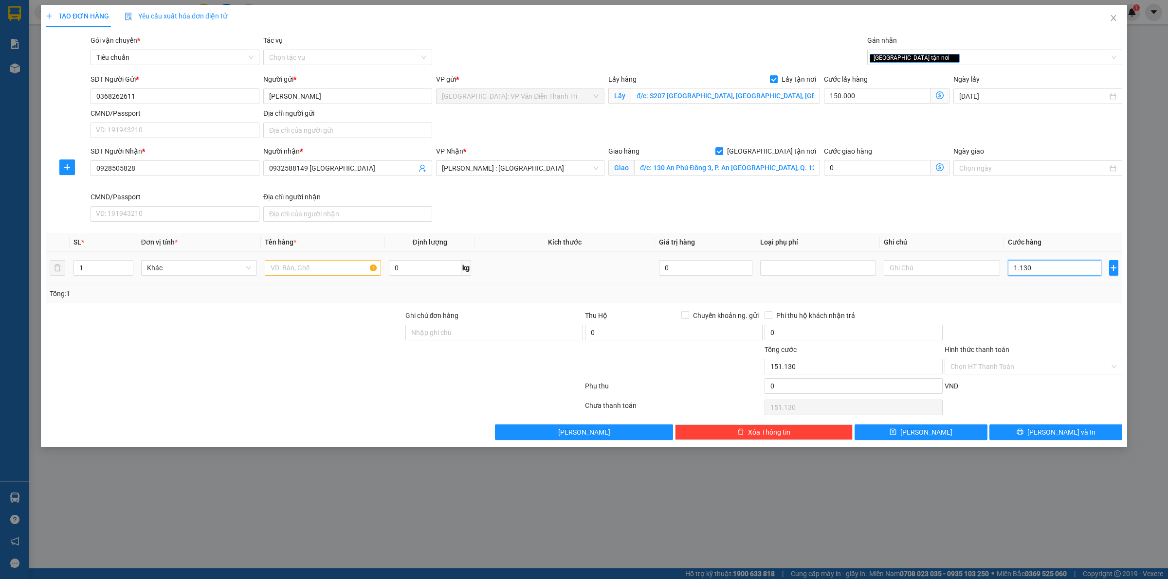
type input "161.300"
type input "113.000"
type input "263.000"
type input "1.130.000"
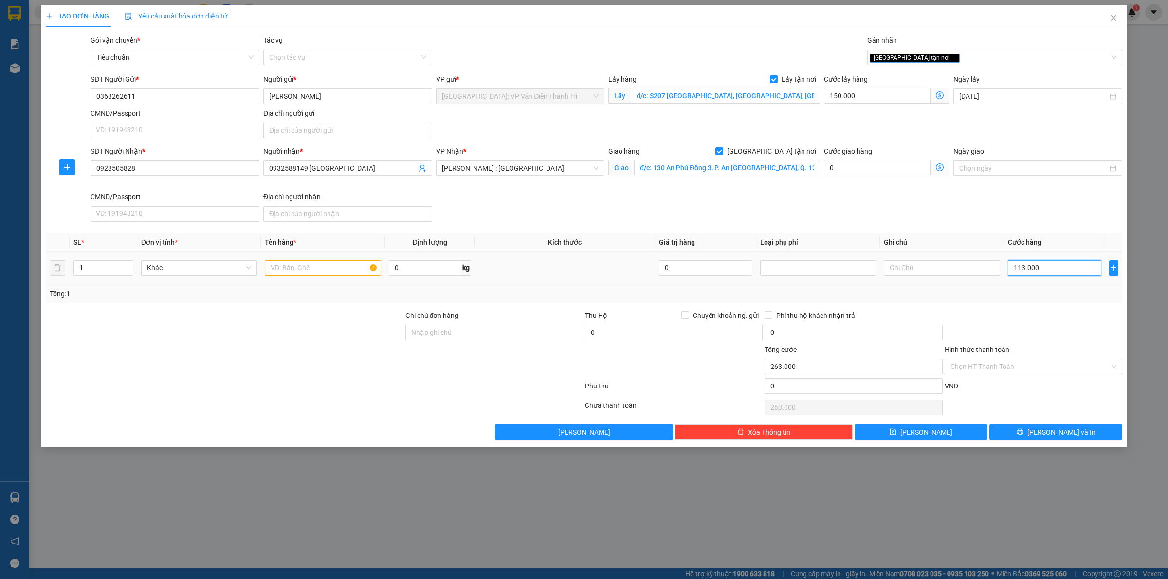
type input "1.280.000"
type input "1.130.000"
click at [303, 275] on input "text" at bounding box center [323, 268] width 116 height 16
paste input "12/10 hiếu 1 xe điện"
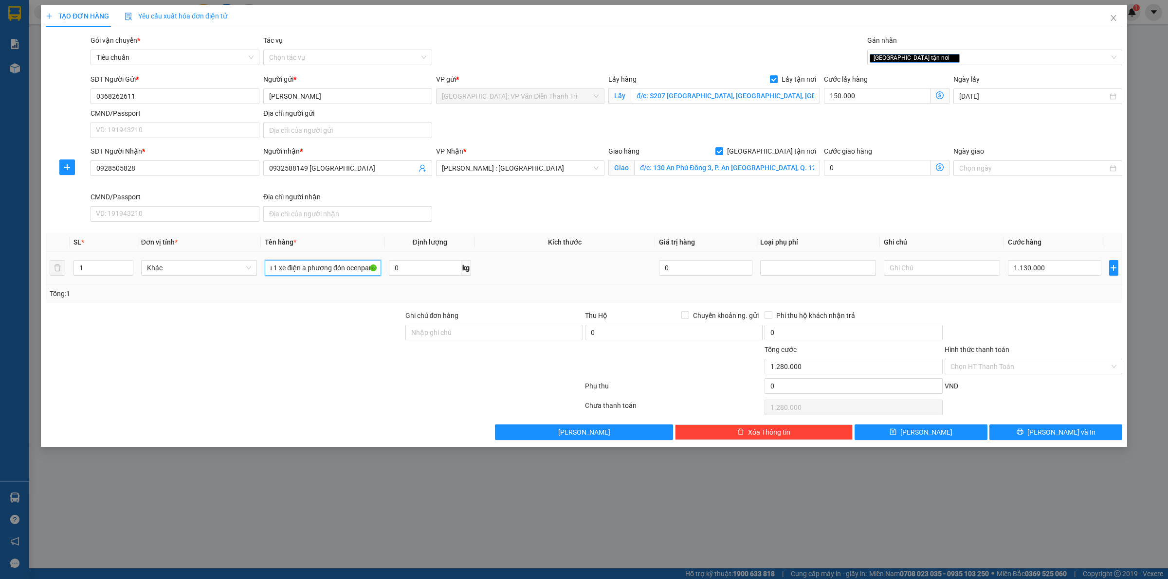
scroll to position [0, 32]
type input "12/10 hiếu 1 xe điện a phương đón ocenpark"
click at [945, 48] on div "Gán nhãn" at bounding box center [994, 42] width 255 height 15
click at [948, 57] on div "[GEOGRAPHIC_DATA] tận nơi" at bounding box center [989, 58] width 240 height 12
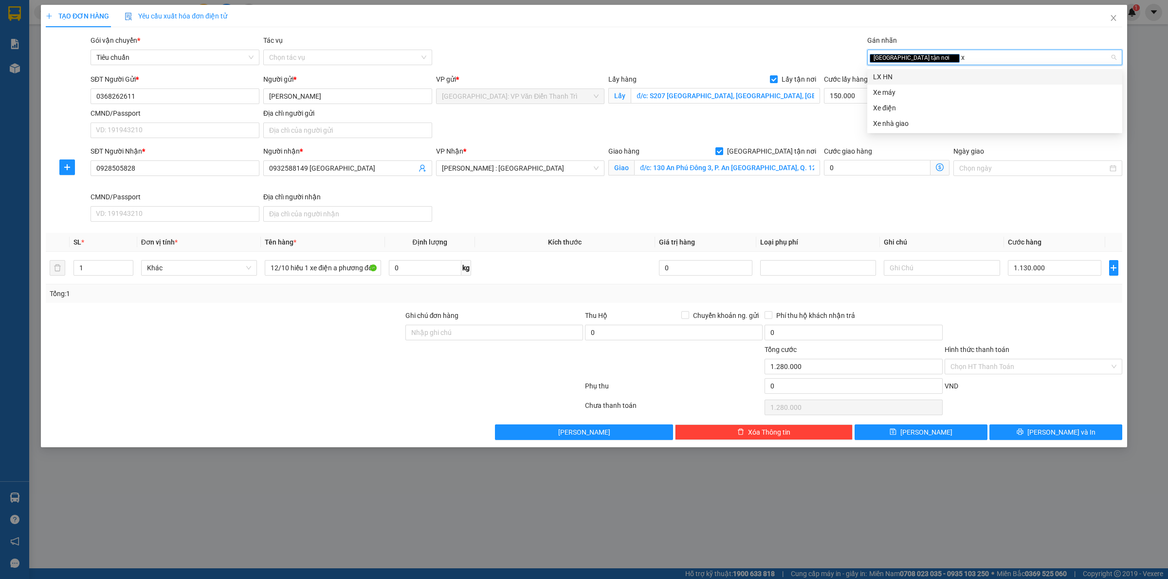
type input "xe"
click at [915, 74] on div "Xe máy" at bounding box center [994, 77] width 243 height 11
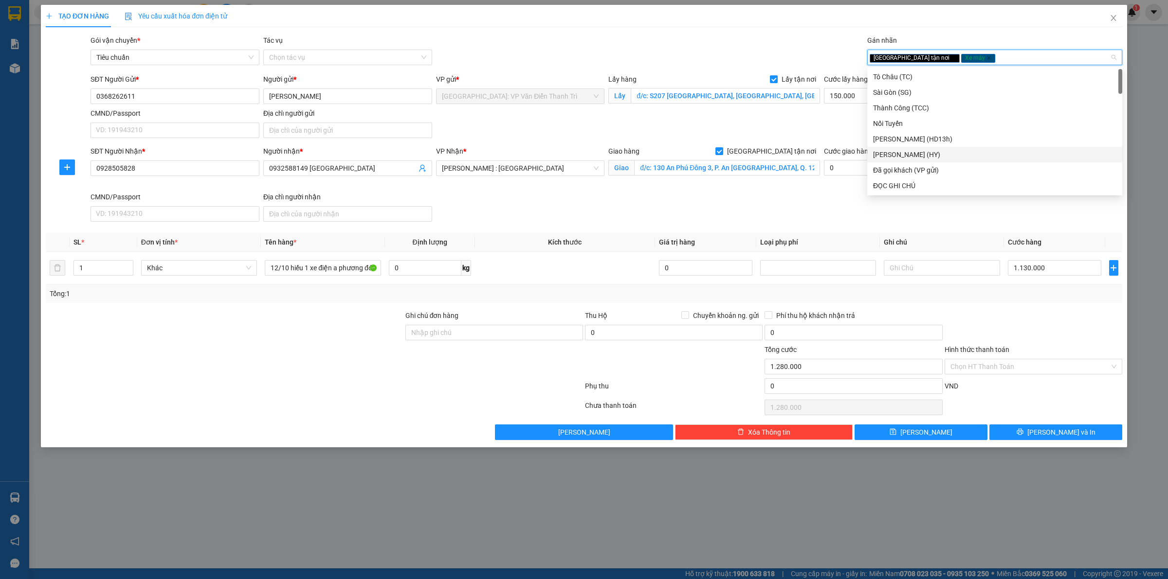
click at [820, 180] on div "Giao hàng [GEOGRAPHIC_DATA] tận nơi Giao đ/c: 130 [GEOGRAPHIC_DATA], P. An [GEO…" at bounding box center [714, 163] width 212 height 34
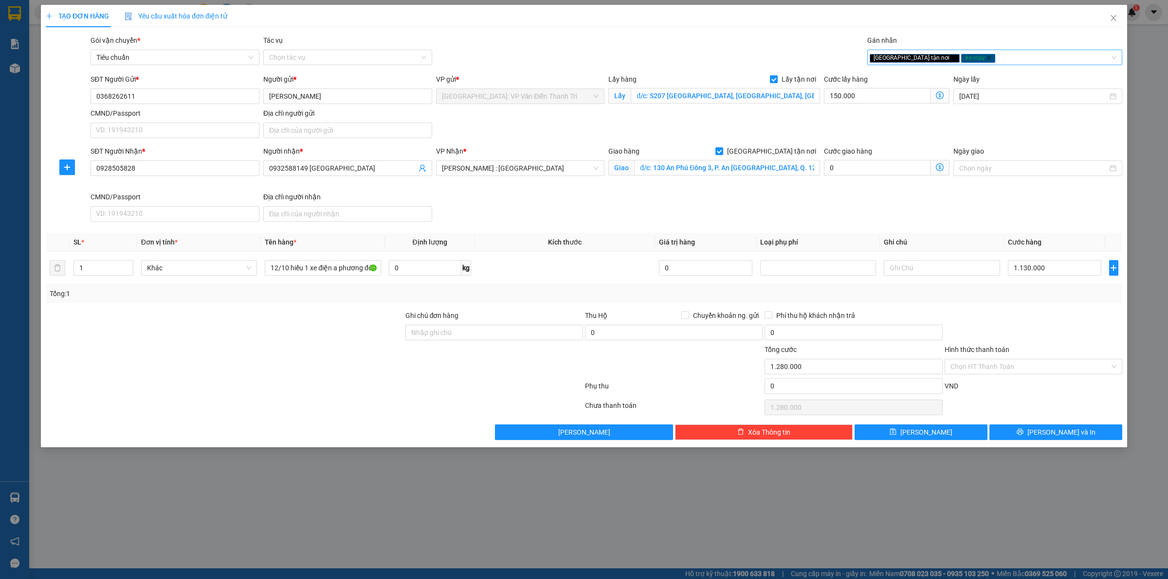
click at [986, 55] on icon "close" at bounding box center [988, 57] width 5 height 5
click at [947, 55] on div "[GEOGRAPHIC_DATA] tận nơi" at bounding box center [989, 58] width 240 height 12
type input "xe"
click at [895, 90] on div "Xe điện" at bounding box center [994, 92] width 243 height 11
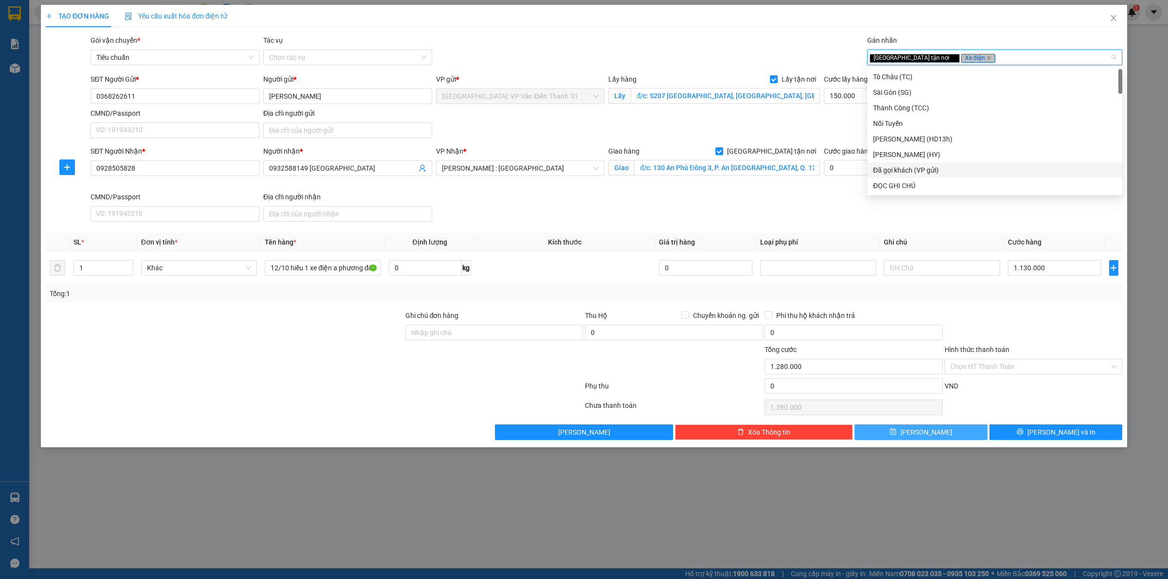
click at [933, 438] on button "[PERSON_NAME]" at bounding box center [920, 433] width 133 height 16
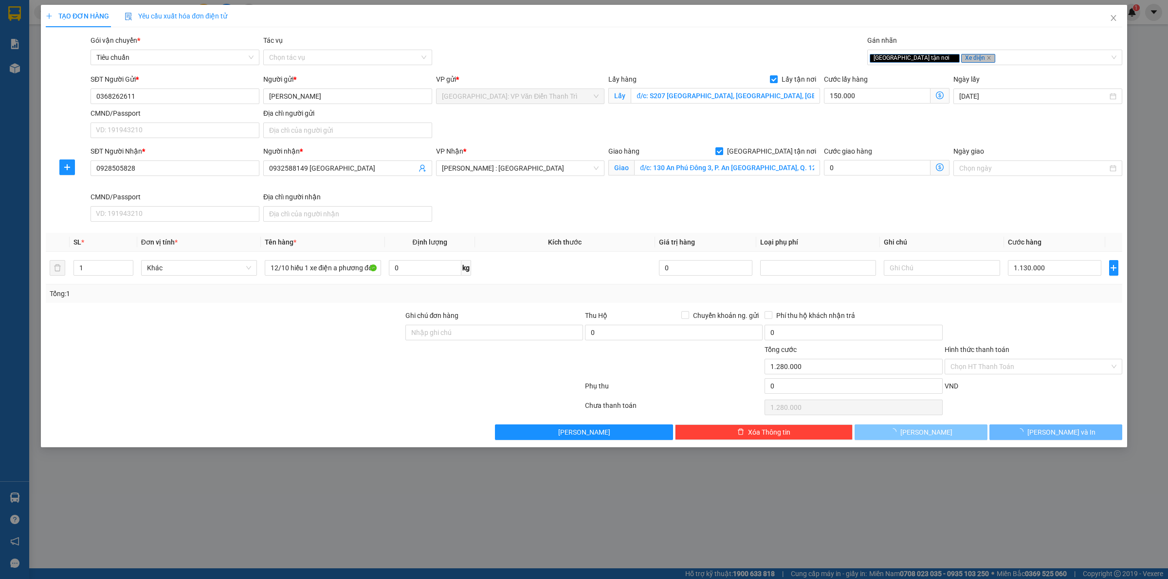
checkbox input "false"
type input "0"
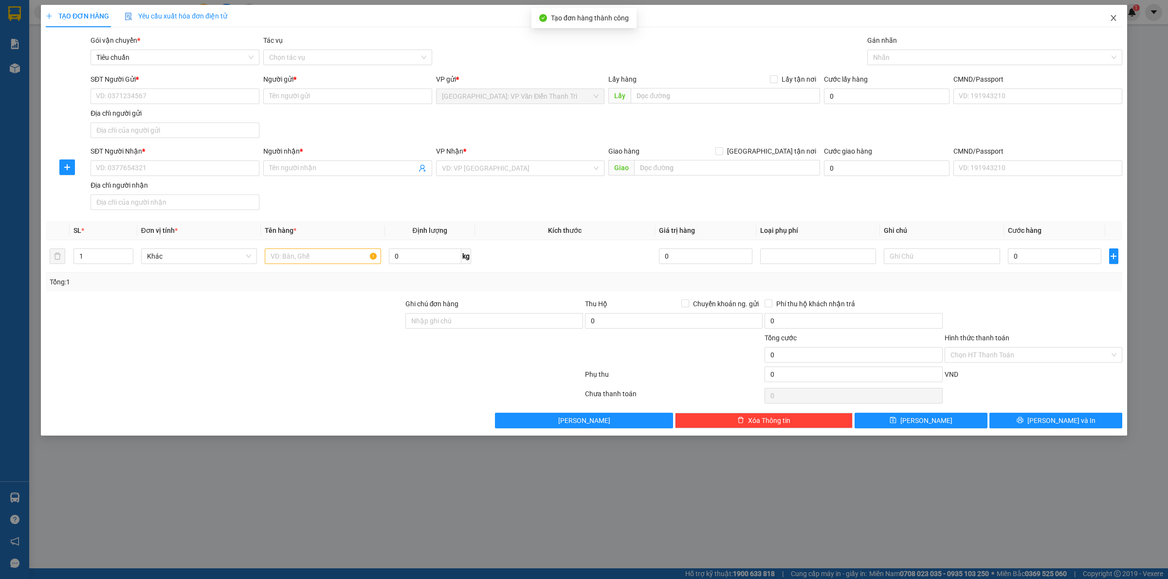
click at [1118, 18] on span "Close" at bounding box center [1113, 18] width 27 height 27
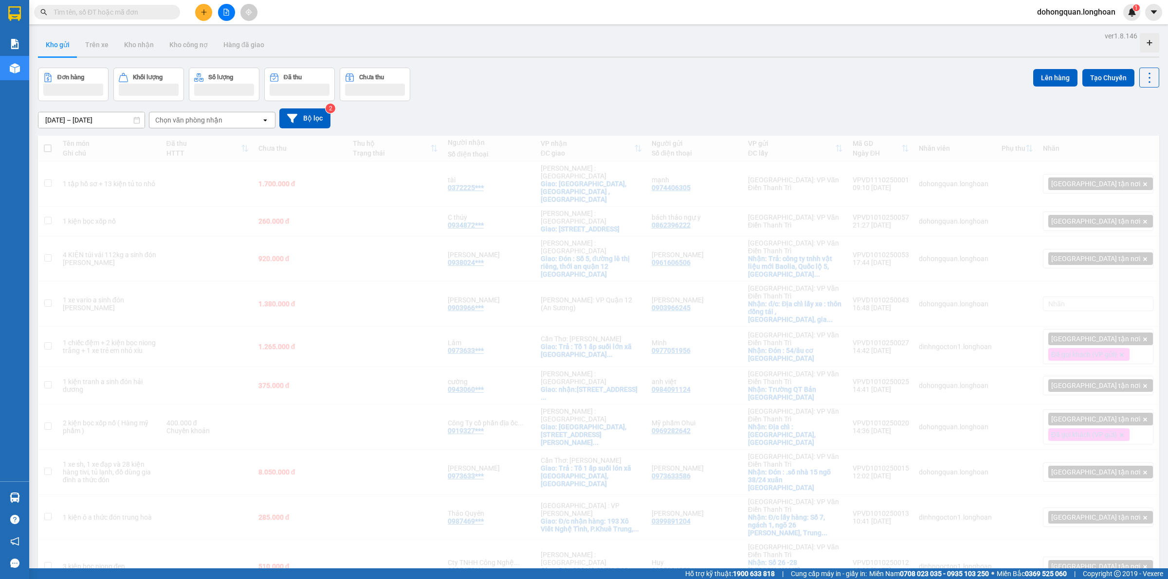
click at [679, 84] on div "Đơn hàng Khối lượng Số lượng Đã thu Chưa thu Lên hàng Tạo Chuyến" at bounding box center [598, 85] width 1121 height 34
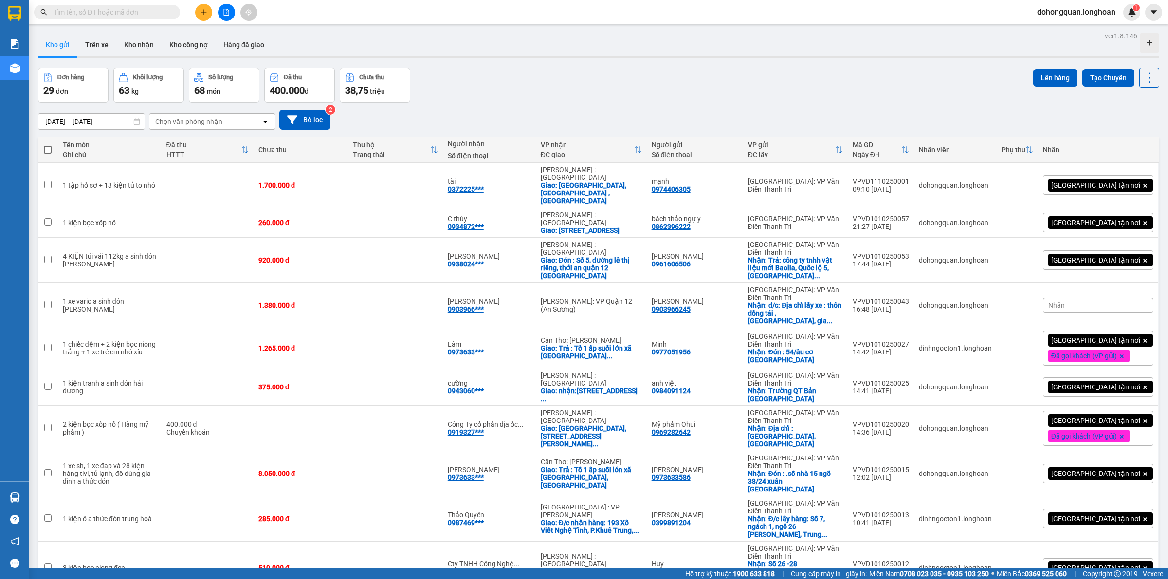
drag, startPoint x: 446, startPoint y: 81, endPoint x: 426, endPoint y: 88, distance: 21.2
click at [444, 83] on div "Đơn hàng 29 đơn Khối lượng 63 kg Số lượng 68 món Đã thu 400.000 đ Chưa thu 38,7…" at bounding box center [598, 85] width 1121 height 35
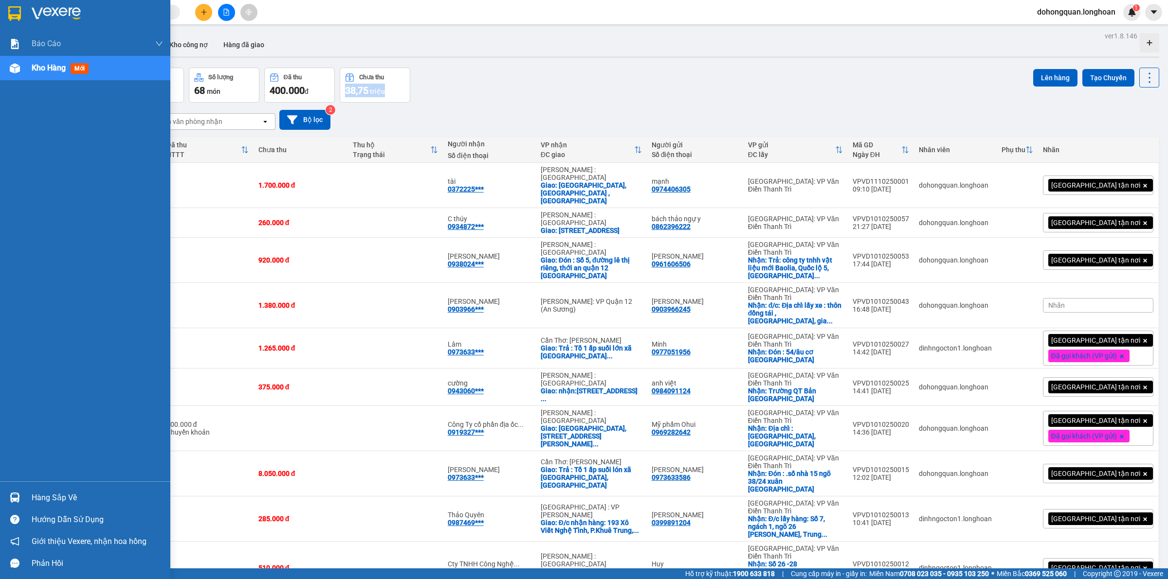
click at [18, 20] on img at bounding box center [14, 13] width 13 height 15
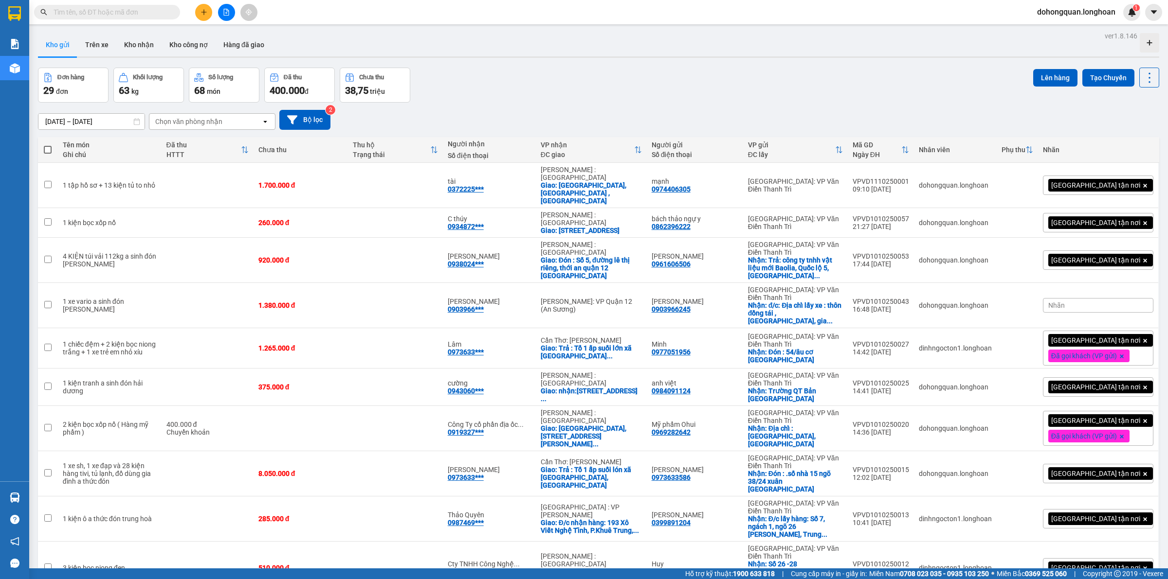
click at [514, 105] on div "[DATE] – [DATE] Press the down arrow key to interact with the calendar and sele…" at bounding box center [598, 120] width 1121 height 35
click at [448, 78] on div "Đơn hàng 29 đơn Khối lượng 63 kg Số lượng 68 món Đã thu 400.000 đ Chưa thu 38,7…" at bounding box center [598, 85] width 1121 height 35
click at [98, 15] on input "text" at bounding box center [111, 12] width 115 height 11
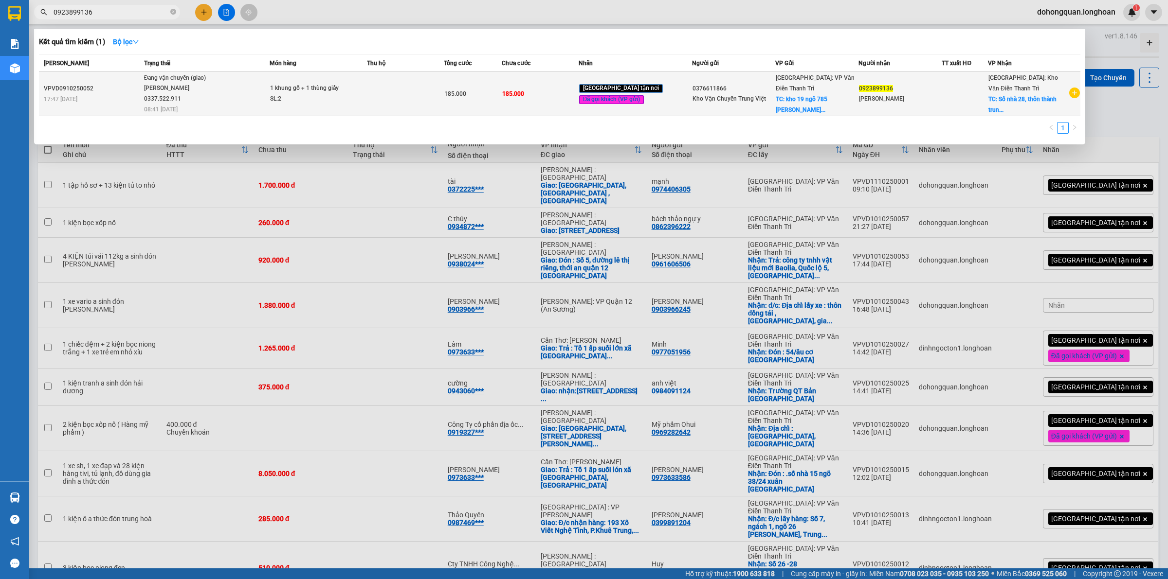
type input "0923899136"
click at [186, 103] on div "[PERSON_NAME] 0337.522.911" at bounding box center [180, 93] width 73 height 21
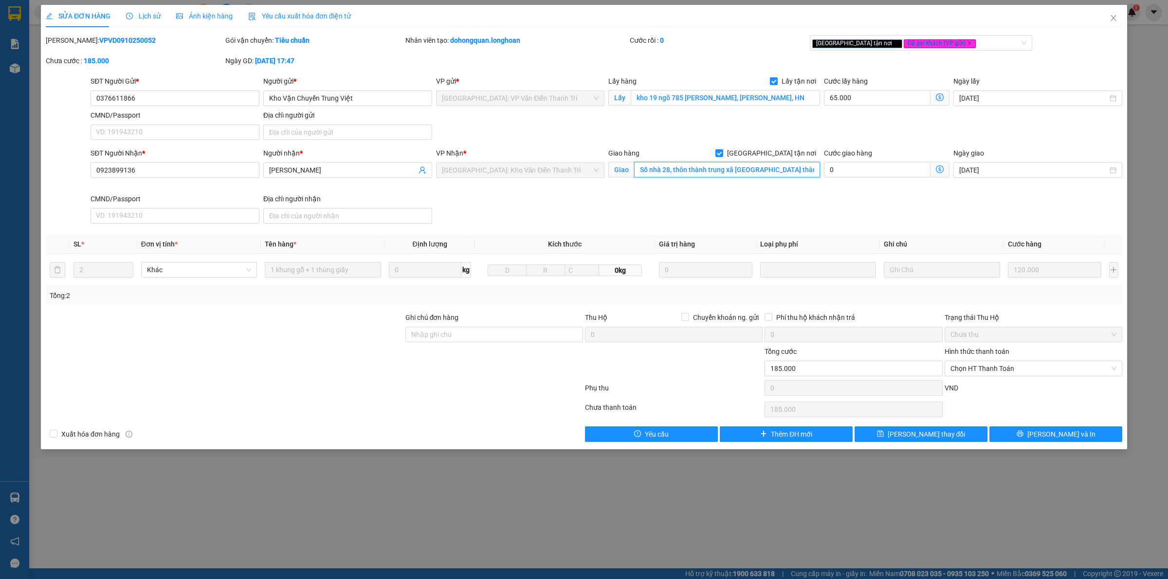
click at [708, 175] on input "Số nhà 28, thôn thành trung xã [GEOGRAPHIC_DATA] thành phố [GEOGRAPHIC_DATA]" at bounding box center [727, 170] width 186 height 16
click at [144, 20] on div "Lịch sử" at bounding box center [143, 16] width 35 height 11
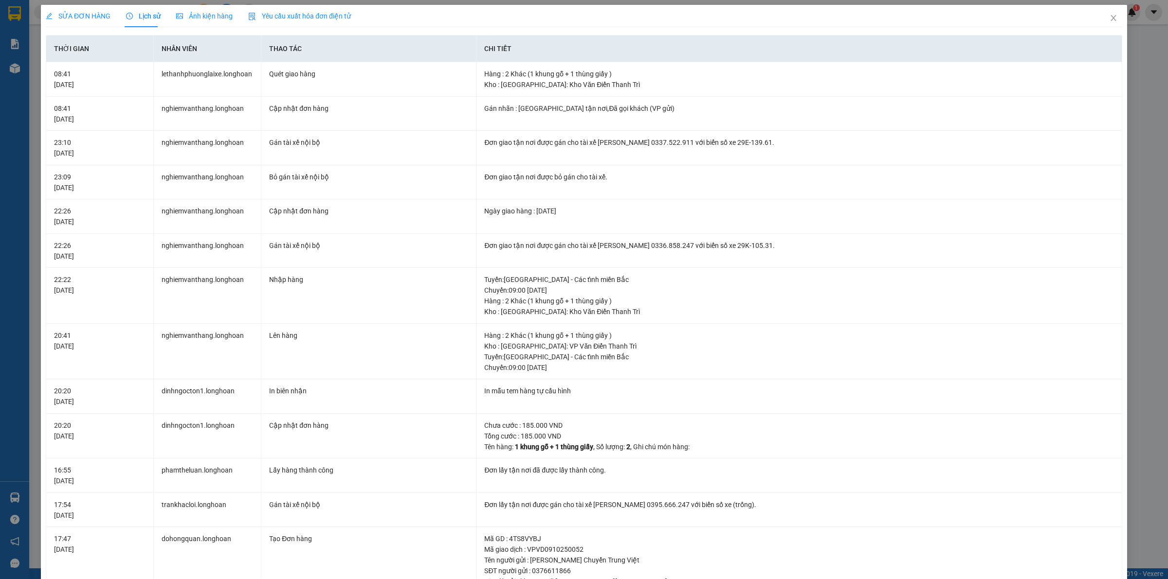
click at [76, 9] on div "SỬA ĐƠN HÀNG" at bounding box center [78, 16] width 65 height 22
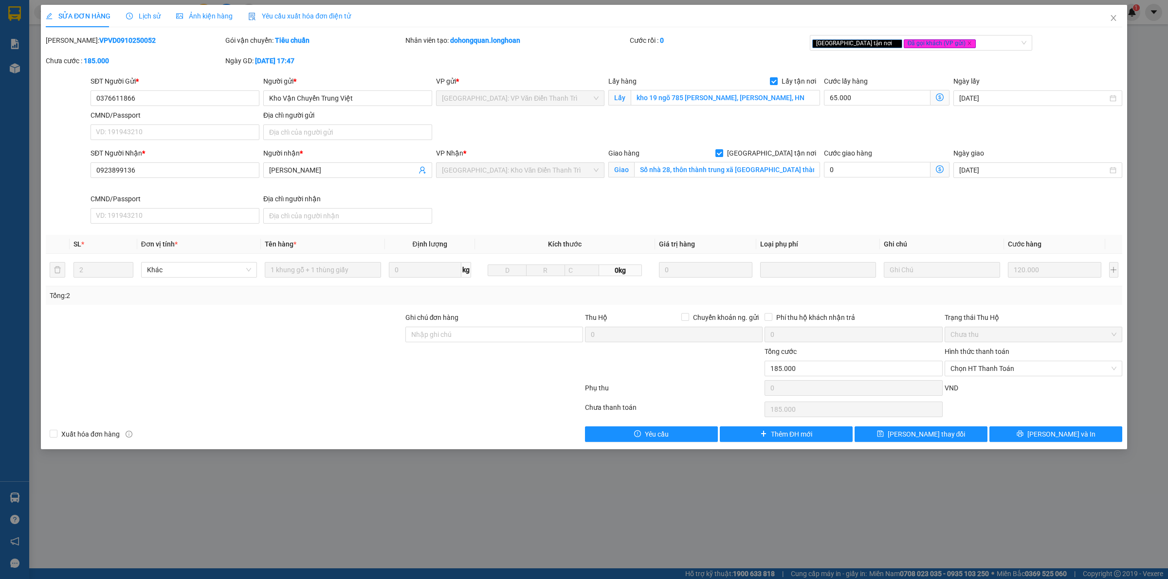
click at [151, 20] on div "Lịch sử" at bounding box center [143, 16] width 35 height 11
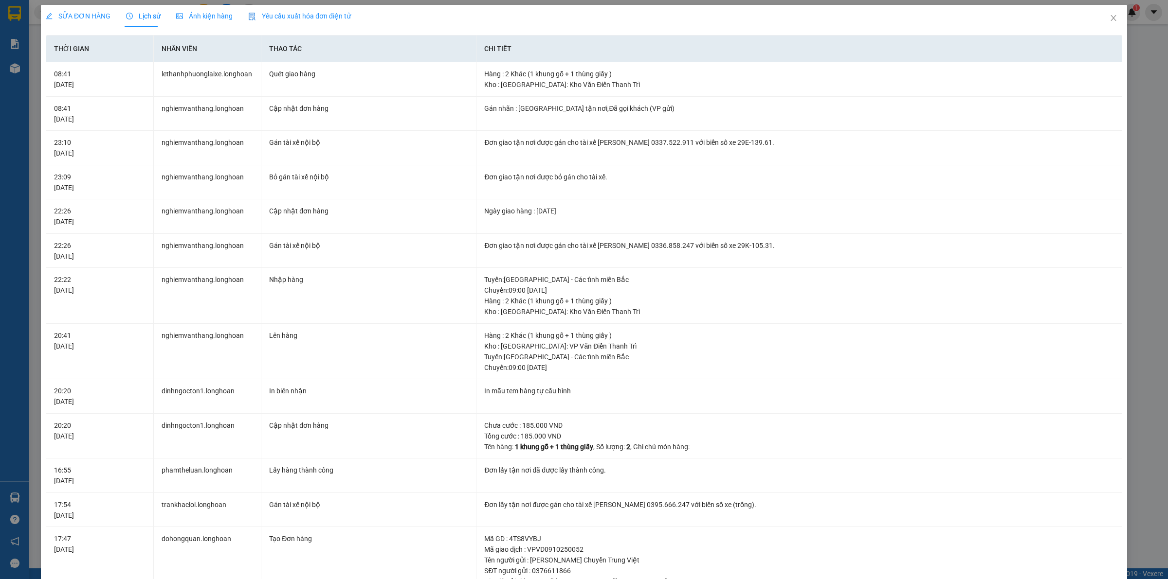
click at [91, 17] on span "SỬA ĐƠN HÀNG" at bounding box center [78, 16] width 65 height 8
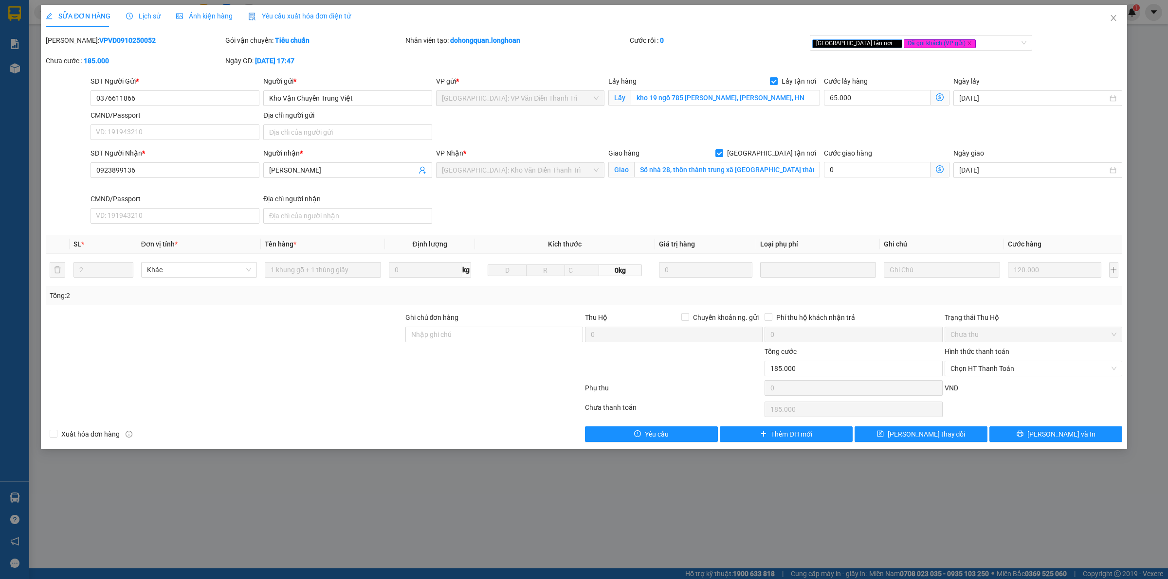
click at [787, 195] on div "SĐT Người Nhận * 0923899136 Người nhận * Annie VP Nhận * [GEOGRAPHIC_DATA]: Kho…" at bounding box center [606, 188] width 1035 height 80
click at [1108, 16] on span "Close" at bounding box center [1113, 18] width 27 height 27
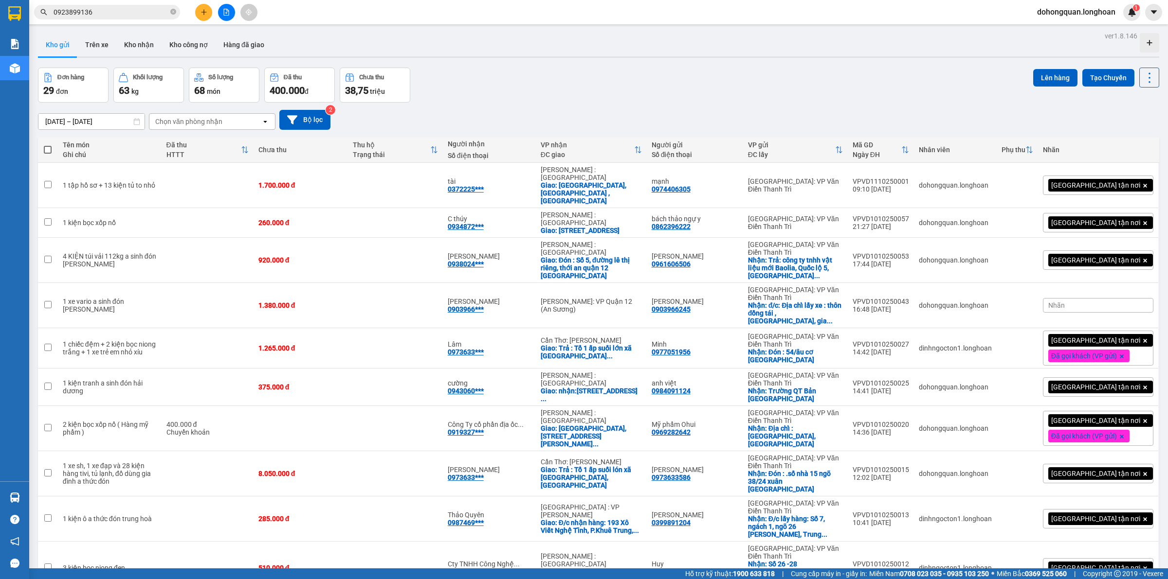
click at [601, 73] on div "Đơn hàng 29 đơn Khối lượng 63 kg Số lượng 68 món Đã thu 400.000 đ Chưa thu 38,7…" at bounding box center [598, 85] width 1121 height 35
click at [1095, 178] on button at bounding box center [1102, 185] width 14 height 17
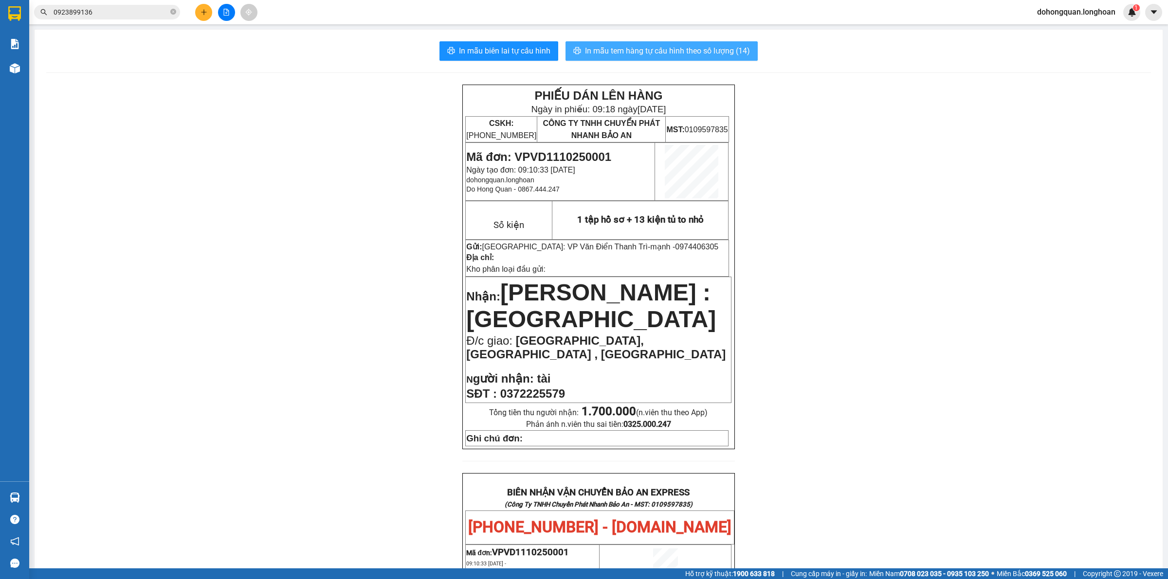
click at [686, 53] on span "In mẫu tem hàng tự cấu hình theo số lượng (14)" at bounding box center [667, 51] width 165 height 12
click at [655, 54] on span "In mẫu tem hàng tự cấu hình theo số lượng (14)" at bounding box center [667, 51] width 165 height 12
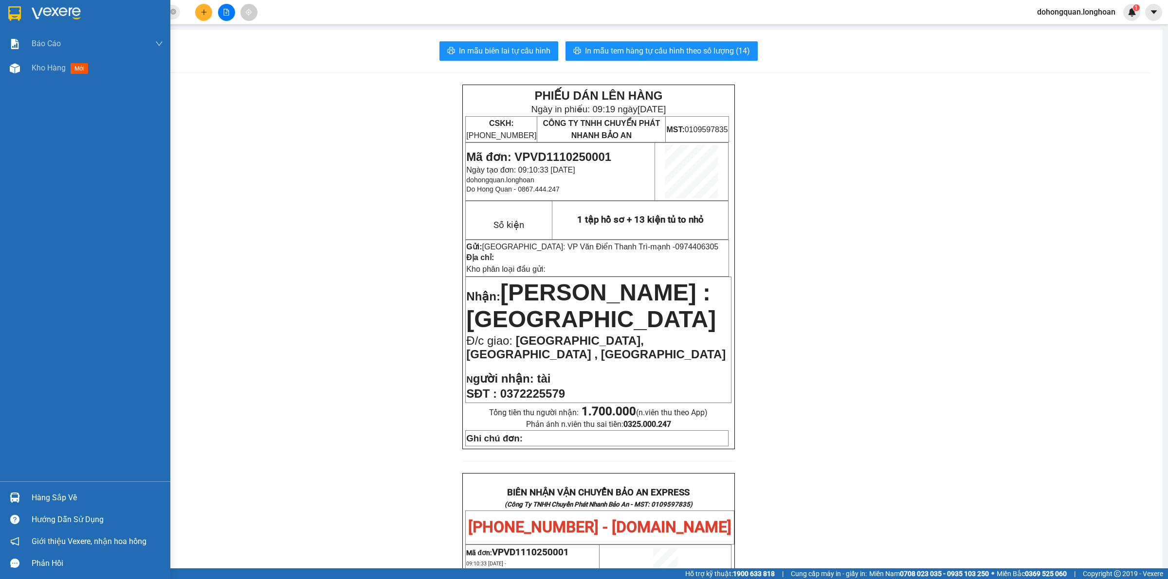
click at [23, 20] on div at bounding box center [85, 16] width 170 height 32
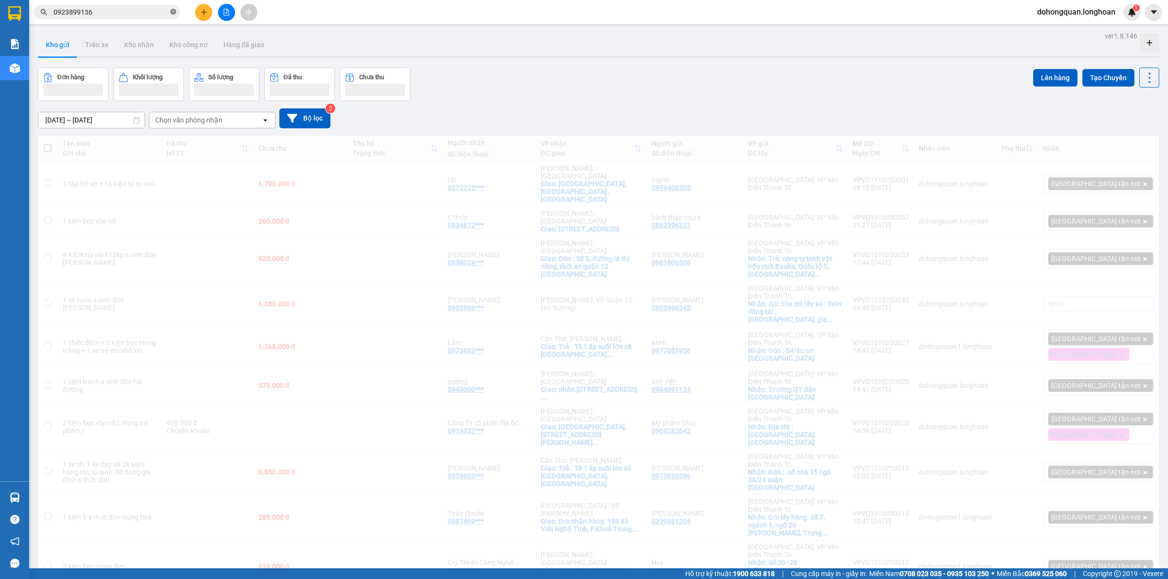
click at [171, 15] on icon "close-circle" at bounding box center [173, 12] width 6 height 6
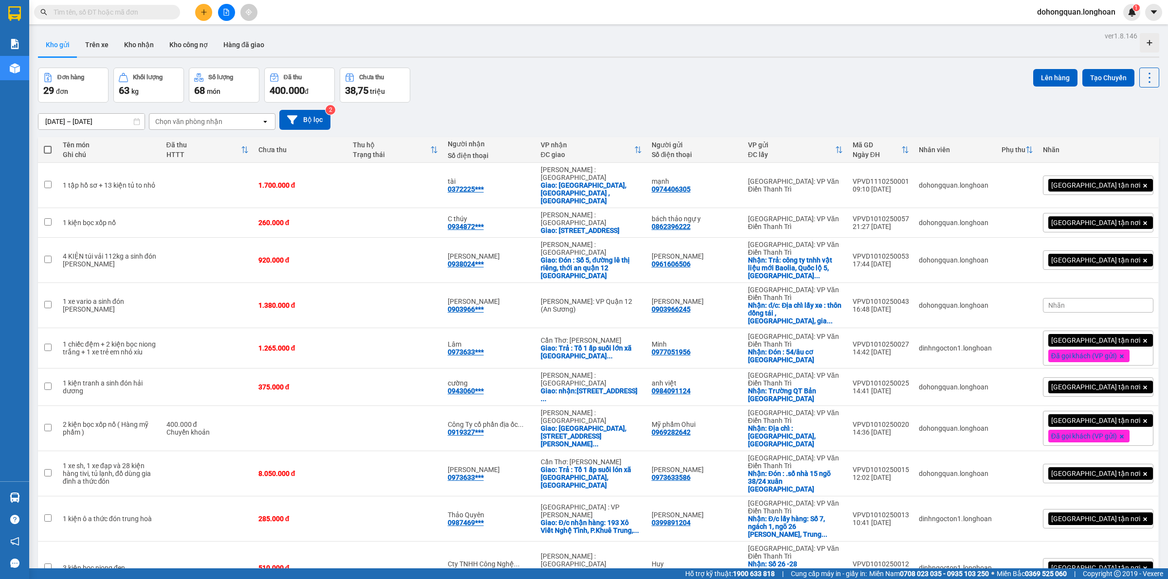
click at [504, 83] on div "Đơn hàng 29 đơn Khối lượng 63 kg Số lượng 68 món Đã thu 400.000 đ Chưa thu 38,7…" at bounding box center [598, 85] width 1121 height 35
